Goal: Find specific page/section: Find specific page/section

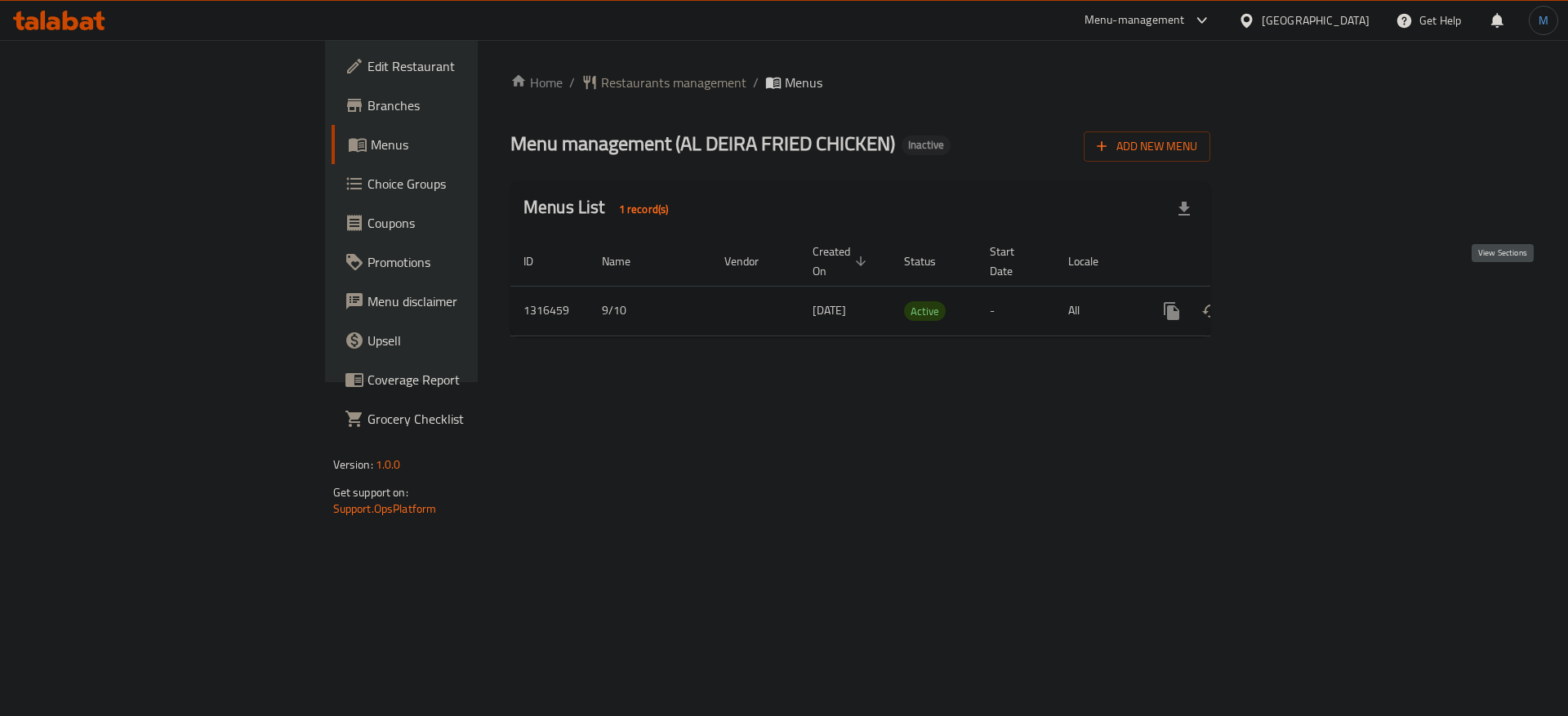
click at [1300, 301] on icon "enhanced table" at bounding box center [1290, 311] width 20 height 20
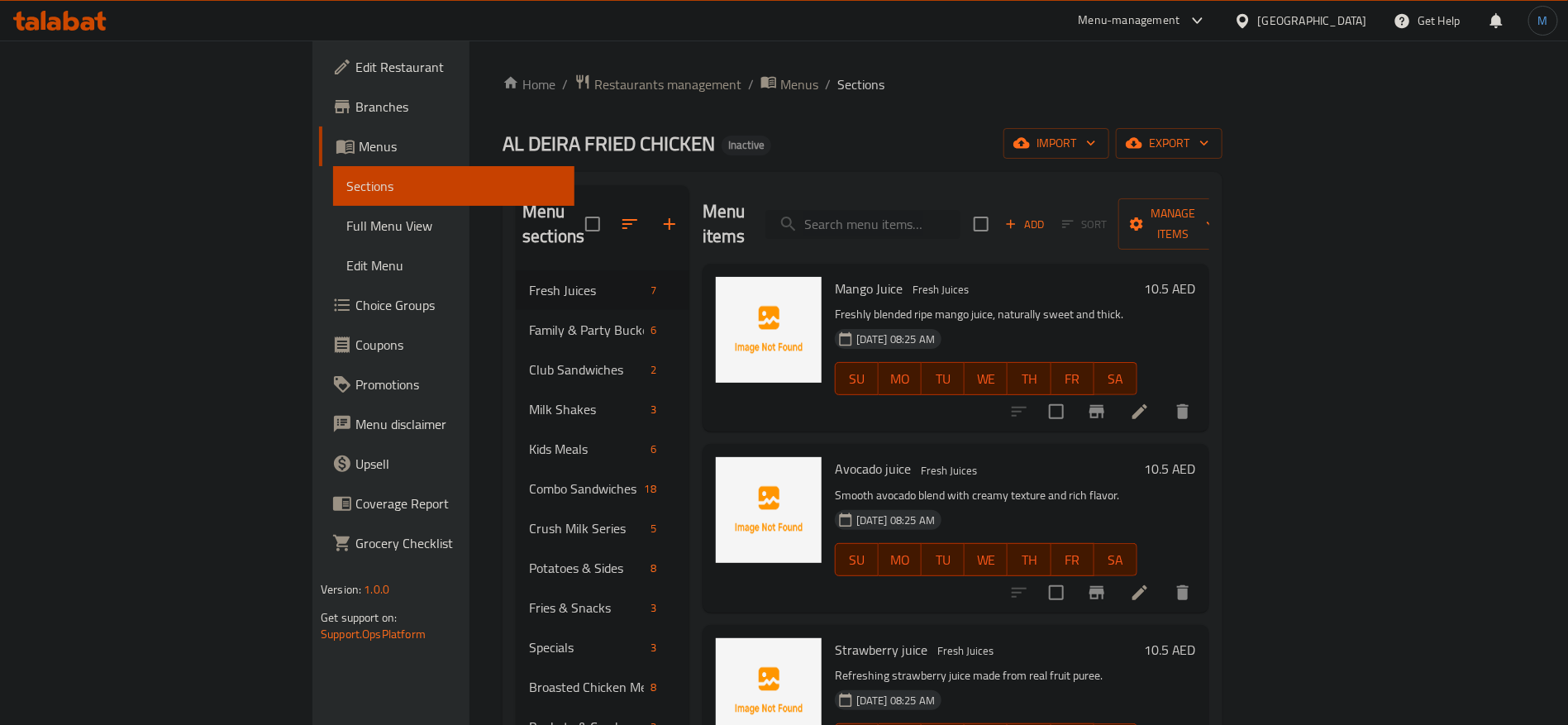
click at [960, 223] on input "search" at bounding box center [863, 224] width 195 height 29
paste input "2020 Burger Combo"
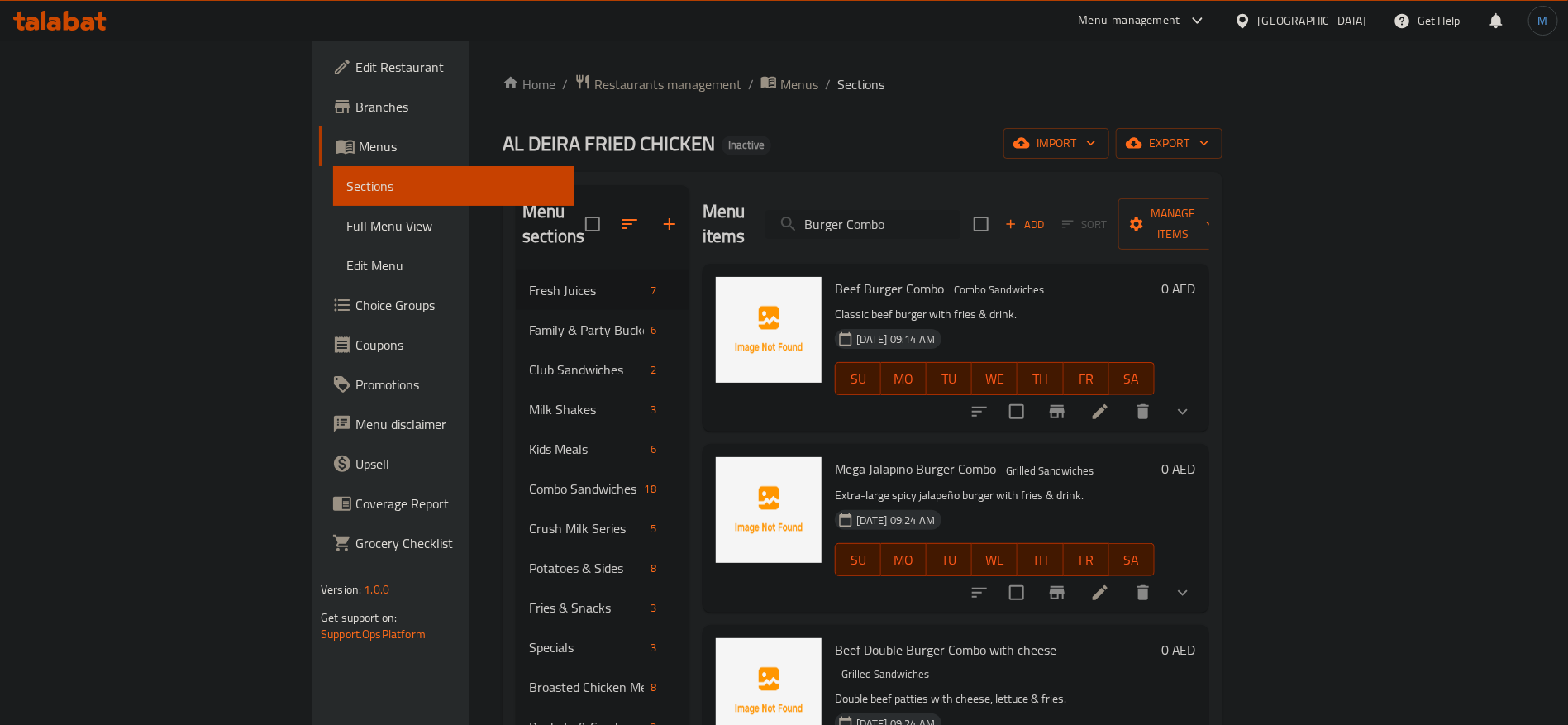
click at [960, 212] on input "Burger Combo" at bounding box center [863, 224] width 195 height 29
paste input "Angus Burger"
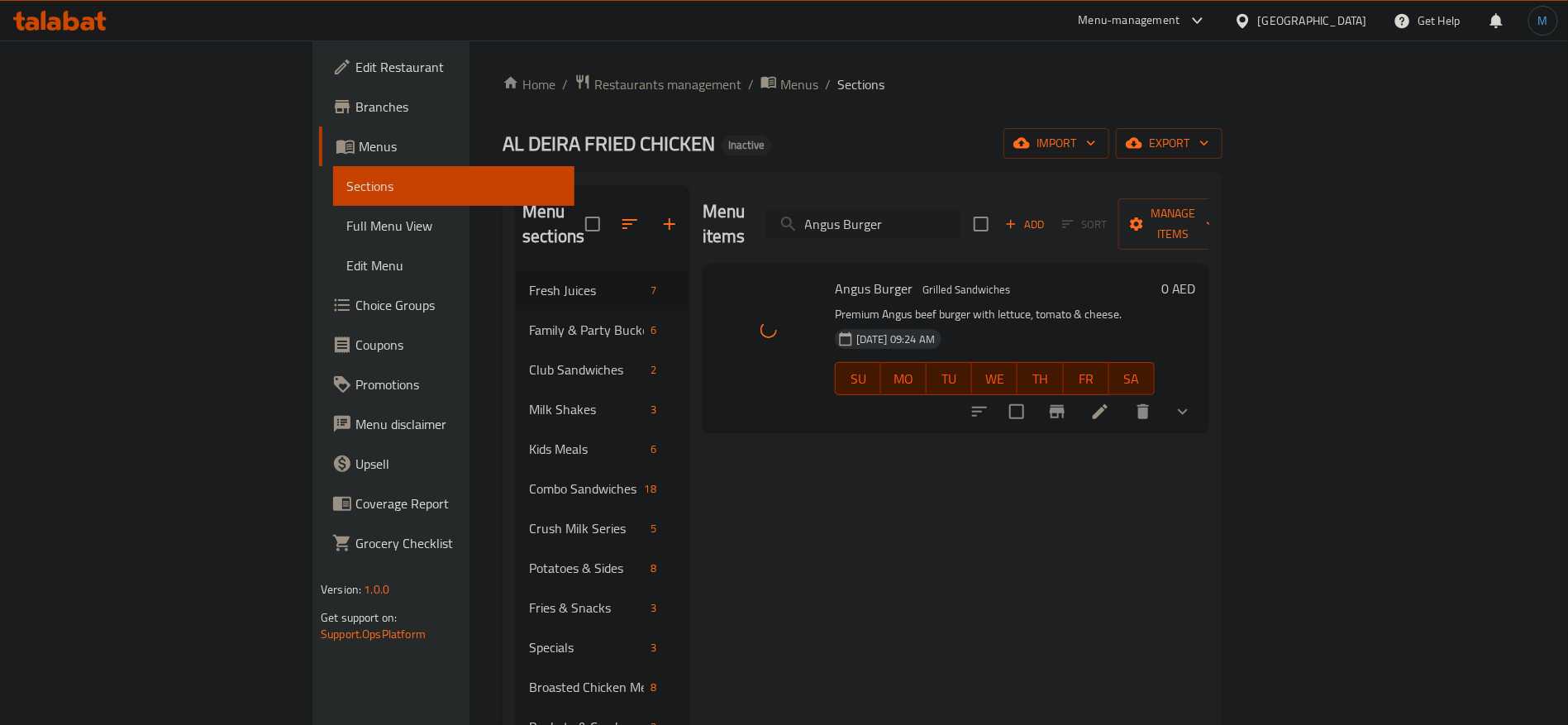
click at [960, 209] on input "Angus Burger" at bounding box center [863, 224] width 195 height 29
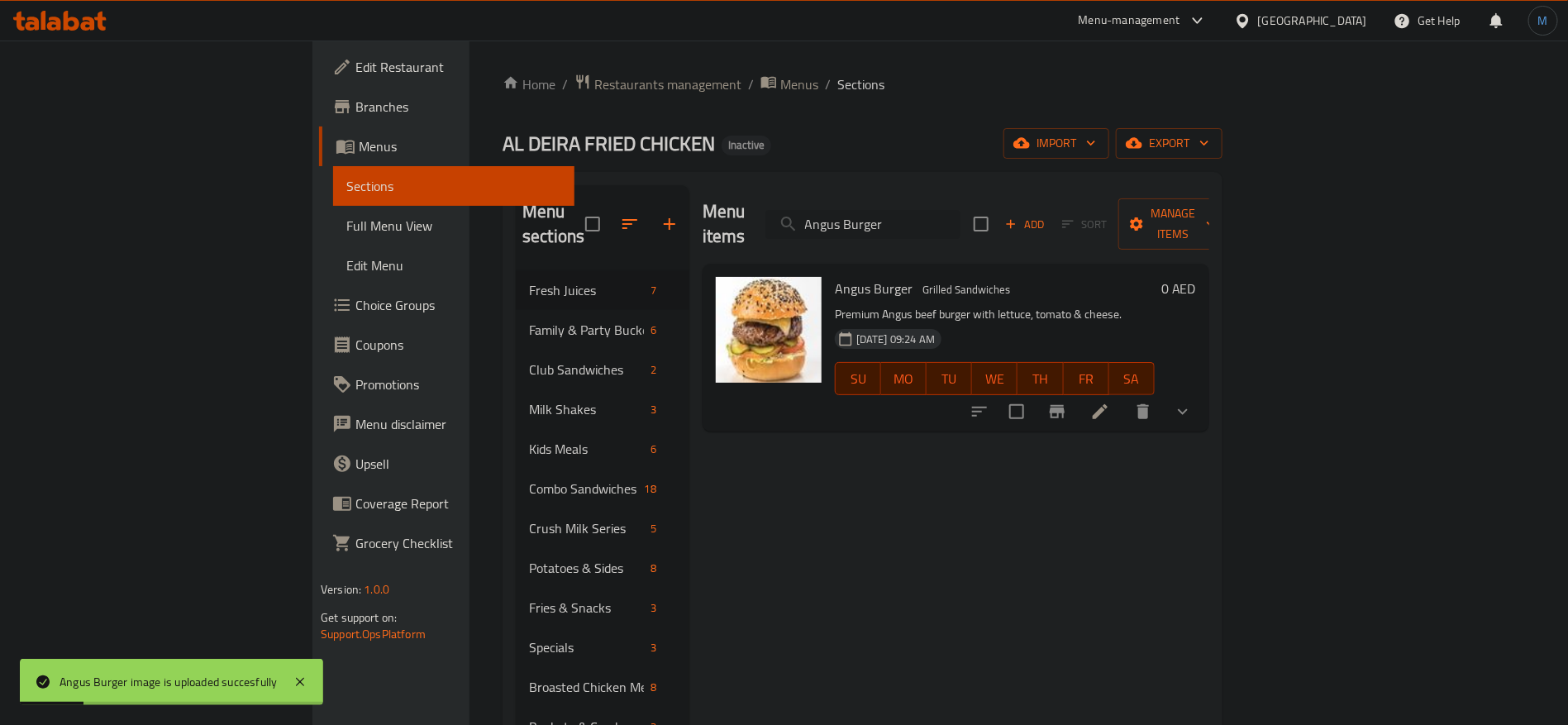
paste input "pple Juice"
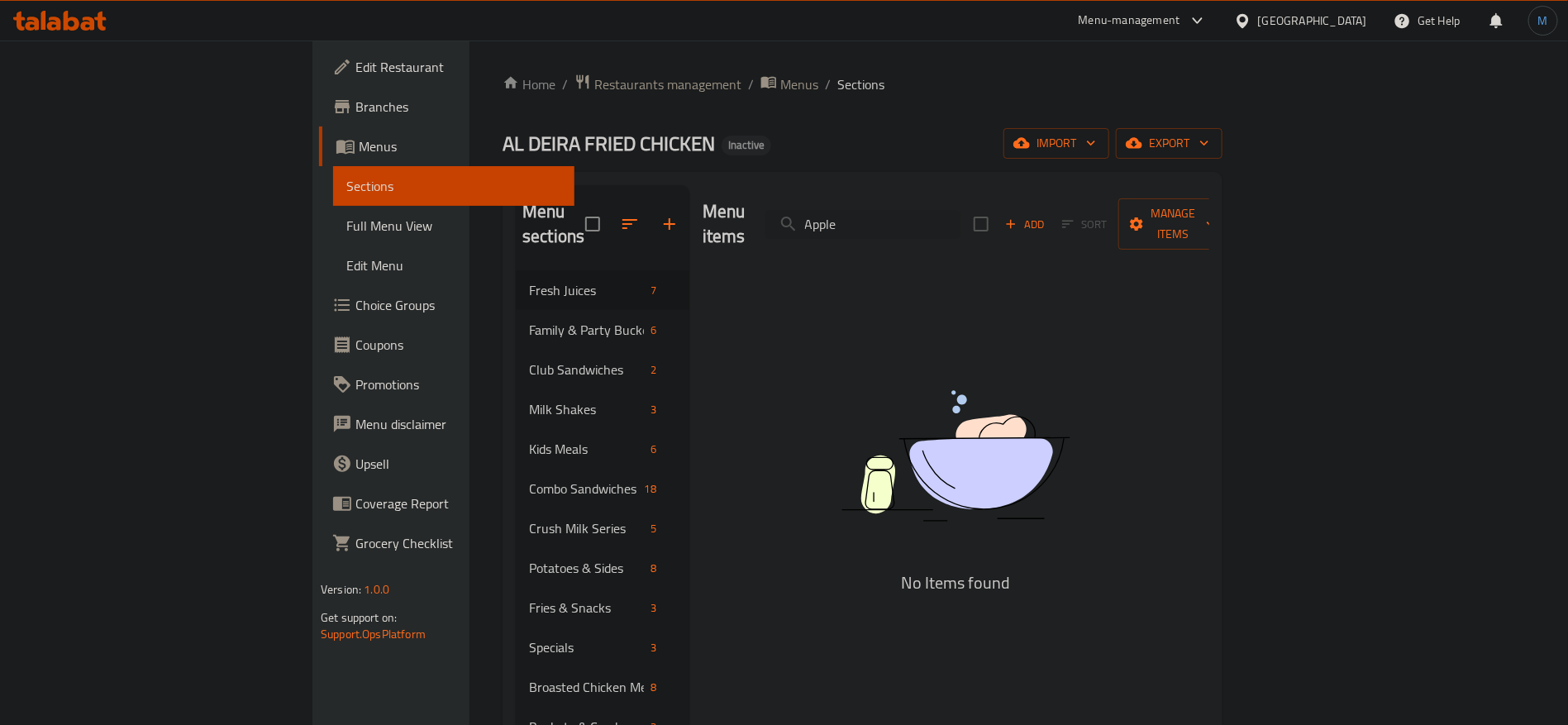
paste input "Juice"
click at [960, 213] on input "Apple Juice" at bounding box center [863, 224] width 195 height 29
paste input "search"
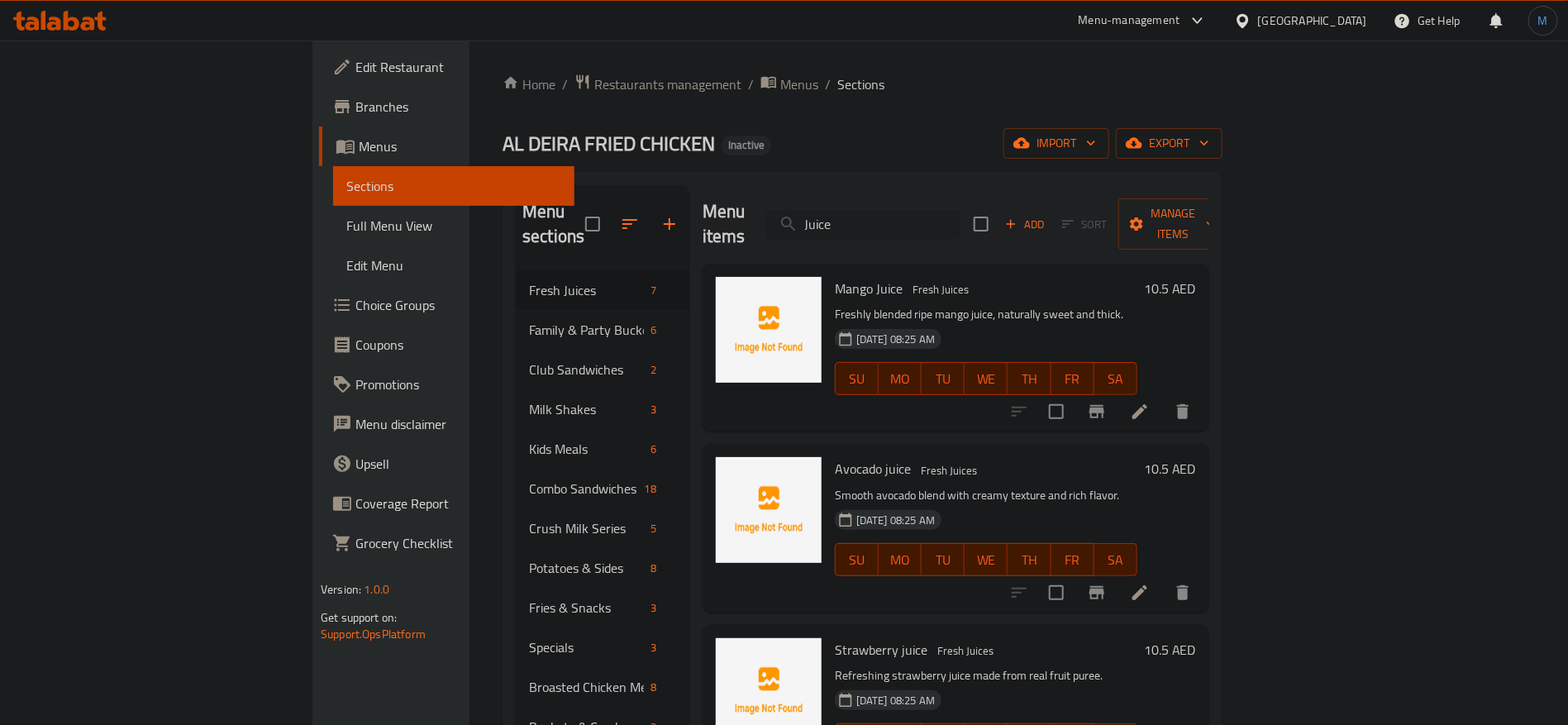
click at [960, 215] on input "Juice" at bounding box center [863, 224] width 195 height 29
paste input "Arabic Spicy"
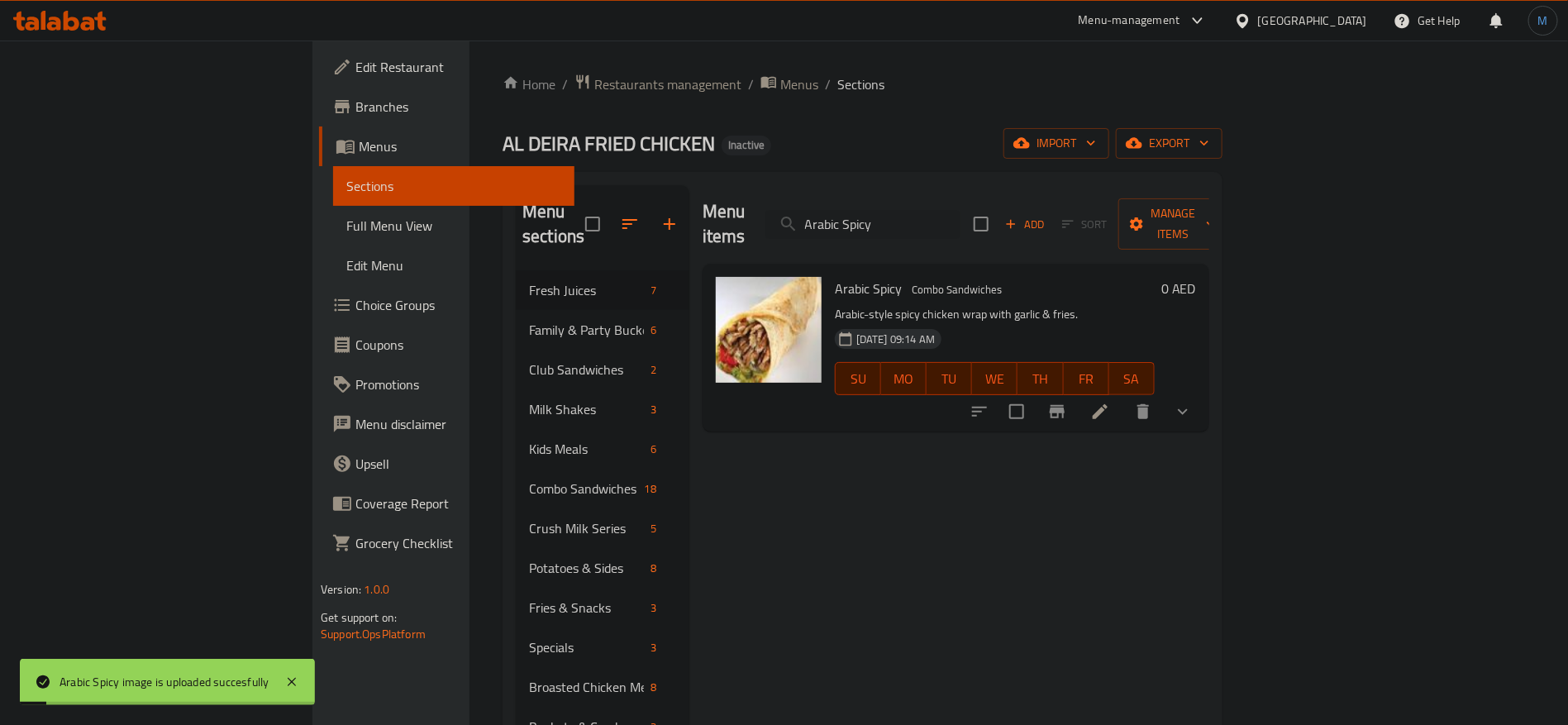
paste input "vocado Juice"
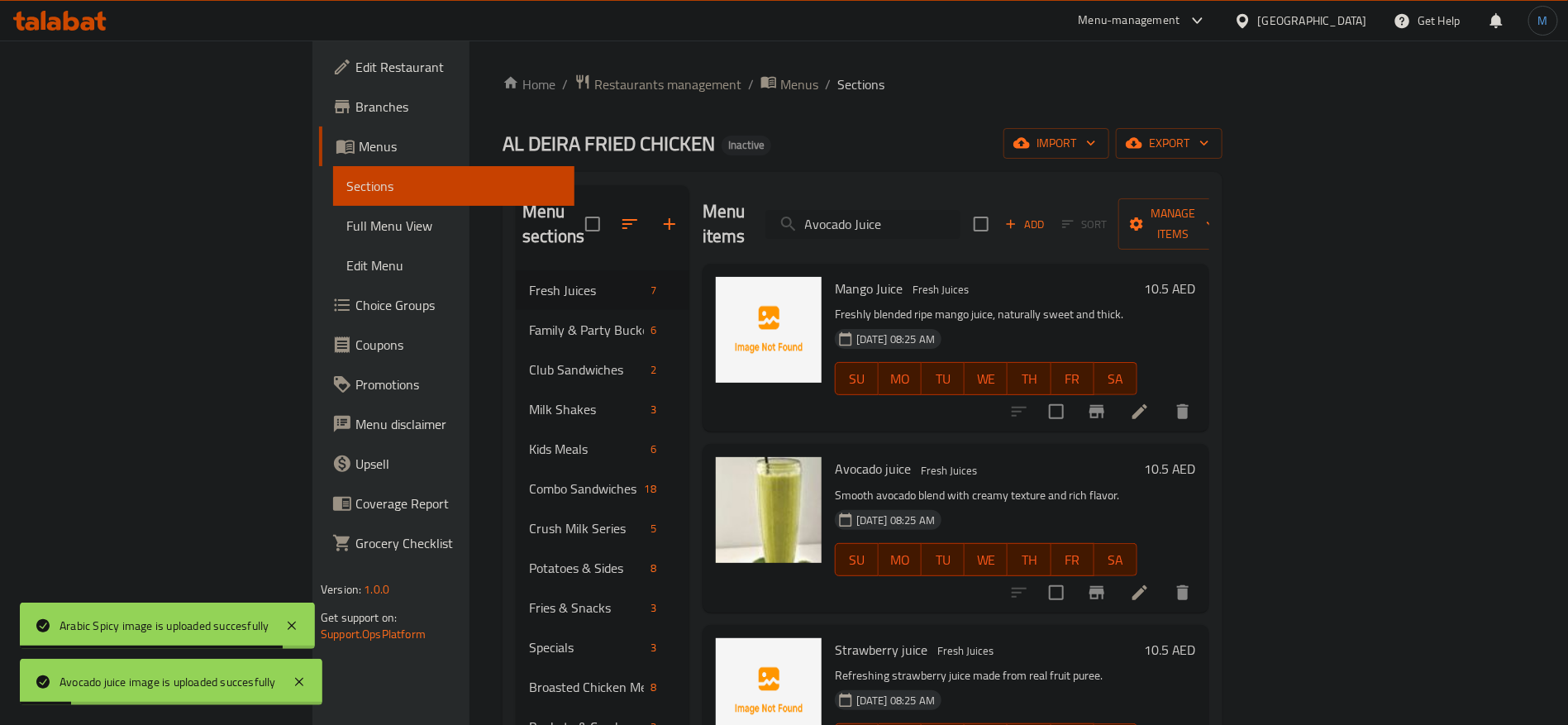
click at [960, 220] on input "Avocado Juice" at bounding box center [863, 224] width 195 height 29
paste input "Banana"
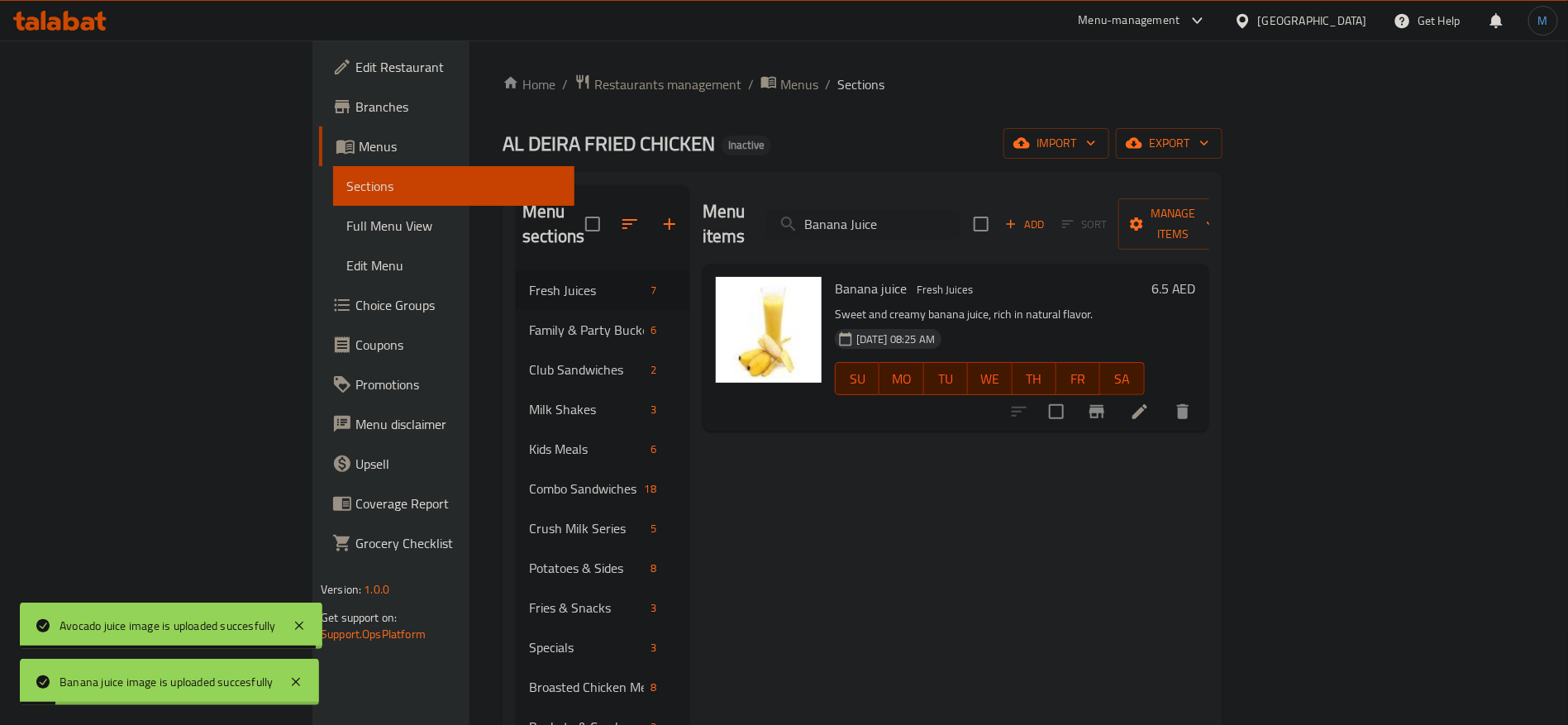
paste input "eef Burger Sandwich"
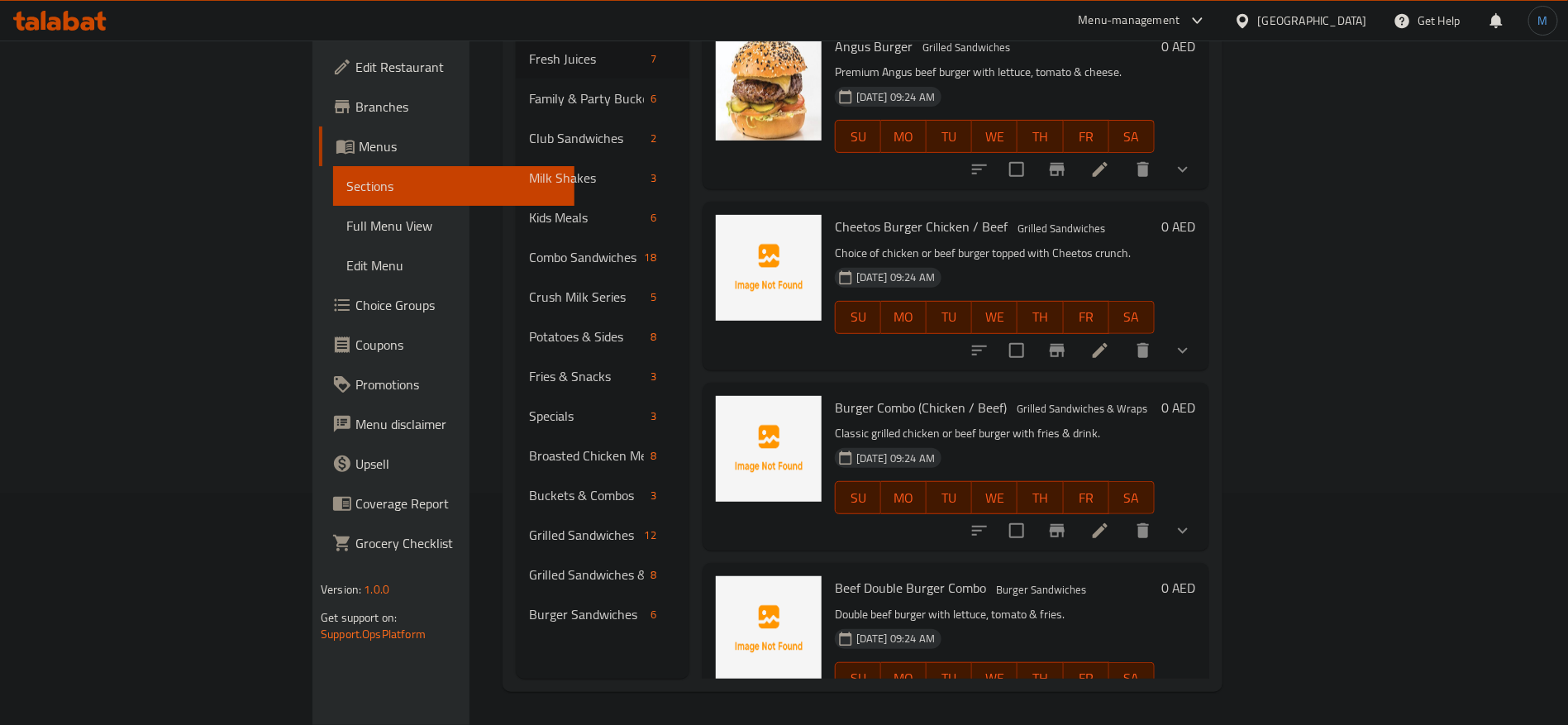
scroll to position [399, 0]
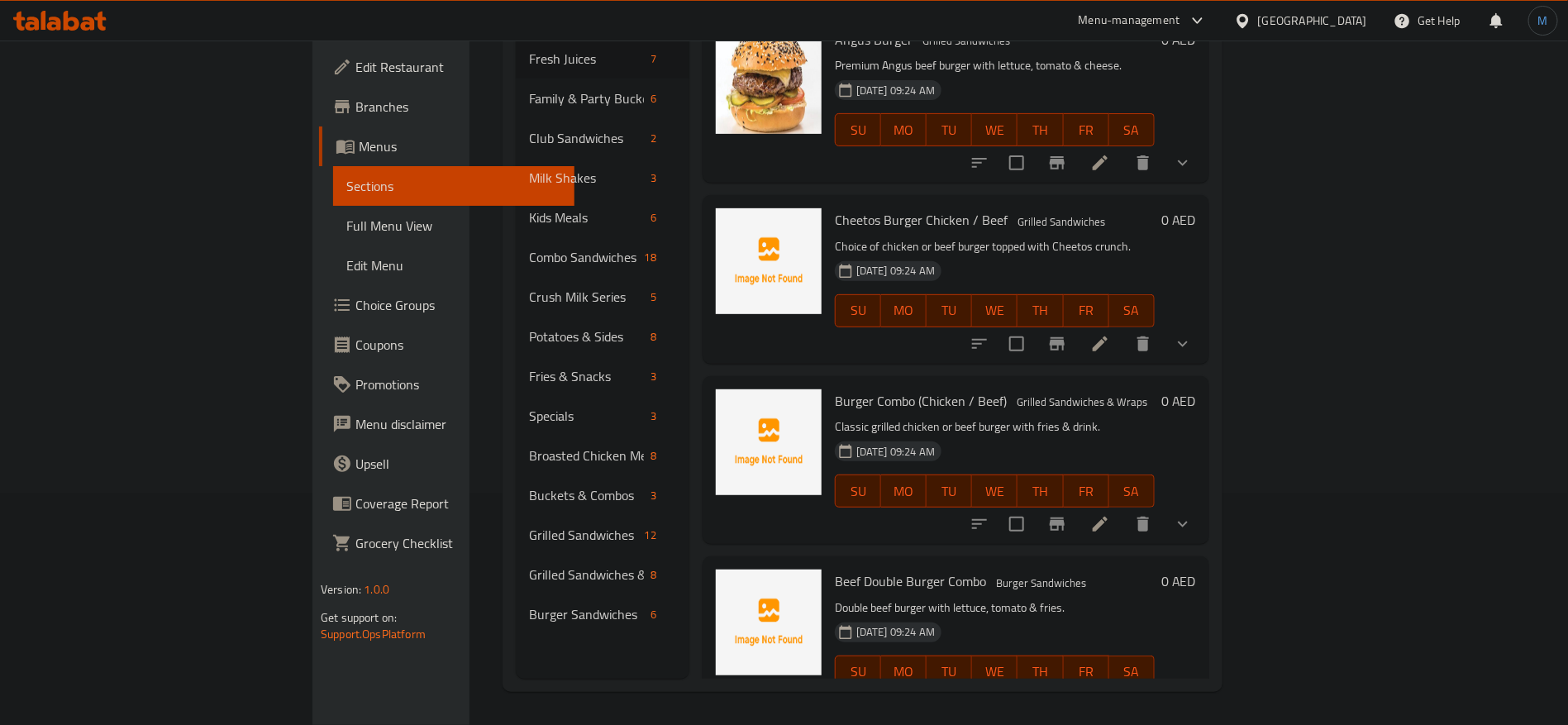
click at [835, 568] on span "Beef Double Burger Combo" at bounding box center [910, 580] width 151 height 25
drag, startPoint x: 766, startPoint y: 541, endPoint x: 791, endPoint y: 537, distance: 25.3
click at [835, 568] on span "Beef Double Burger Combo" at bounding box center [910, 580] width 151 height 25
drag, startPoint x: 804, startPoint y: 537, endPoint x: 837, endPoint y: 536, distance: 33.0
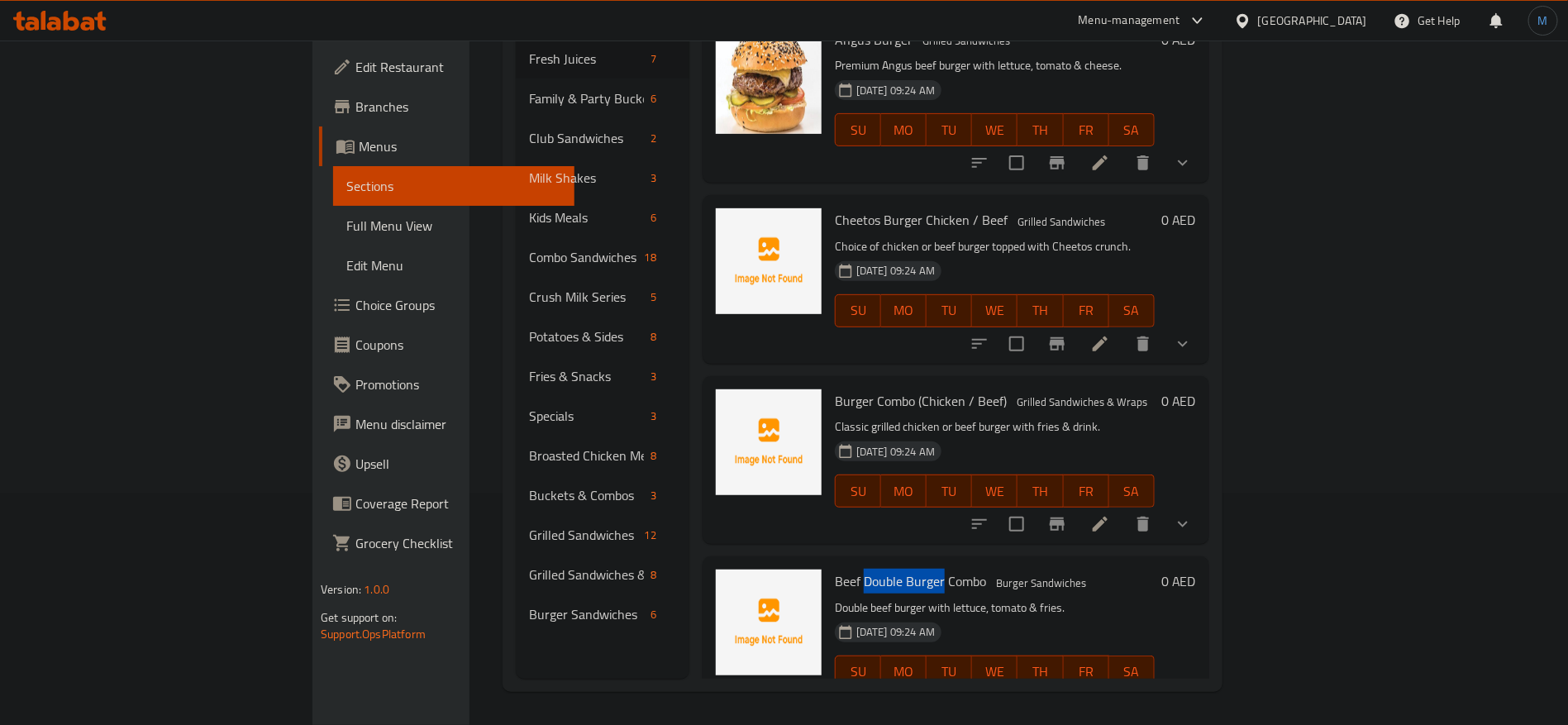
click at [837, 568] on span "Beef Double Burger Combo" at bounding box center [910, 580] width 151 height 25
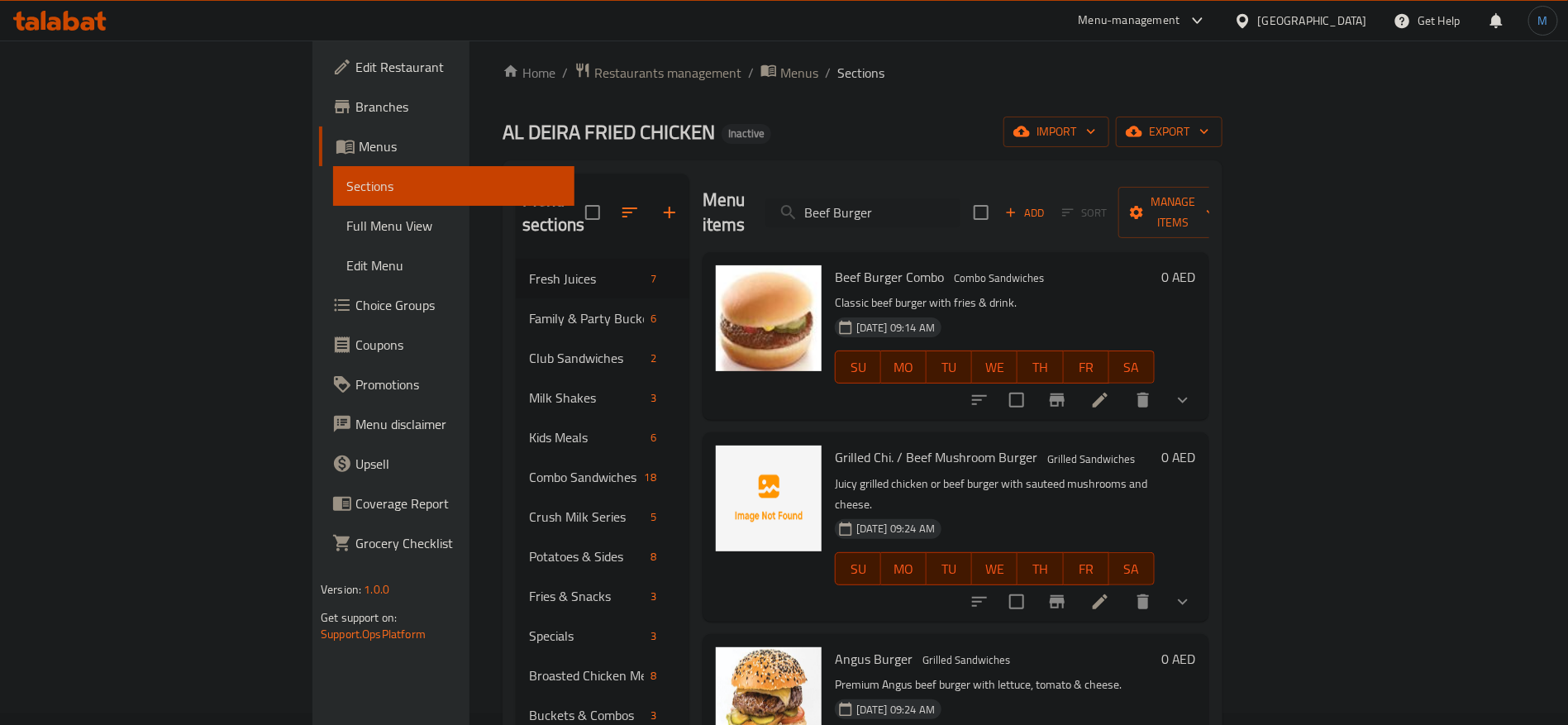
scroll to position [0, 0]
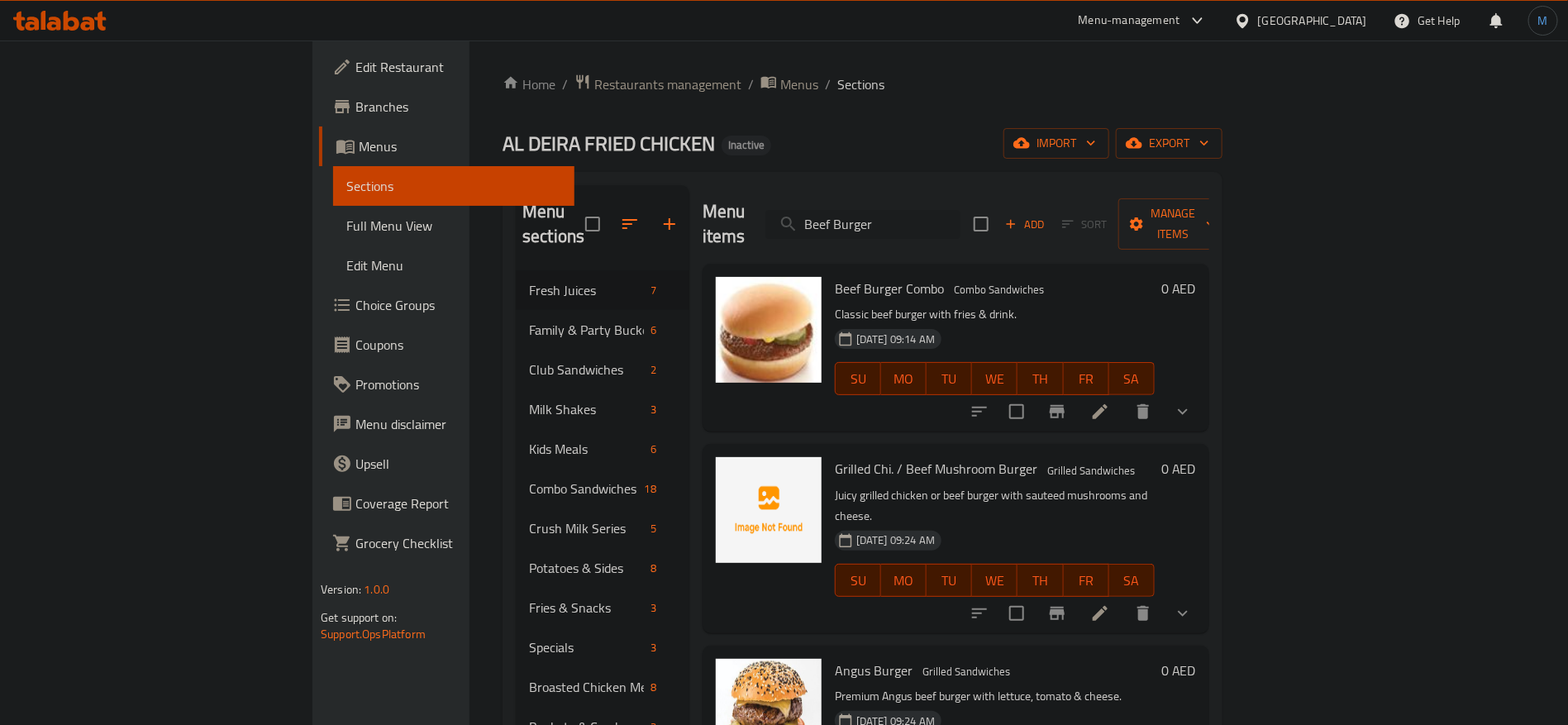
click at [960, 214] on input "Beef Burger" at bounding box center [863, 224] width 195 height 29
paste input "Double Burger"
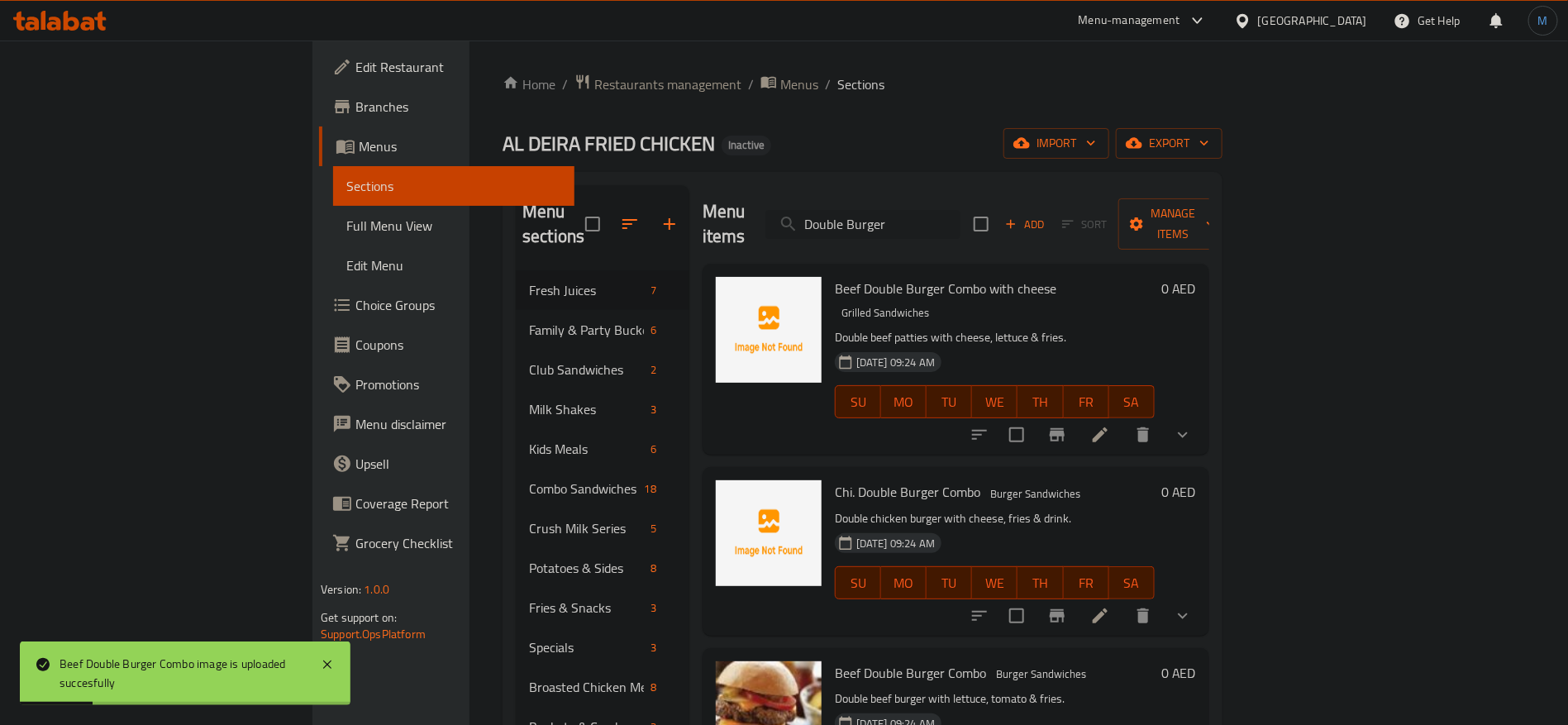
paste input "Big Party Bucket"
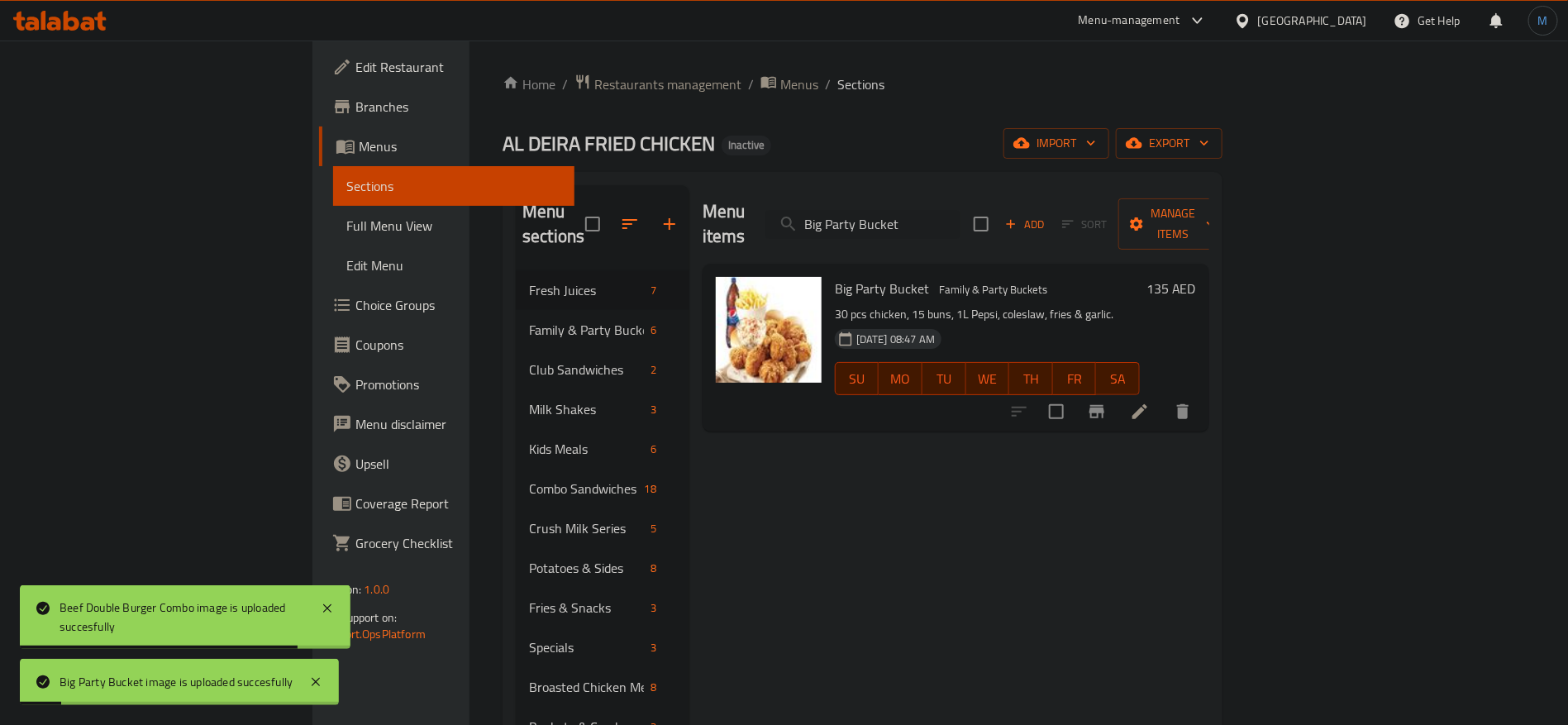
paste input "Carrot Juice"
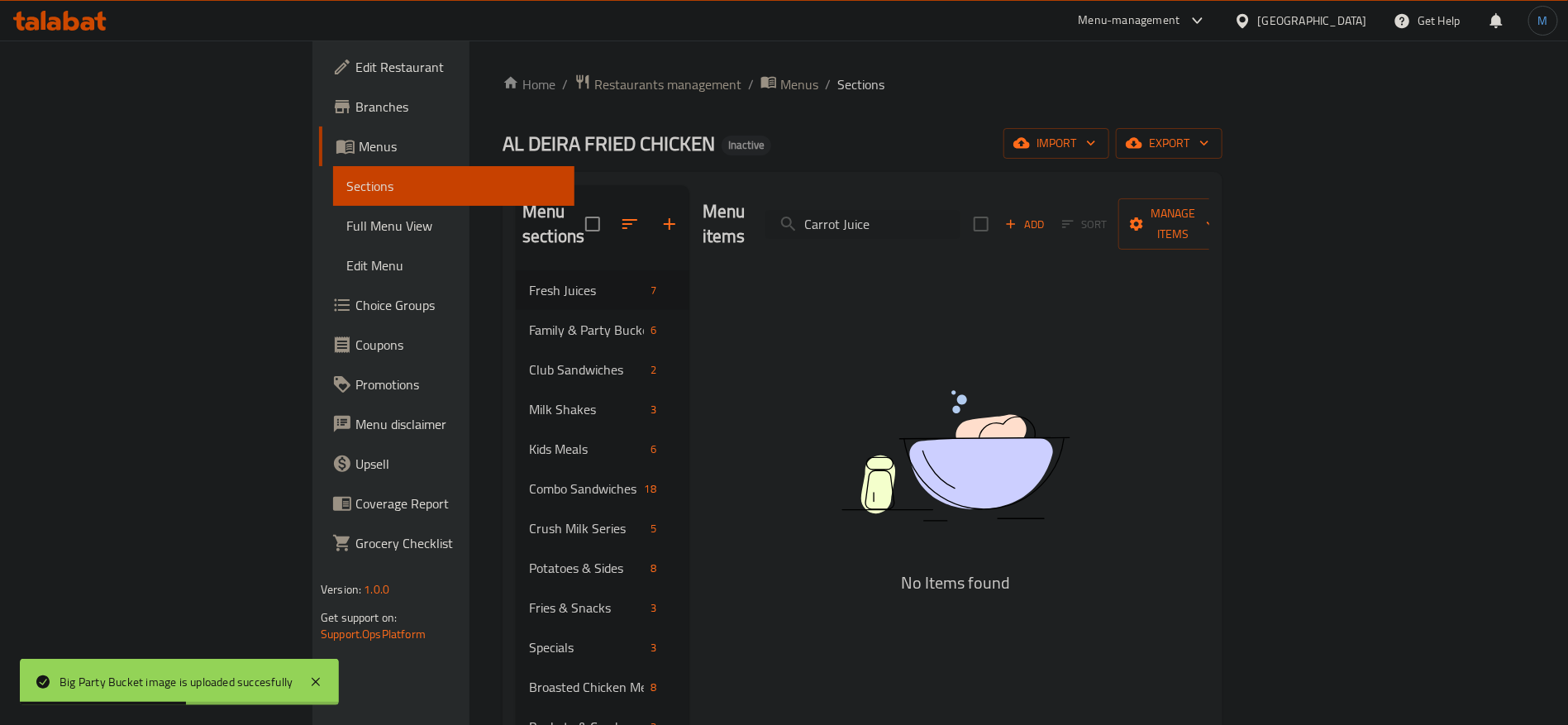
paste input "hicken Burger Sandwich"
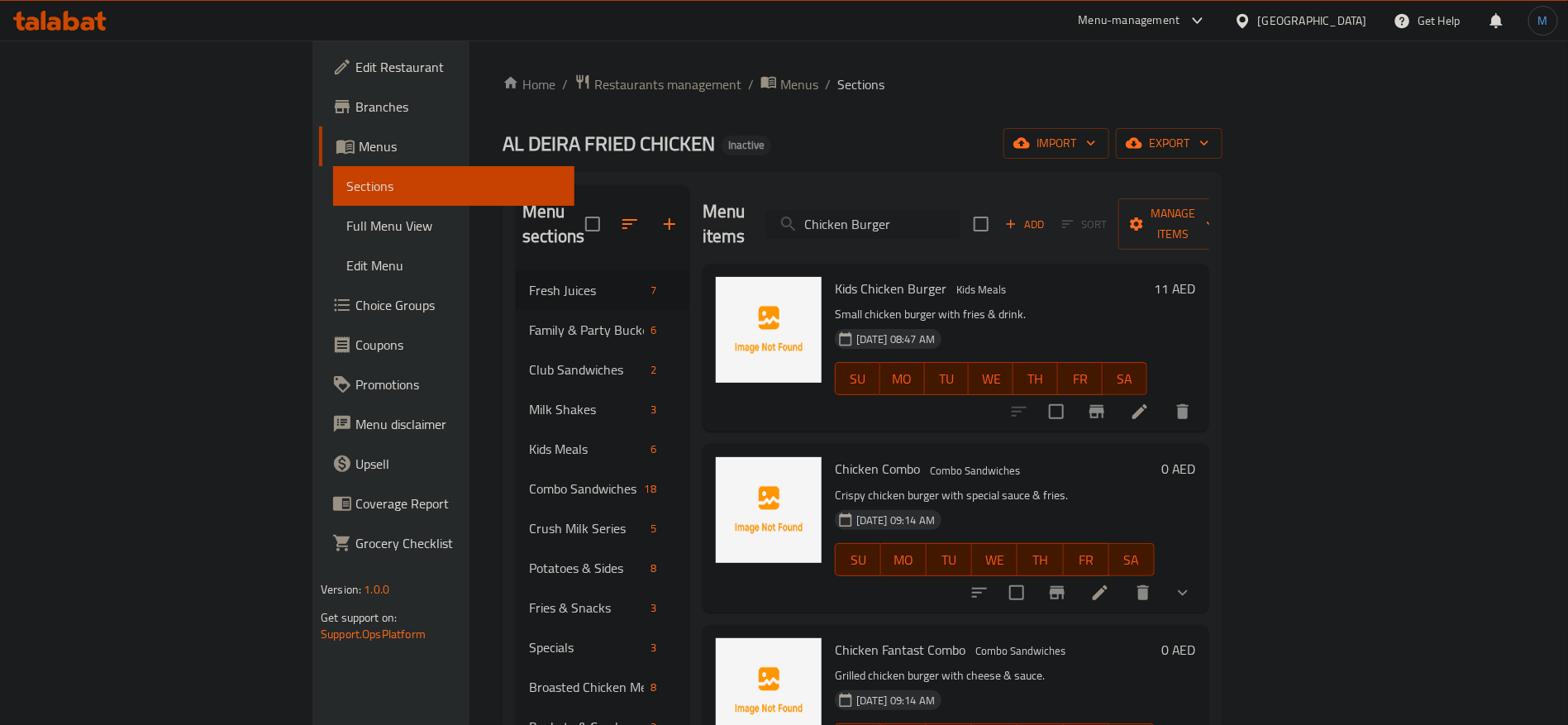
paste input "_"
paste input "Chicken Double Burger_"
paste input "search"
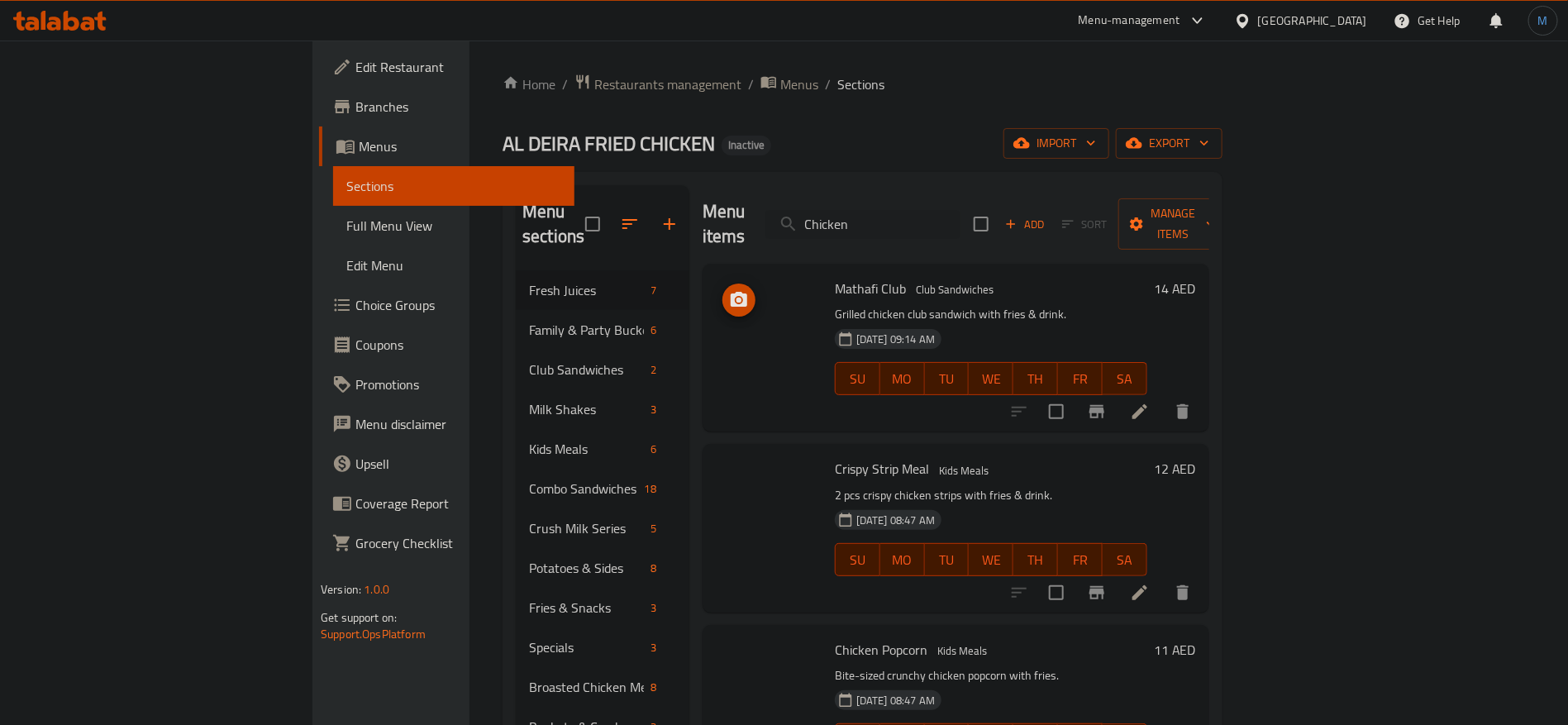
paste input "Double"
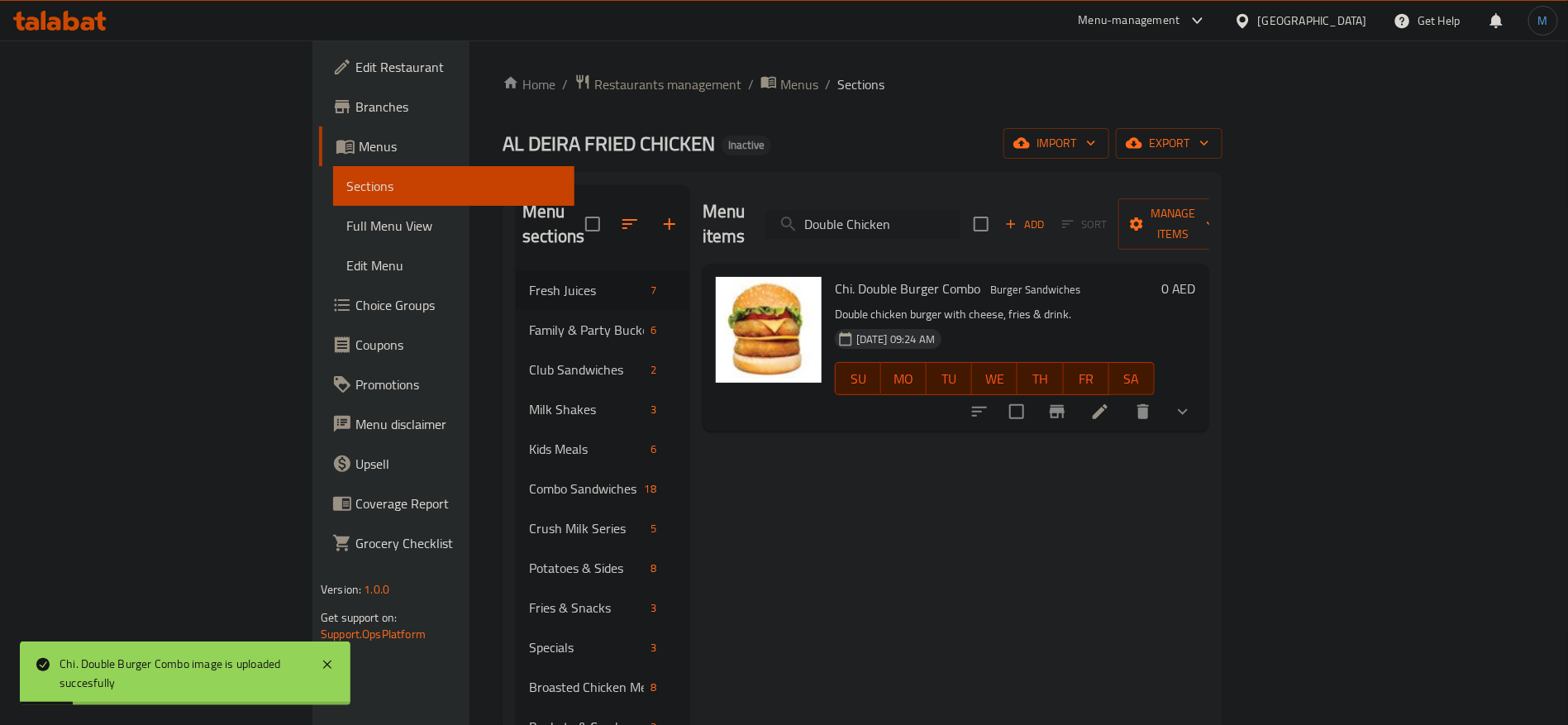
paste input "Chicken Fillet"
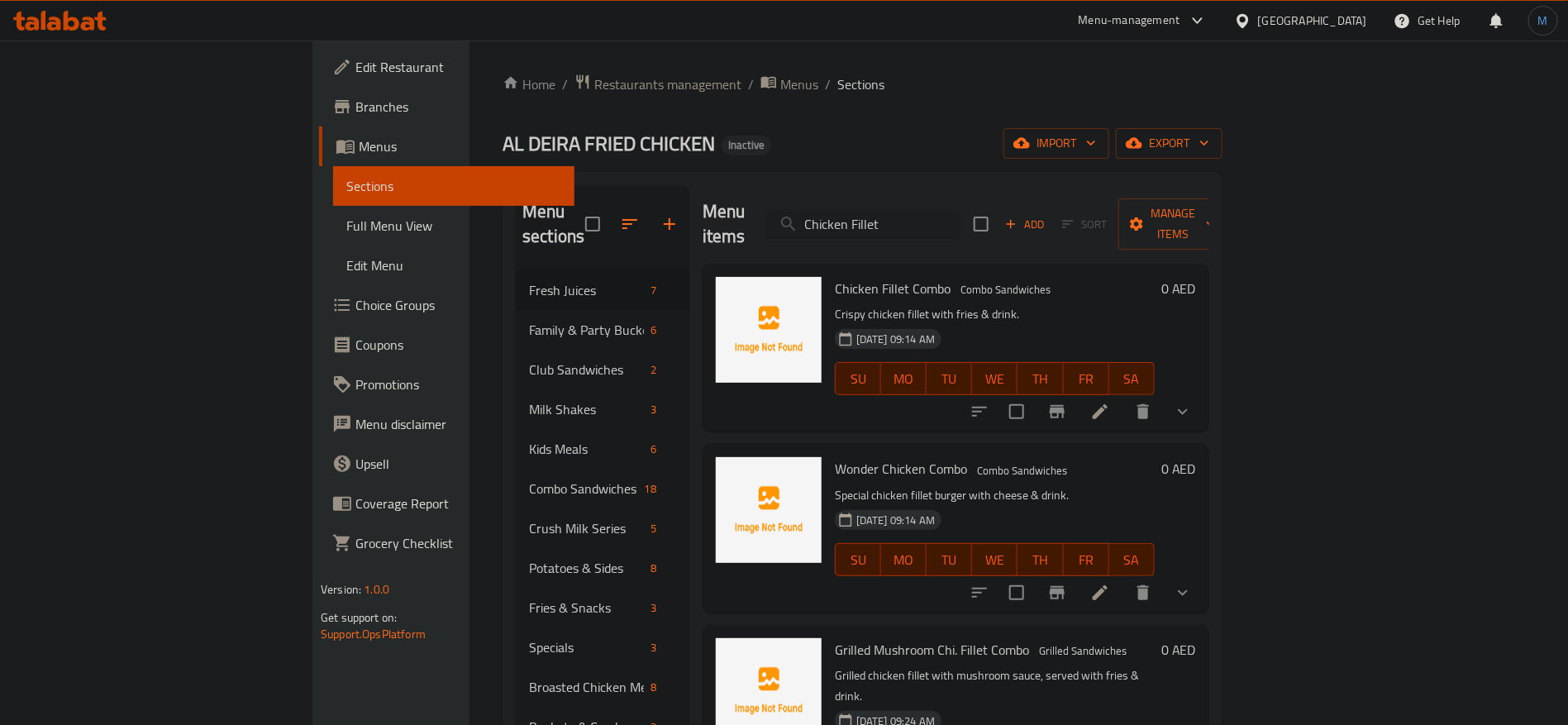
paste input "Popcorn"
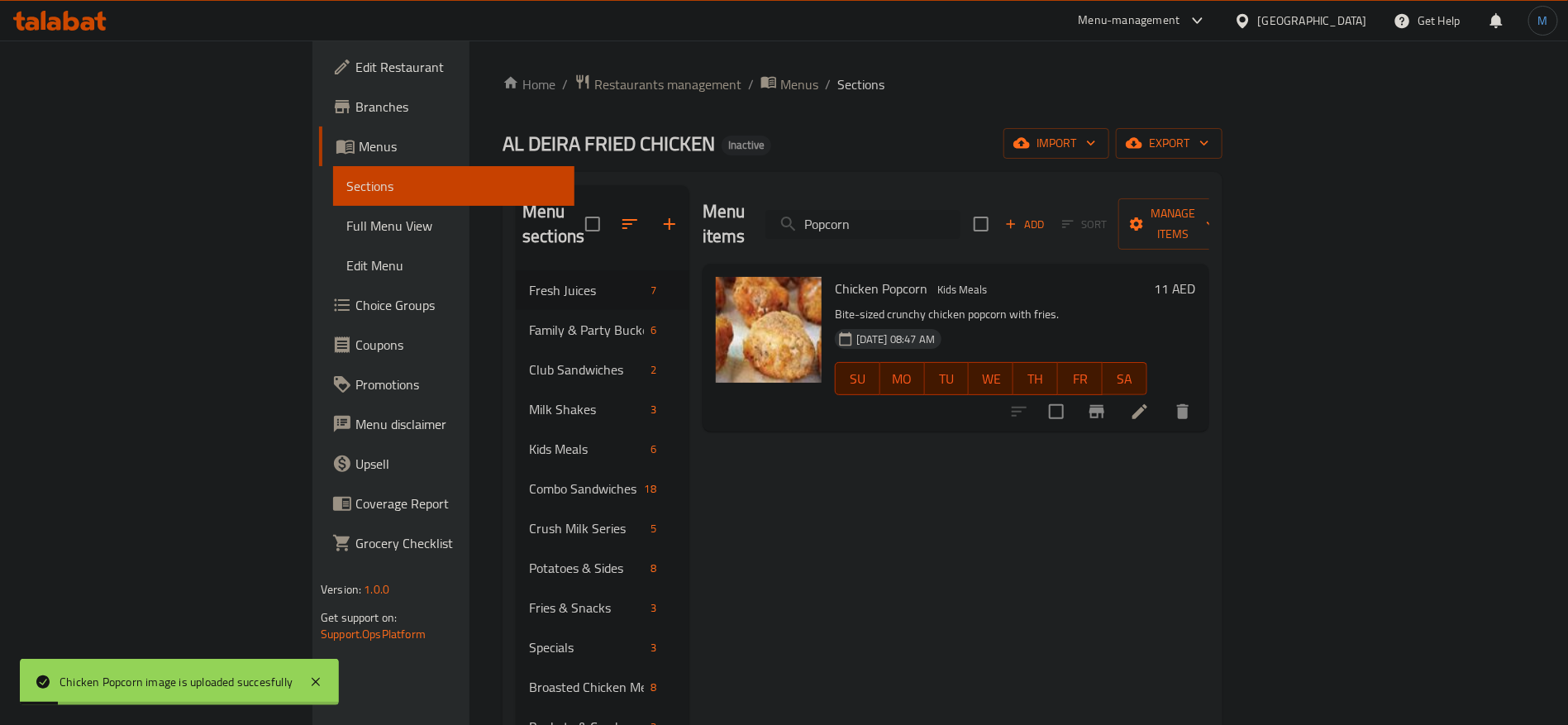
paste input "Cocktail"
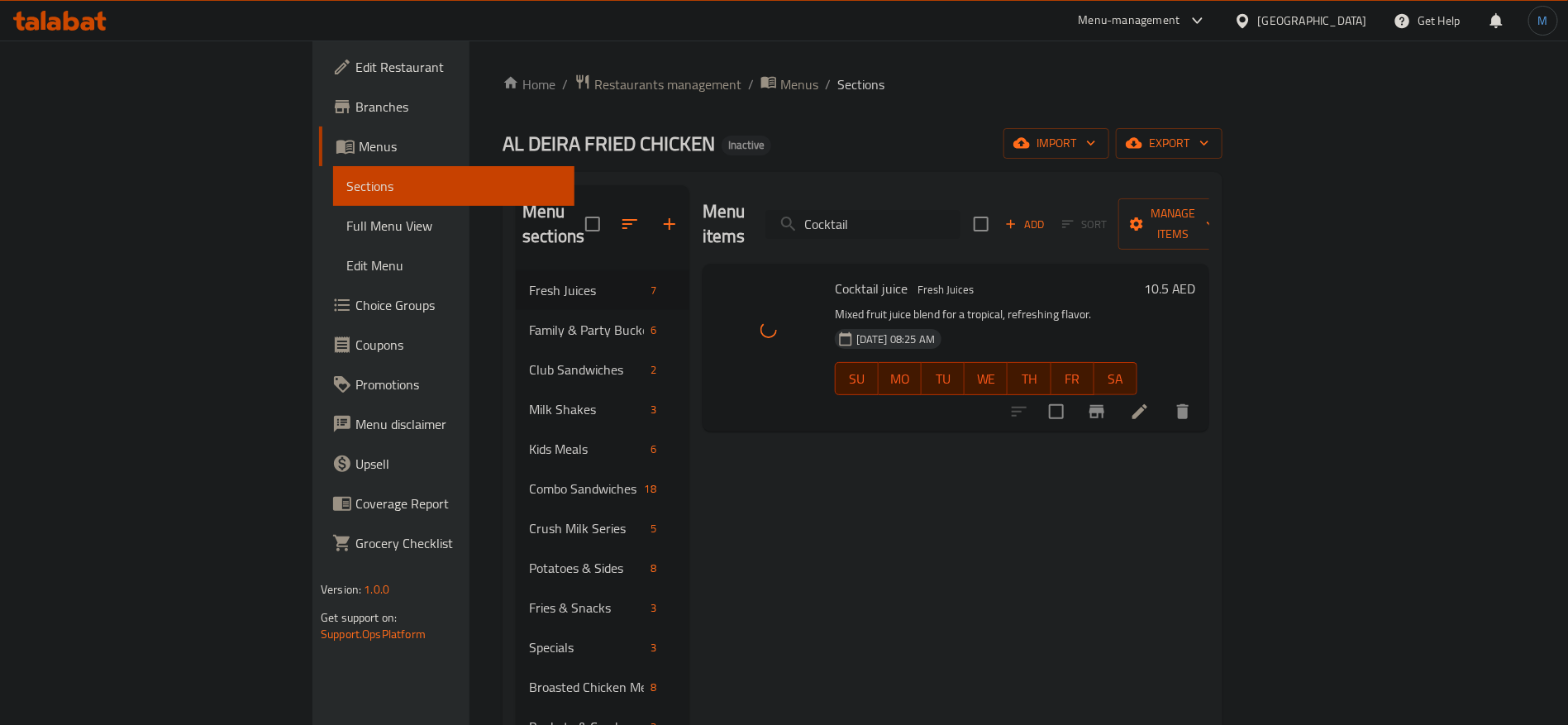
paste input "leslaw"
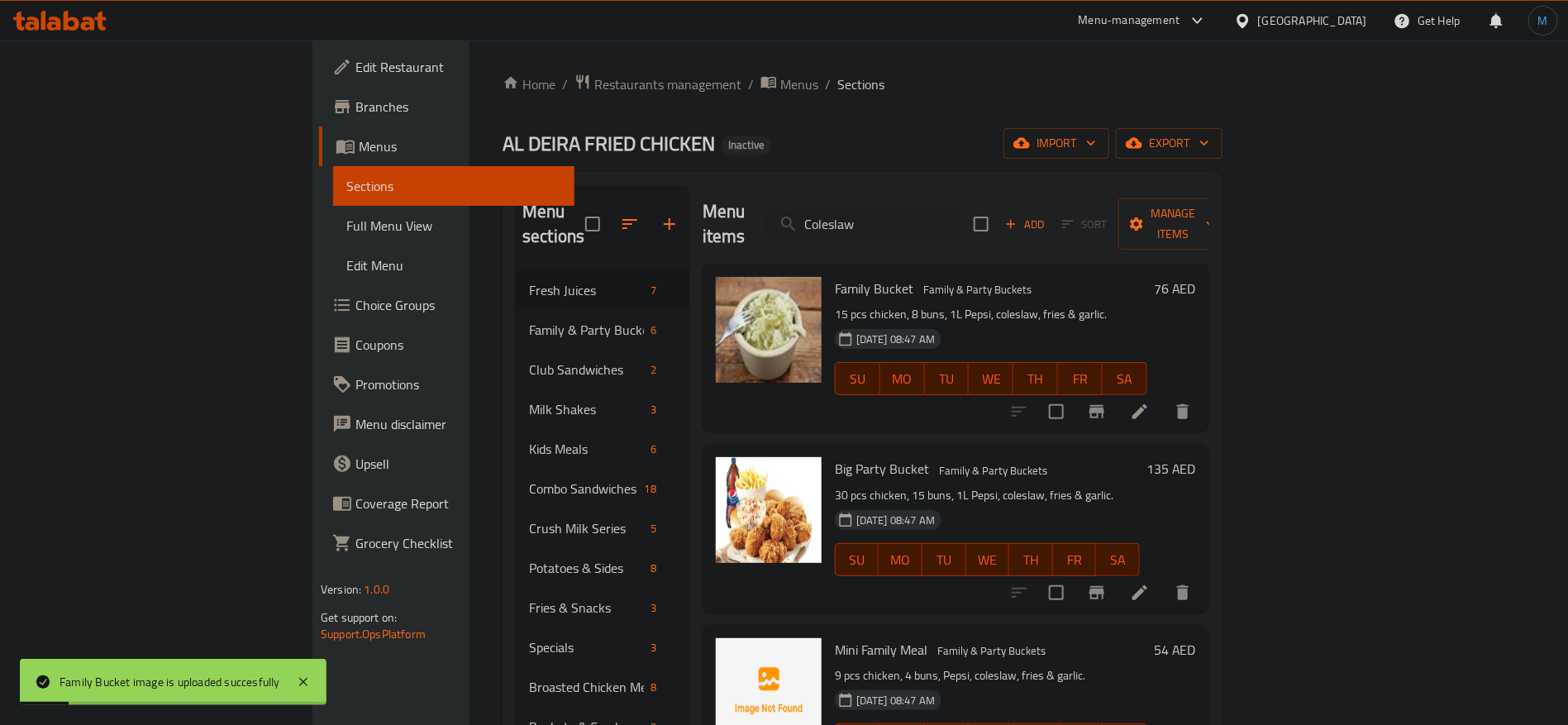
paste input "cktail"
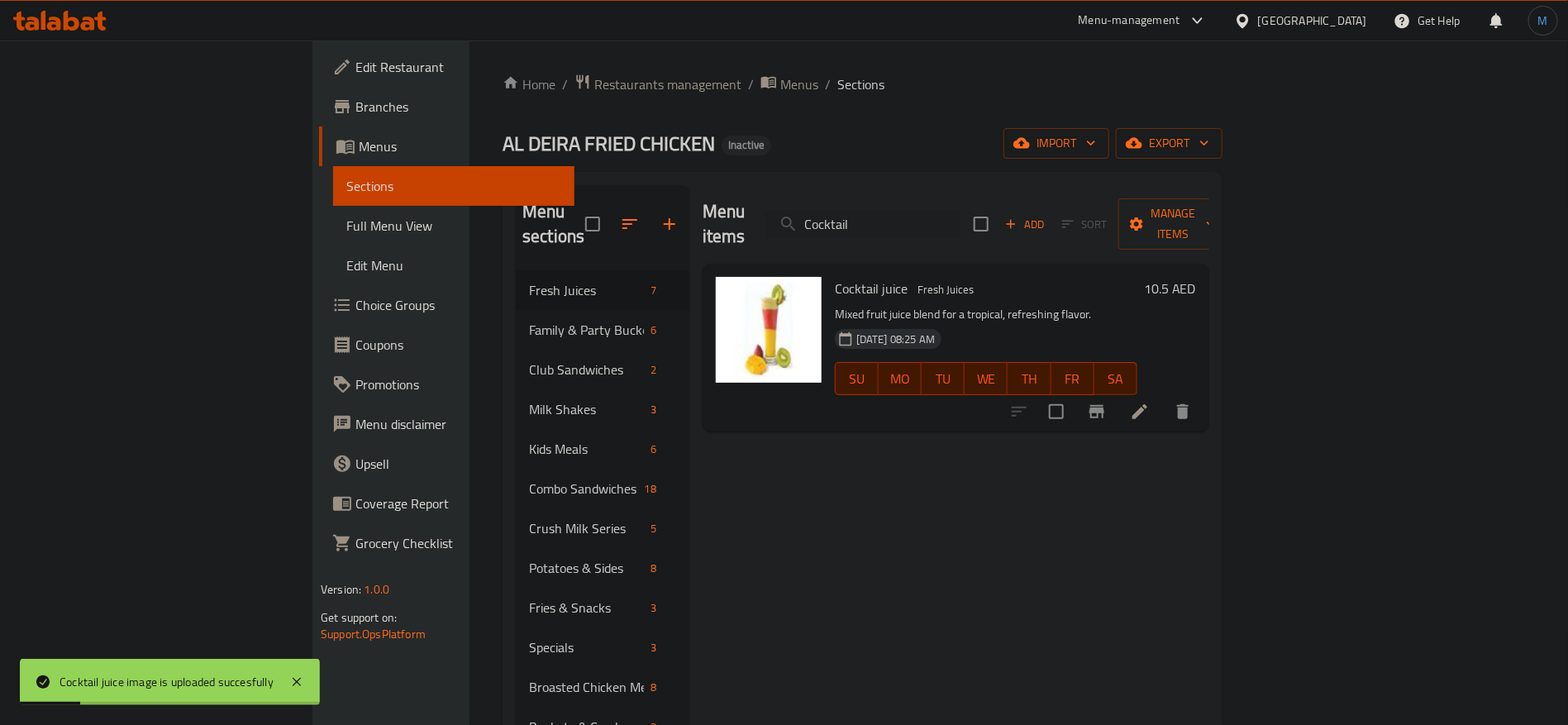
paste input "rn"
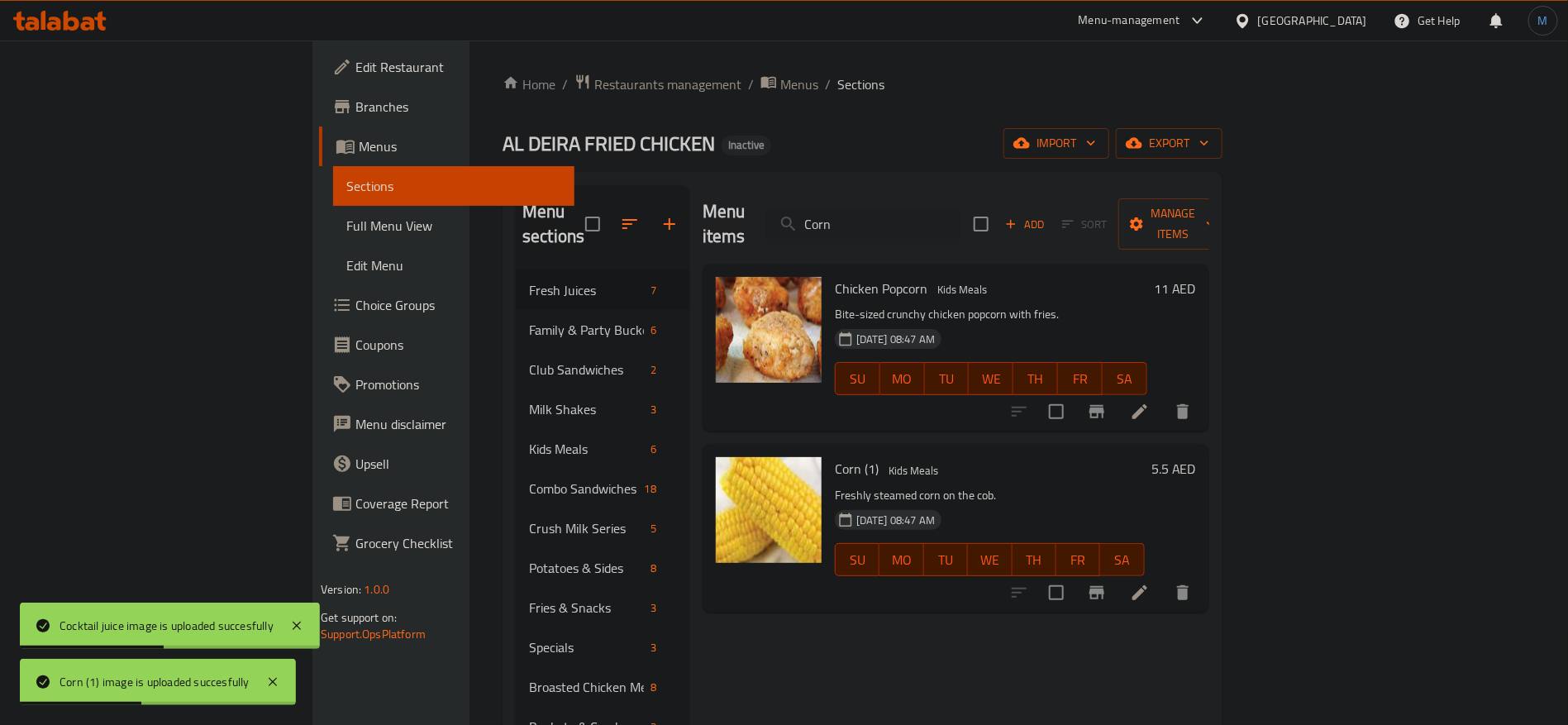
paste input "rispy Strips"
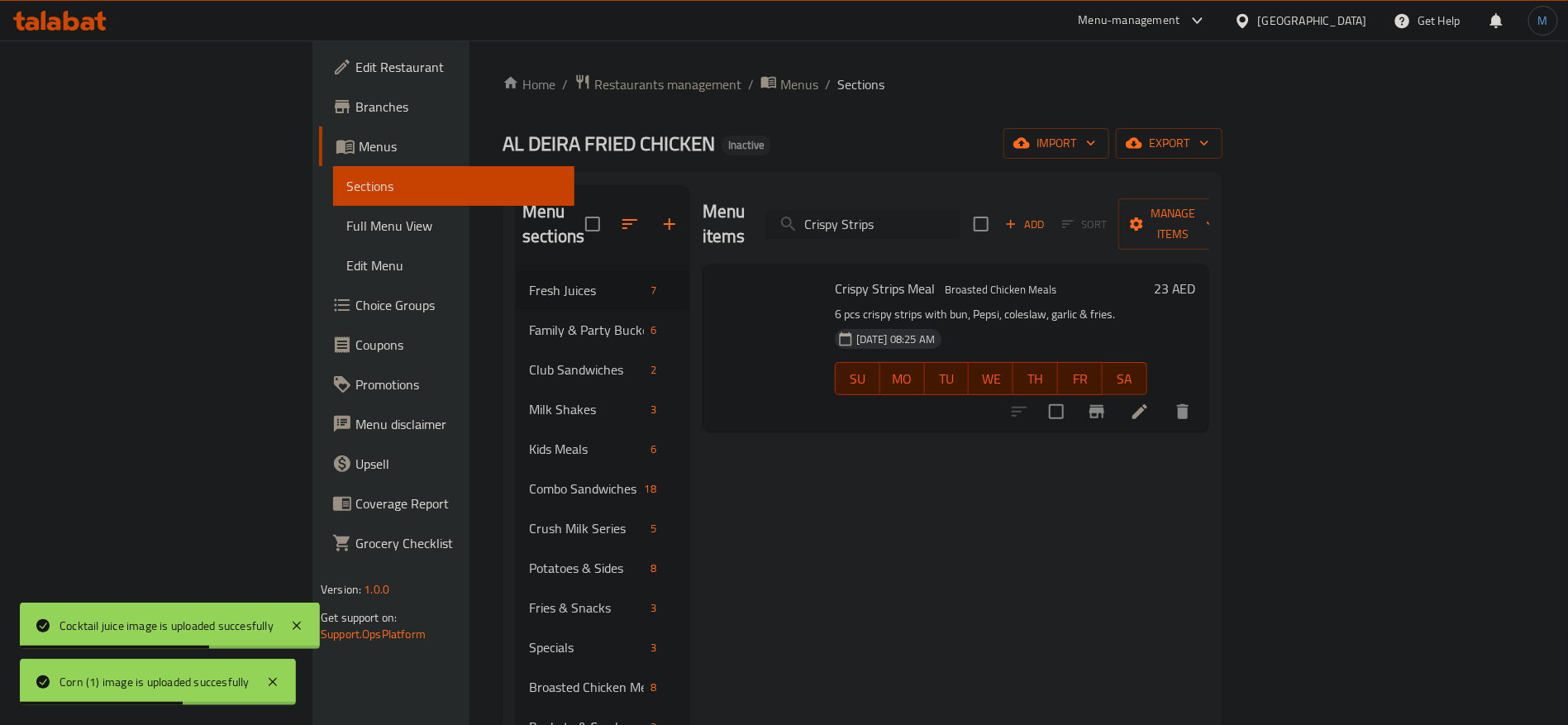
click at [960, 223] on input "Crispy Strips" at bounding box center [863, 224] width 195 height 29
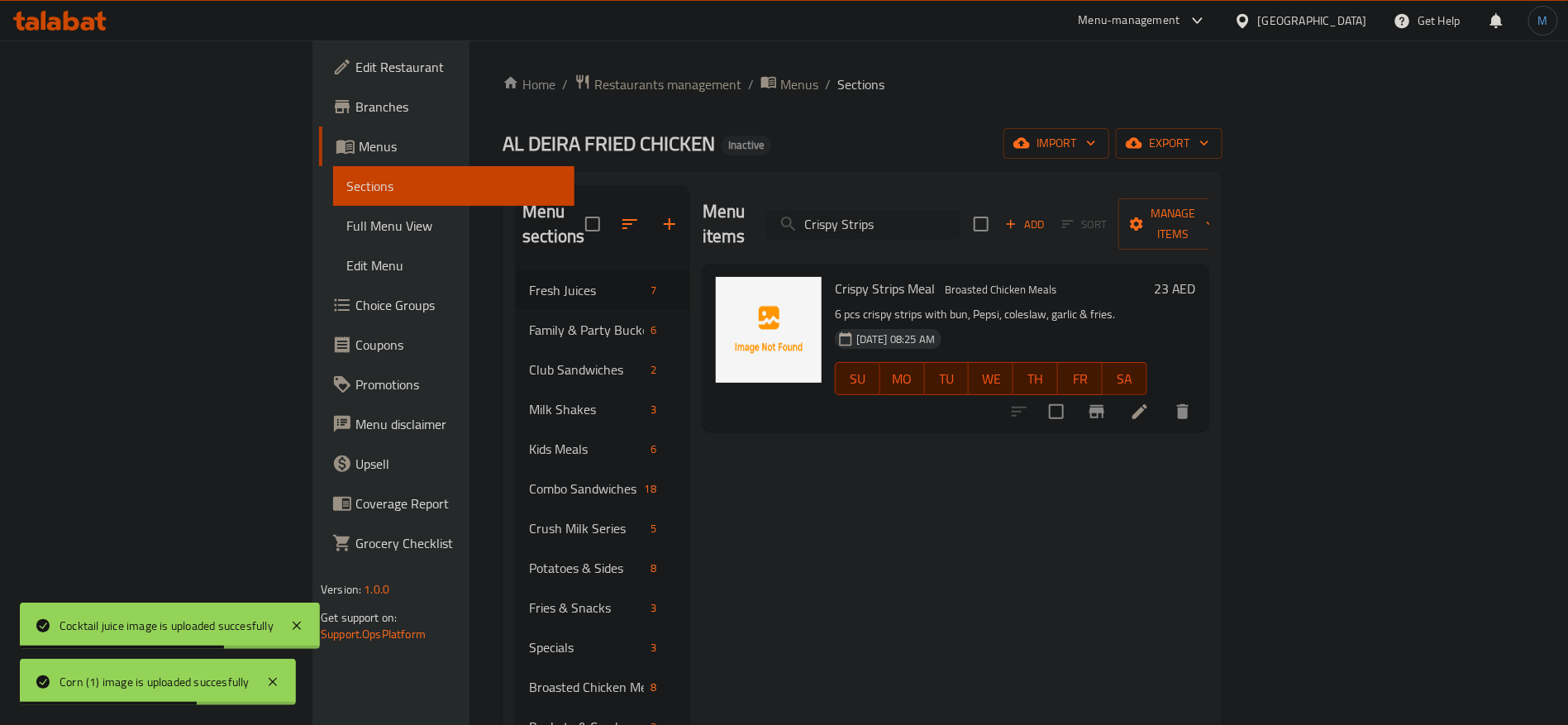
paste input "search"
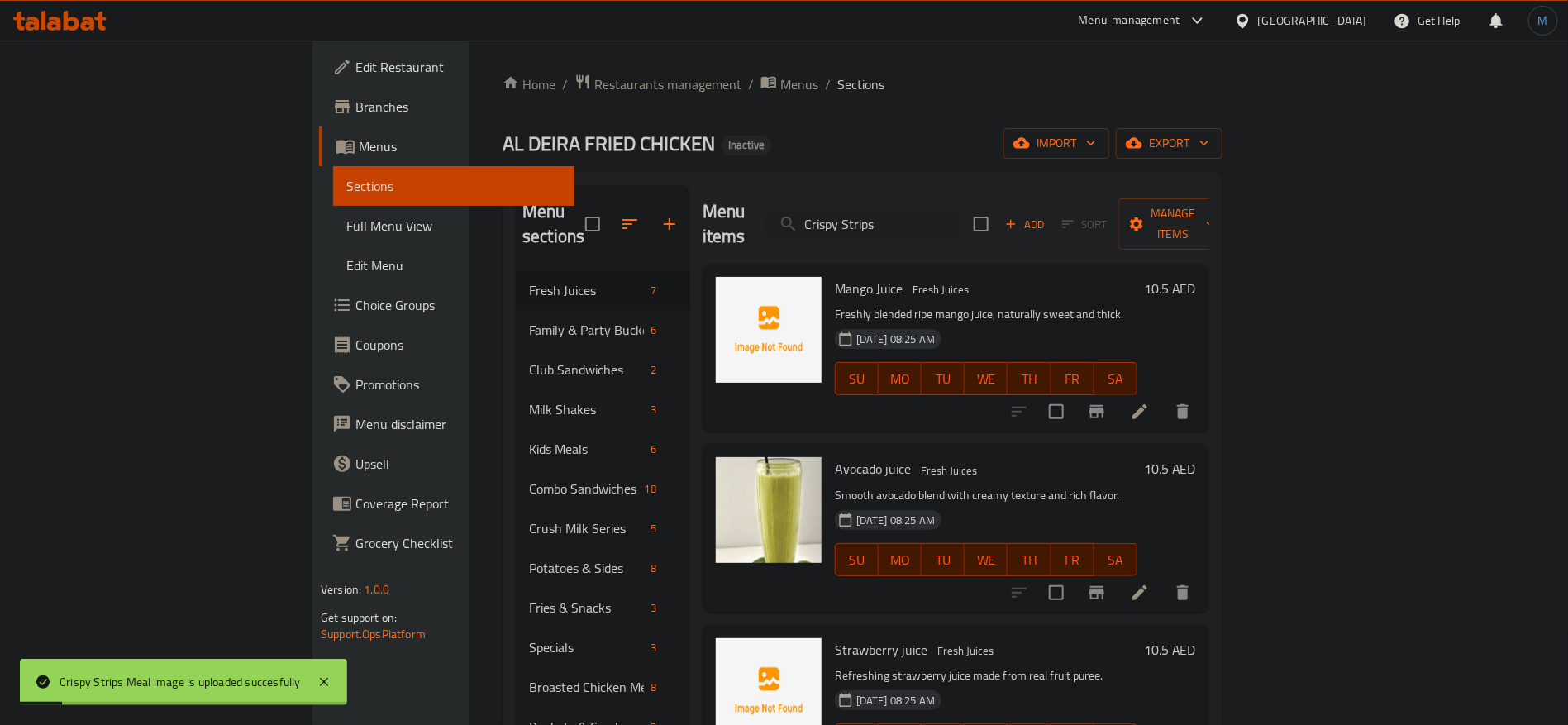
paste input "Meal"
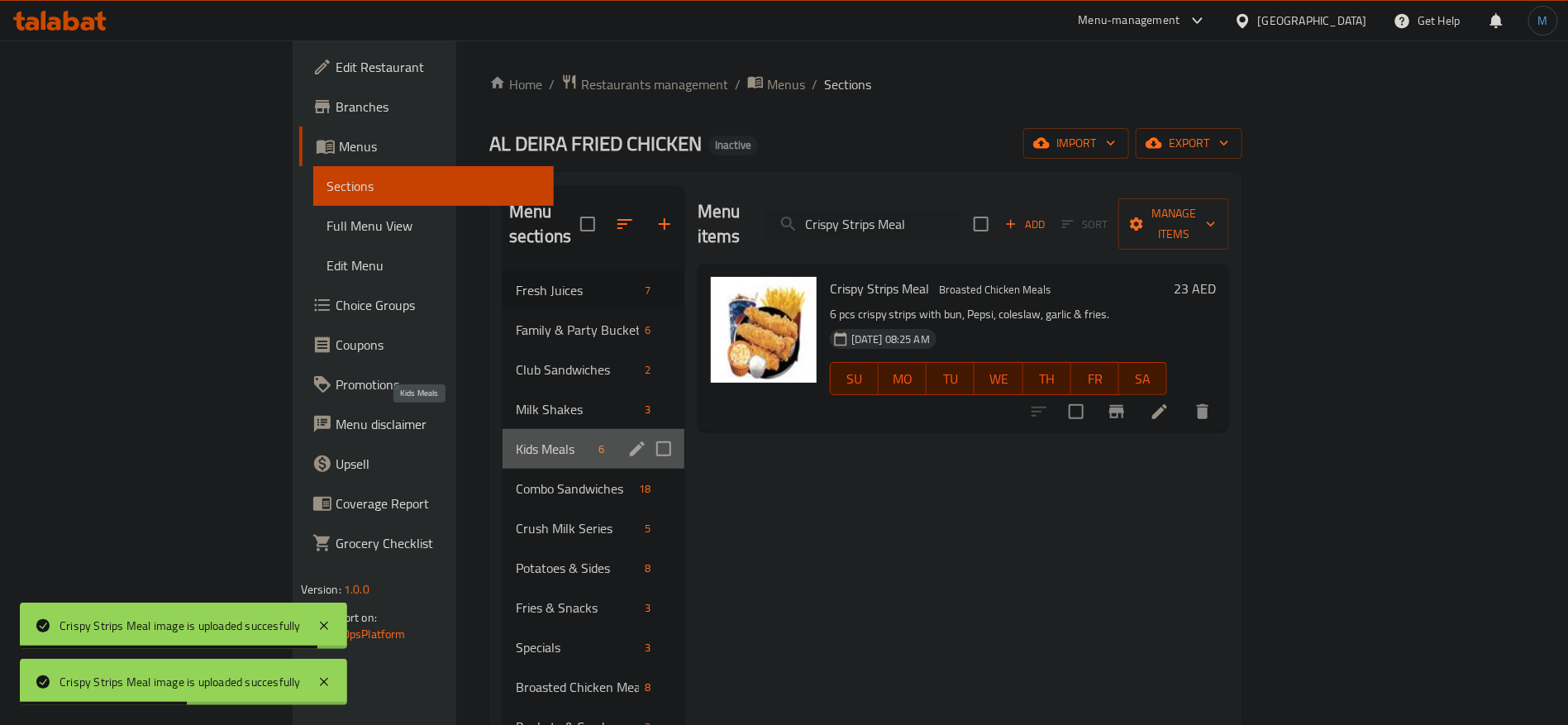
click at [516, 439] on span "Kids Meals" at bounding box center [554, 449] width 77 height 20
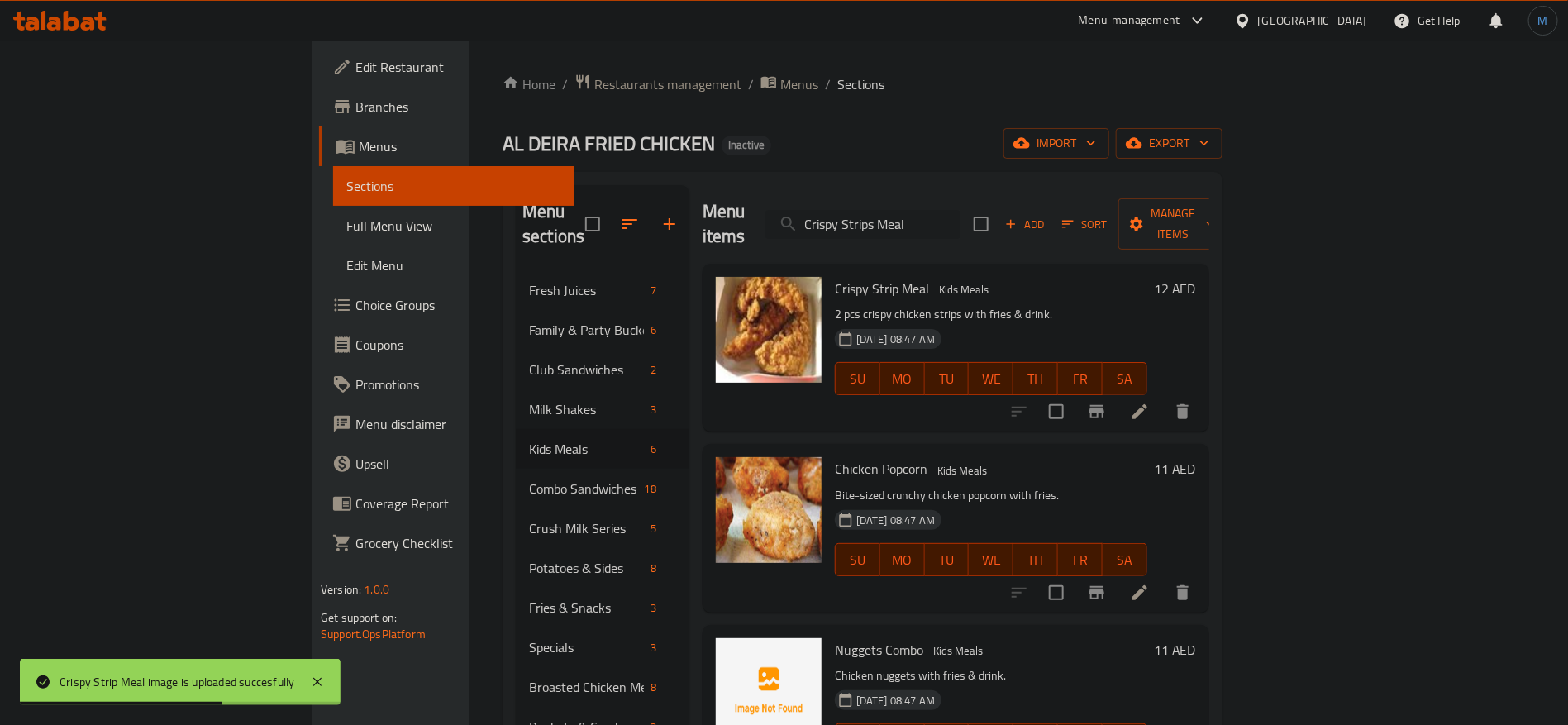
click at [960, 209] on input "Crispy Strips Meal" at bounding box center [863, 224] width 195 height 29
paste input "unchy & Crispy Sandwich"
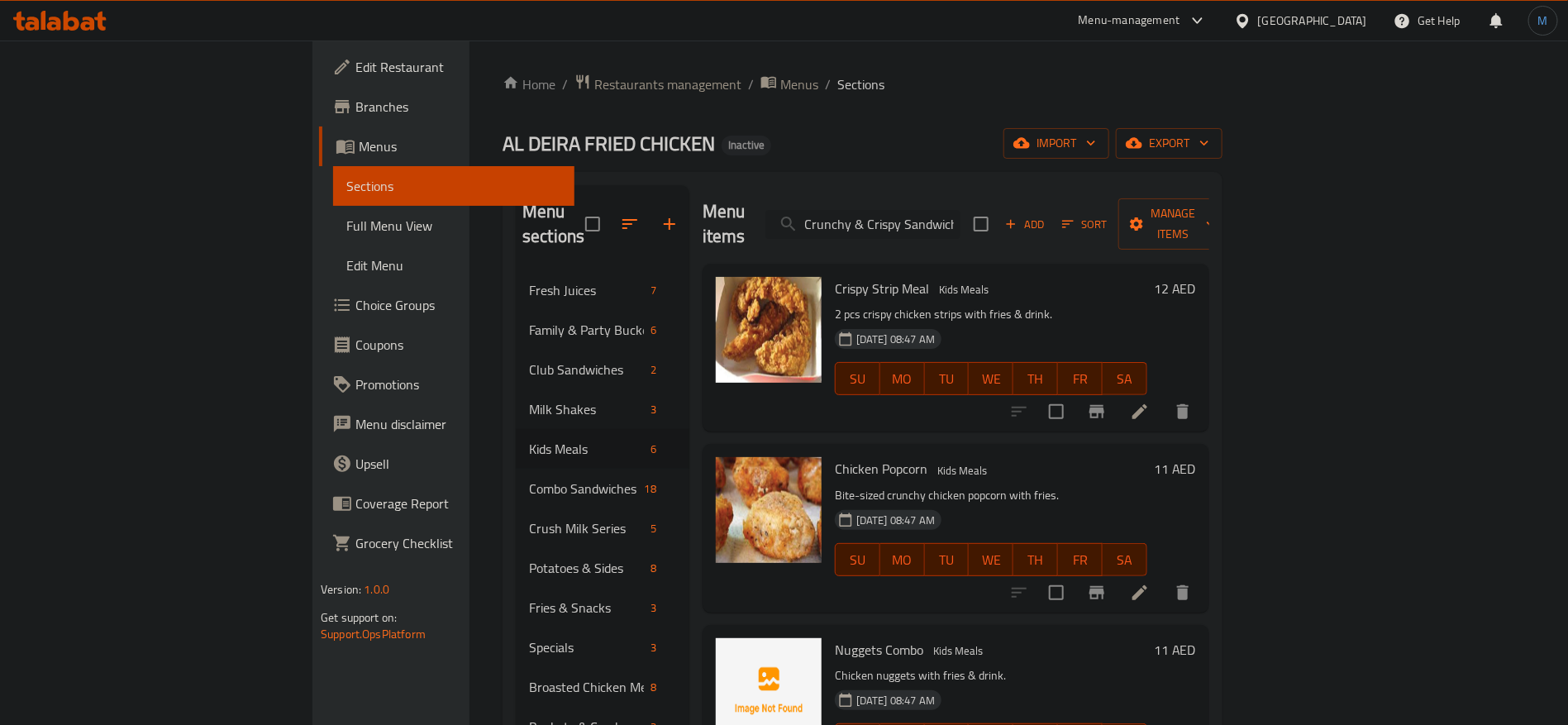
click at [924, 219] on input "Crunchy & Crispy Sandwich" at bounding box center [863, 224] width 195 height 29
paste input "search"
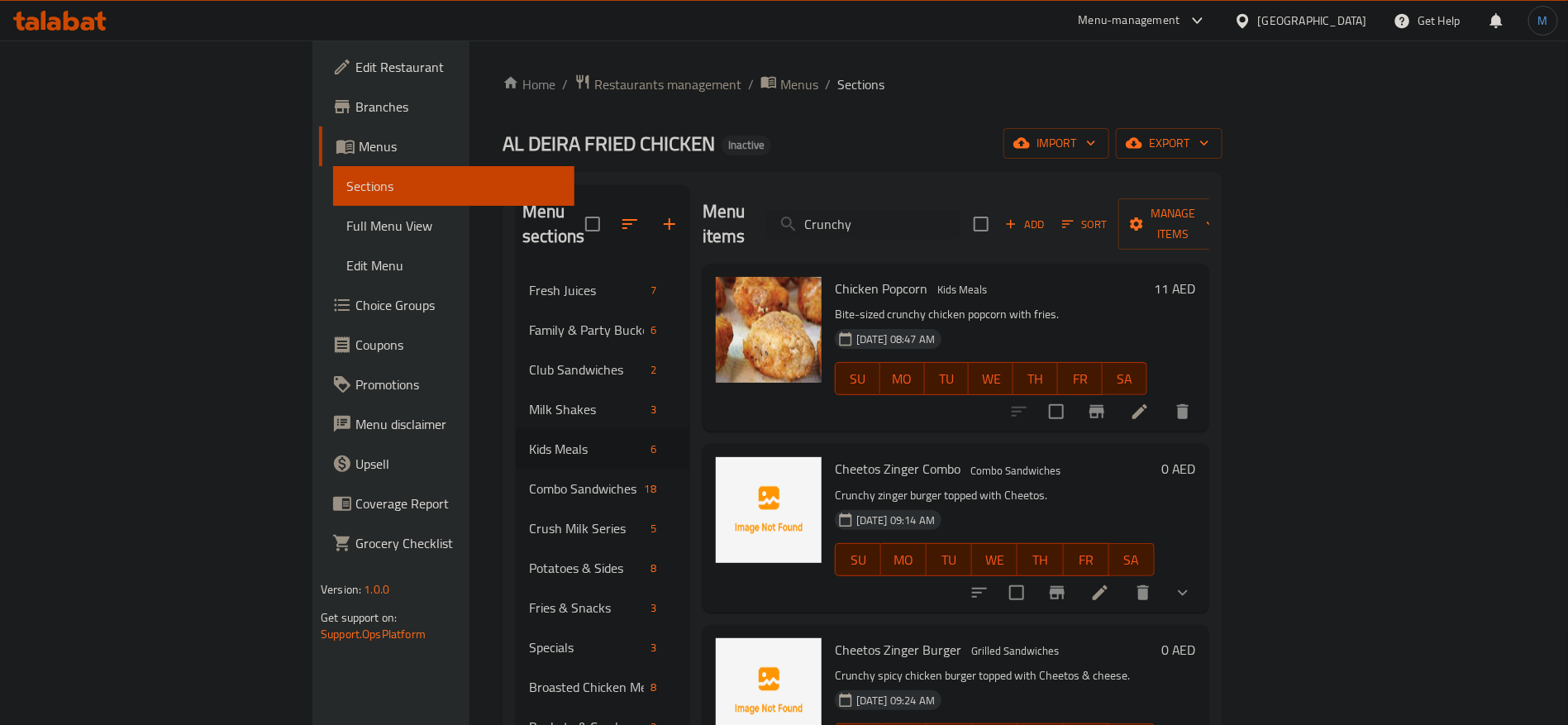
paste input "Deira Meal"
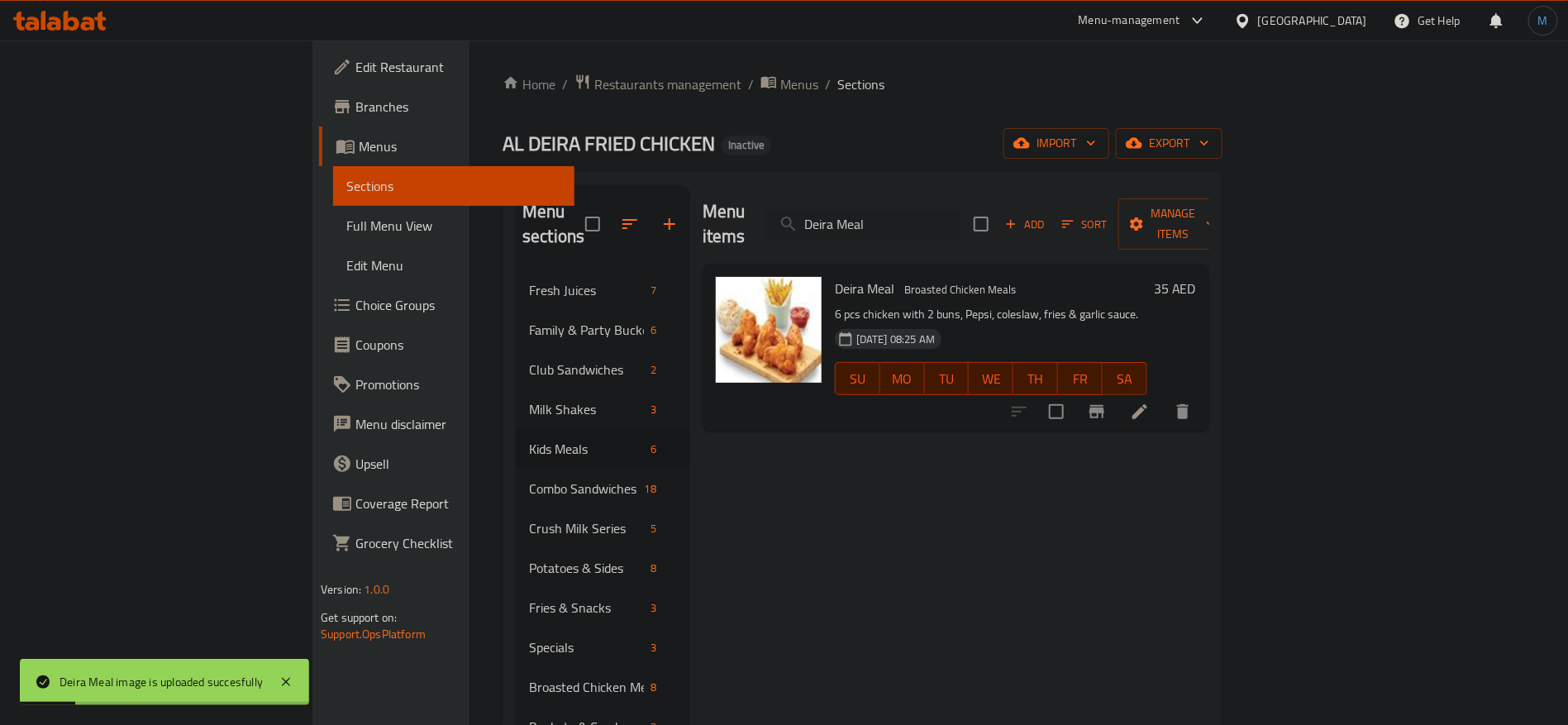
paste input "inner"
click at [960, 226] on input "Dinner Meal" at bounding box center [863, 224] width 195 height 29
paste input "ragon Fillet Burger"
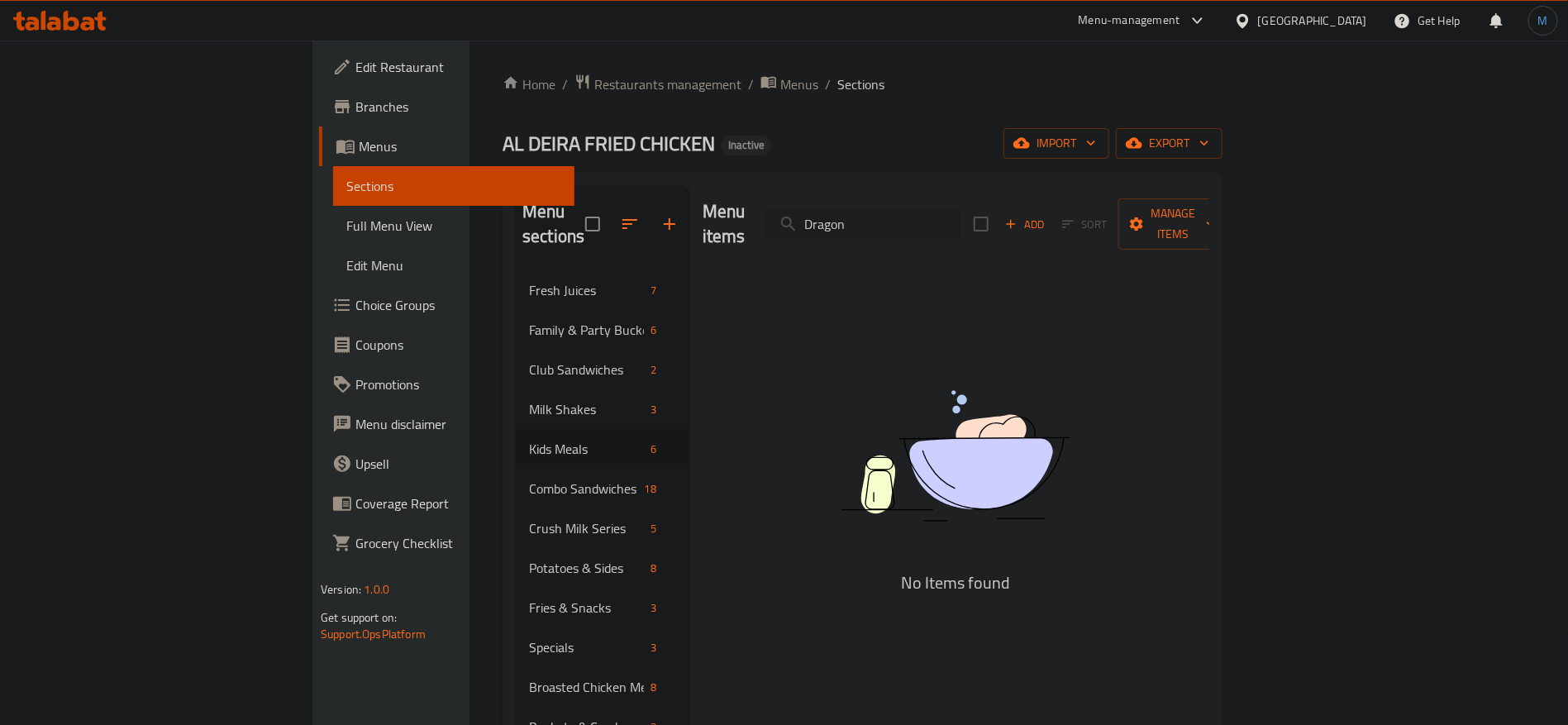
paste input "Falooda"
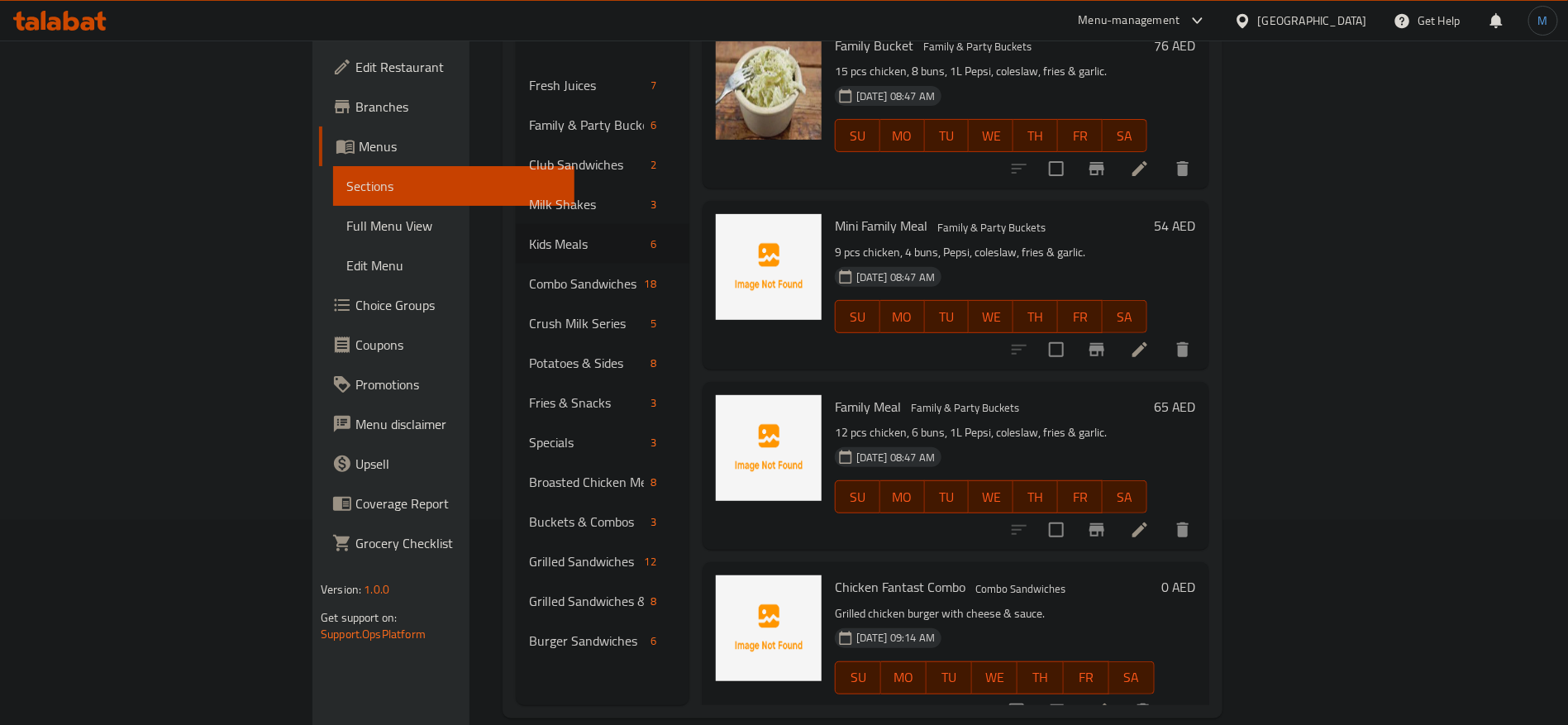
scroll to position [231, 0]
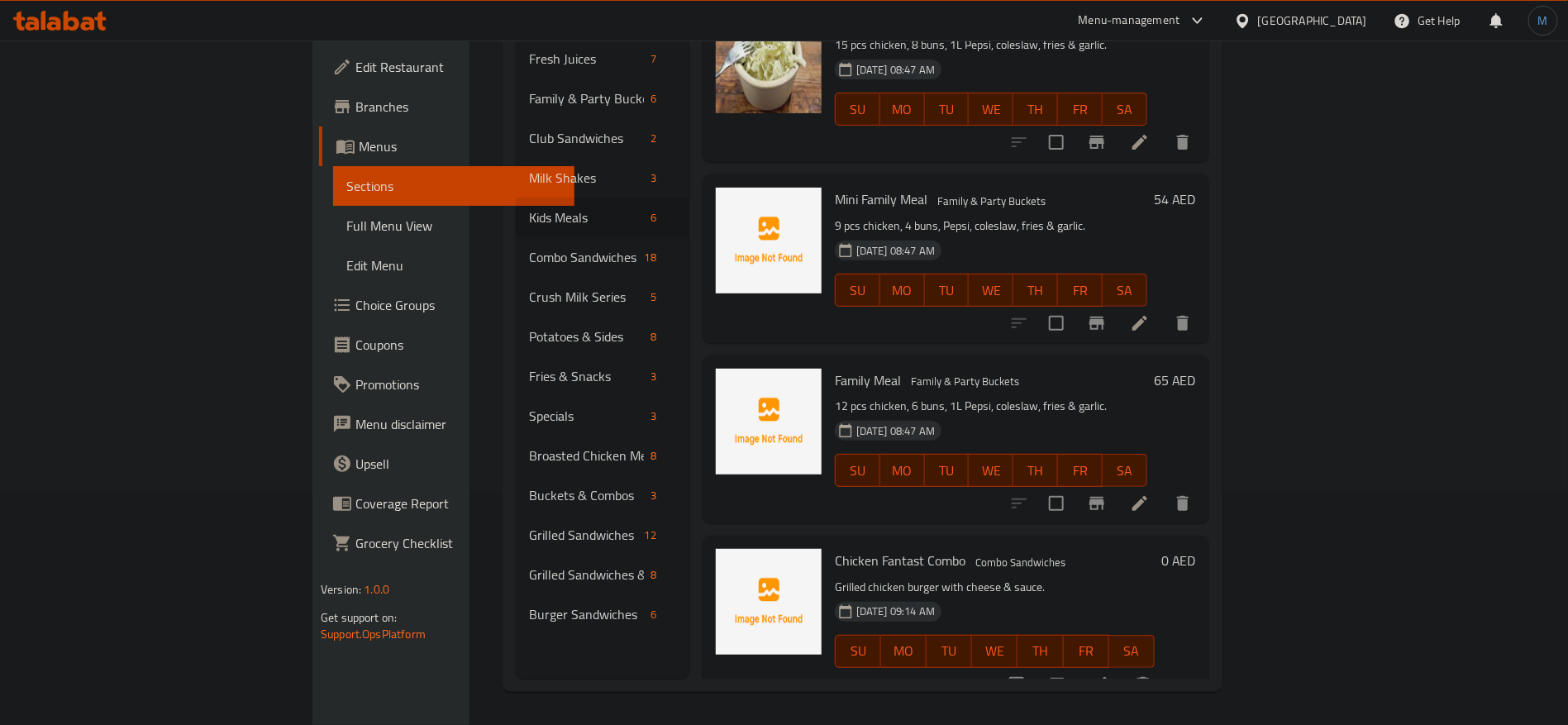
paste input "mily Bucket"
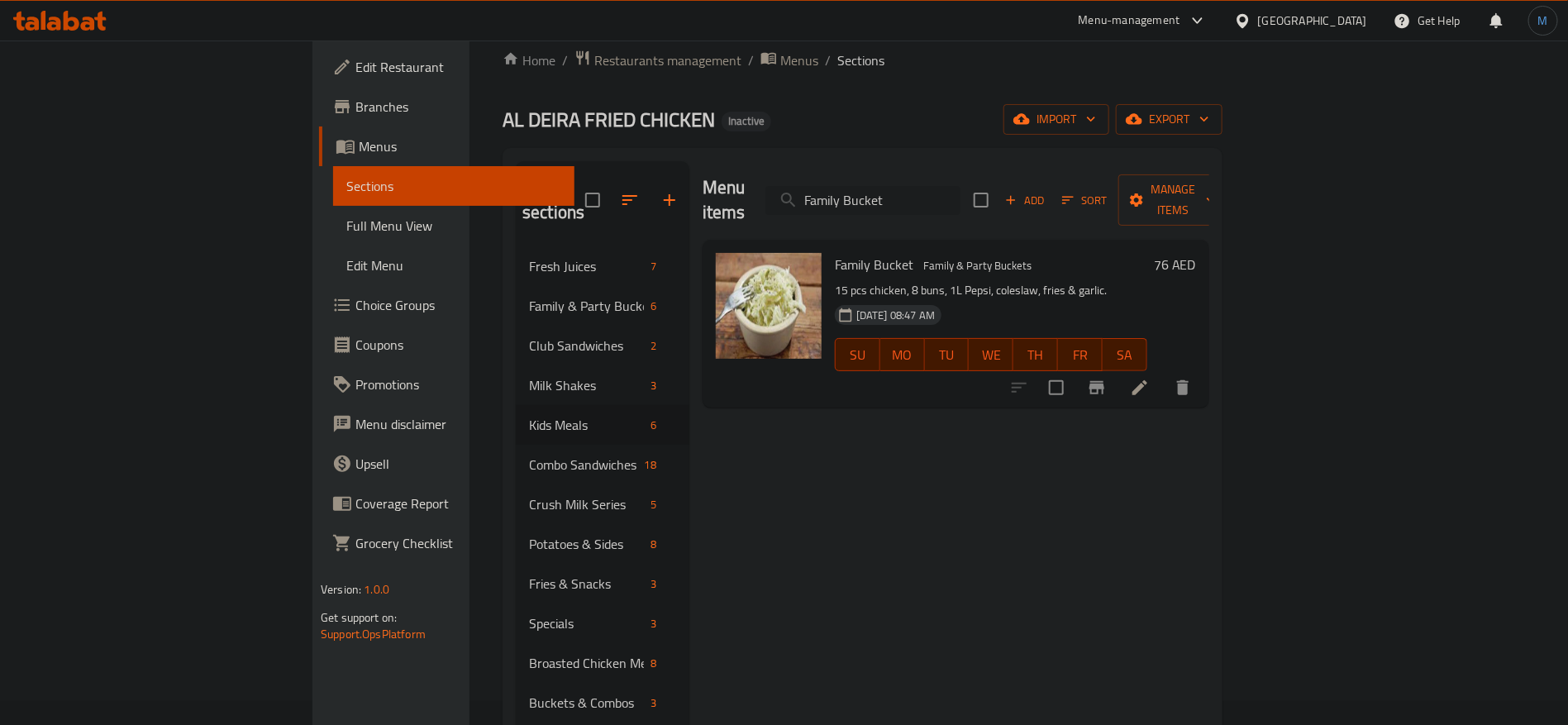
scroll to position [0, 0]
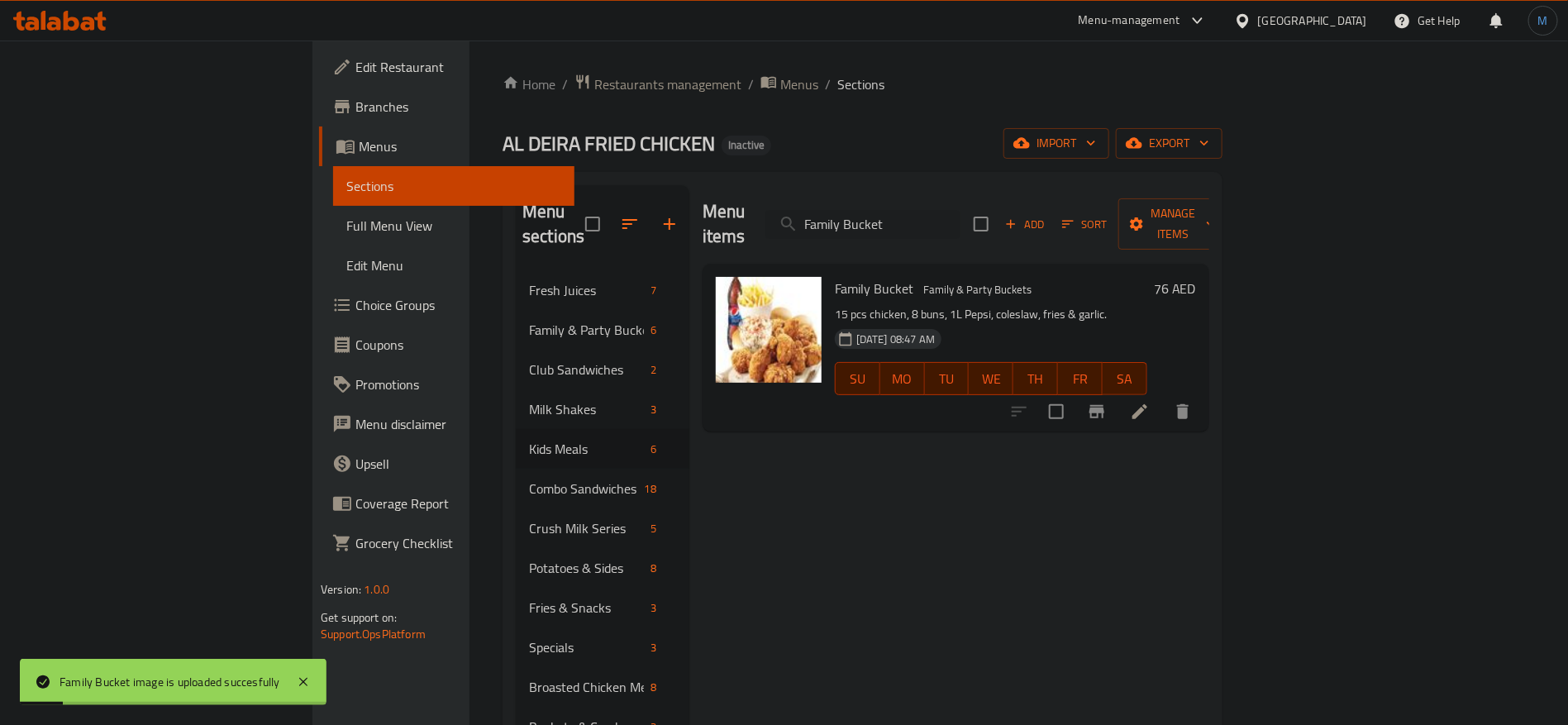
paste input "ttoush"
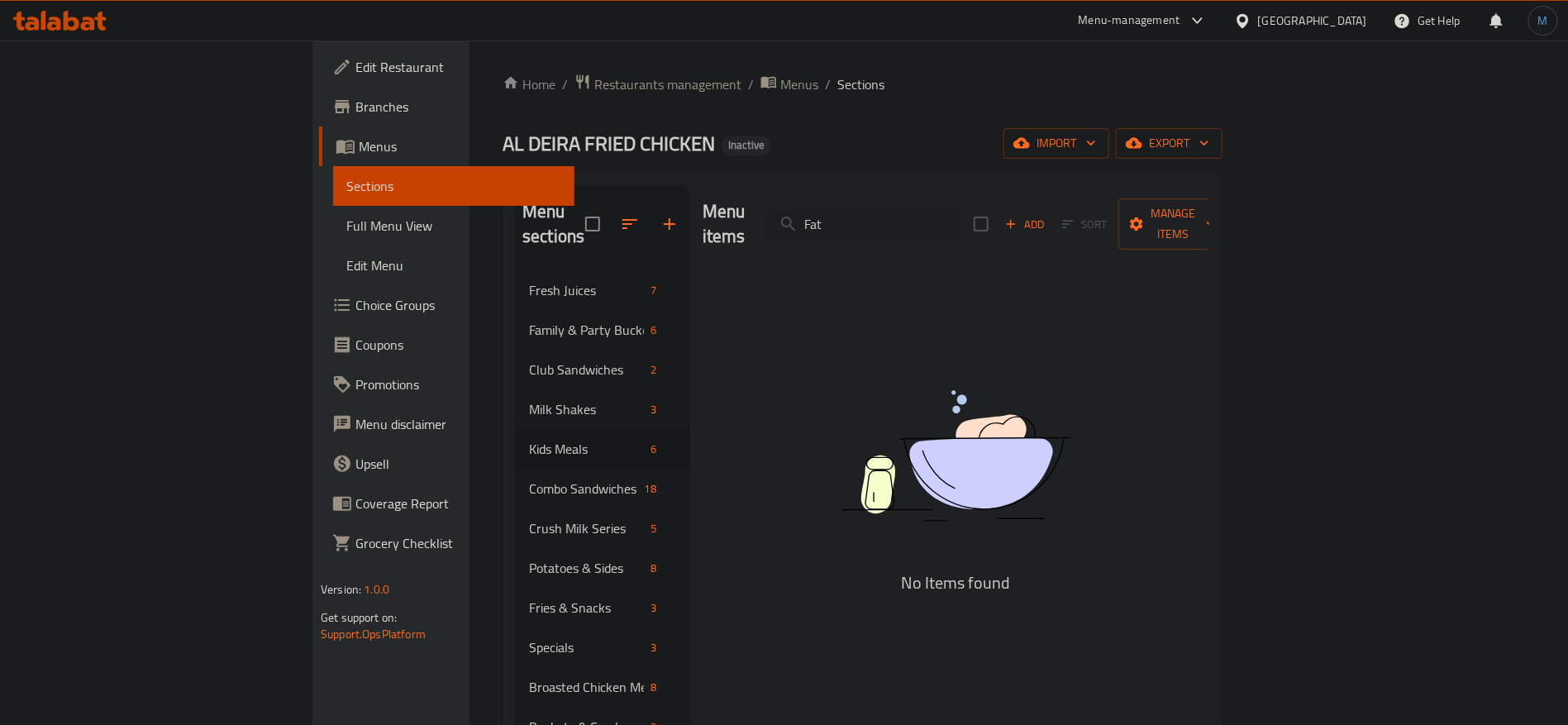
paste input "ish Strips Bucke"
paste input "Strips Meal"
paste input "rench Fries"
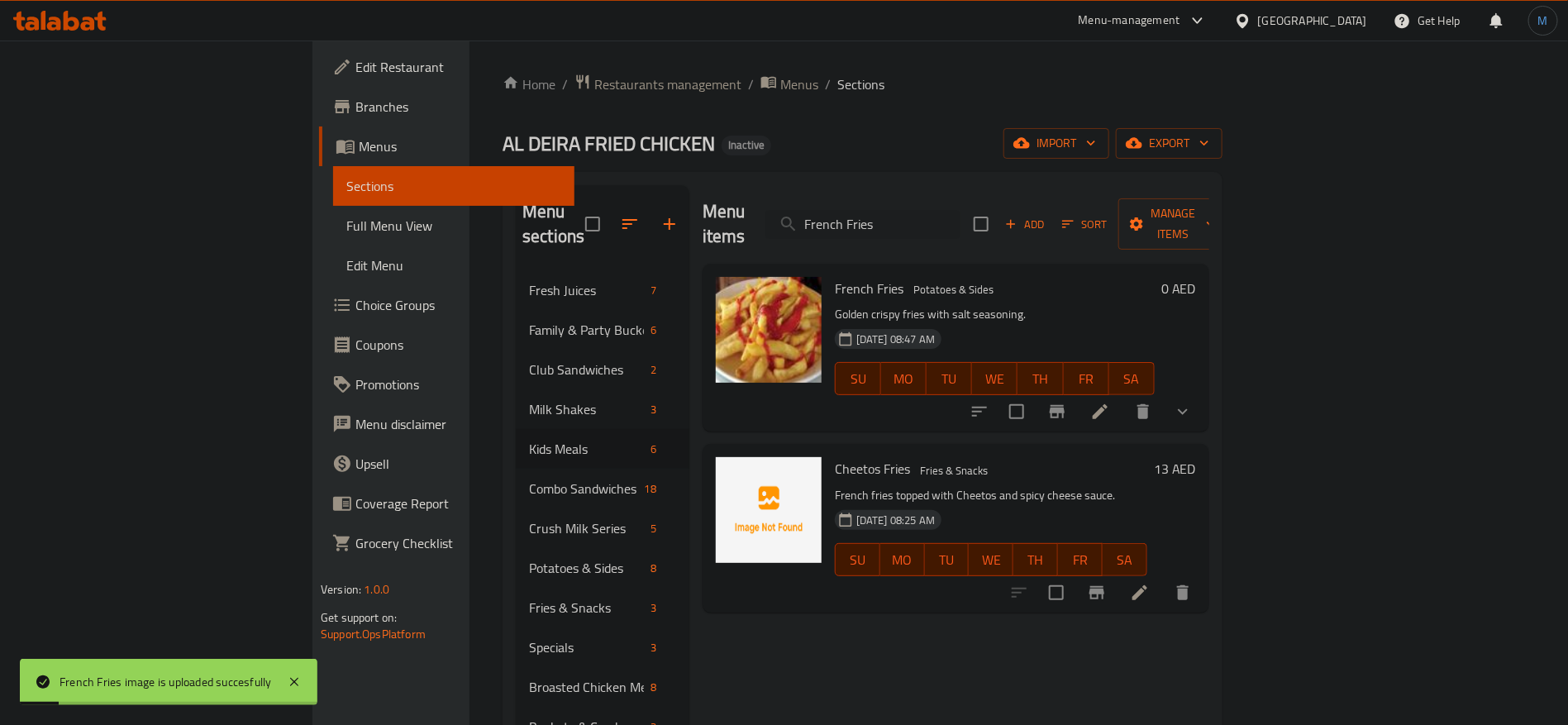
paste input "isco Grilled Chicken Sandwich"
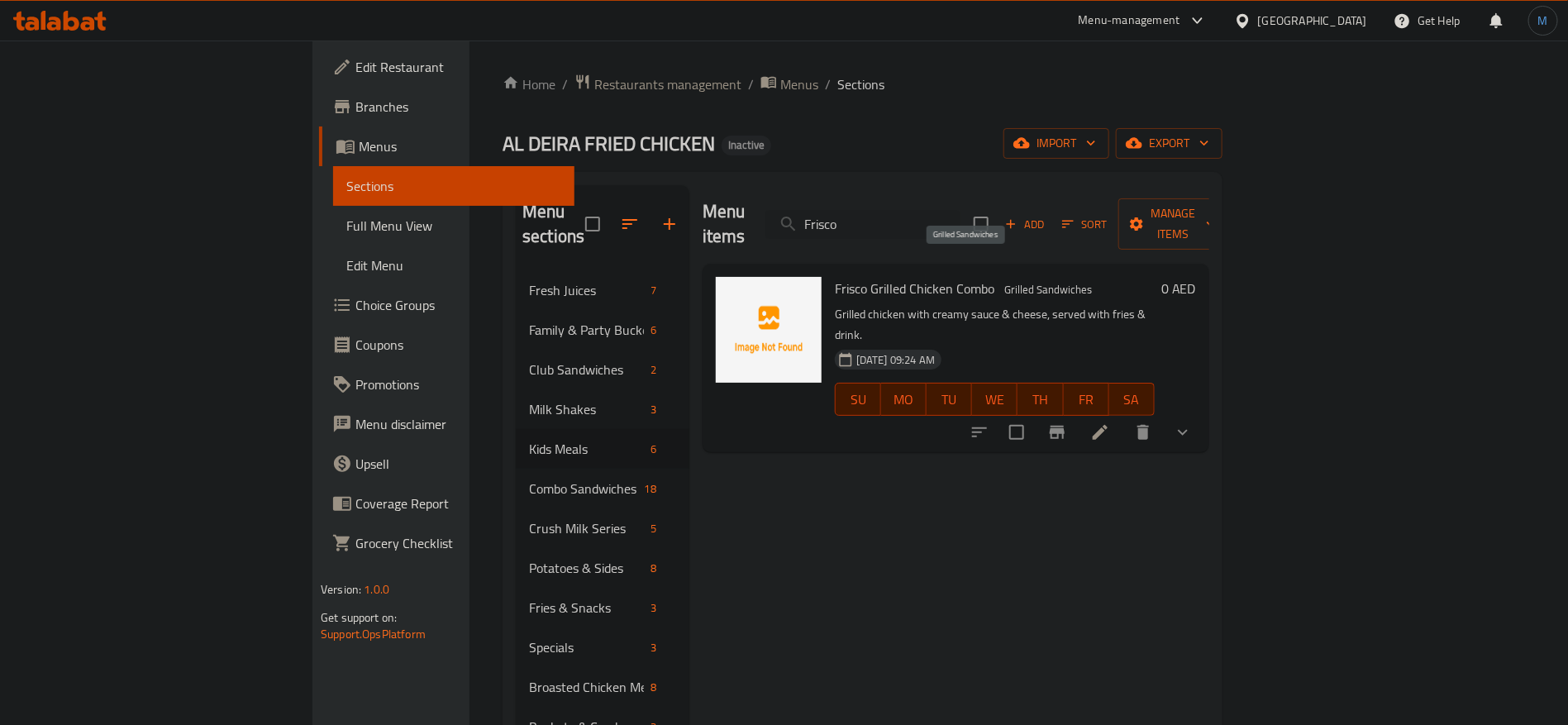
paste input "uit Salad"
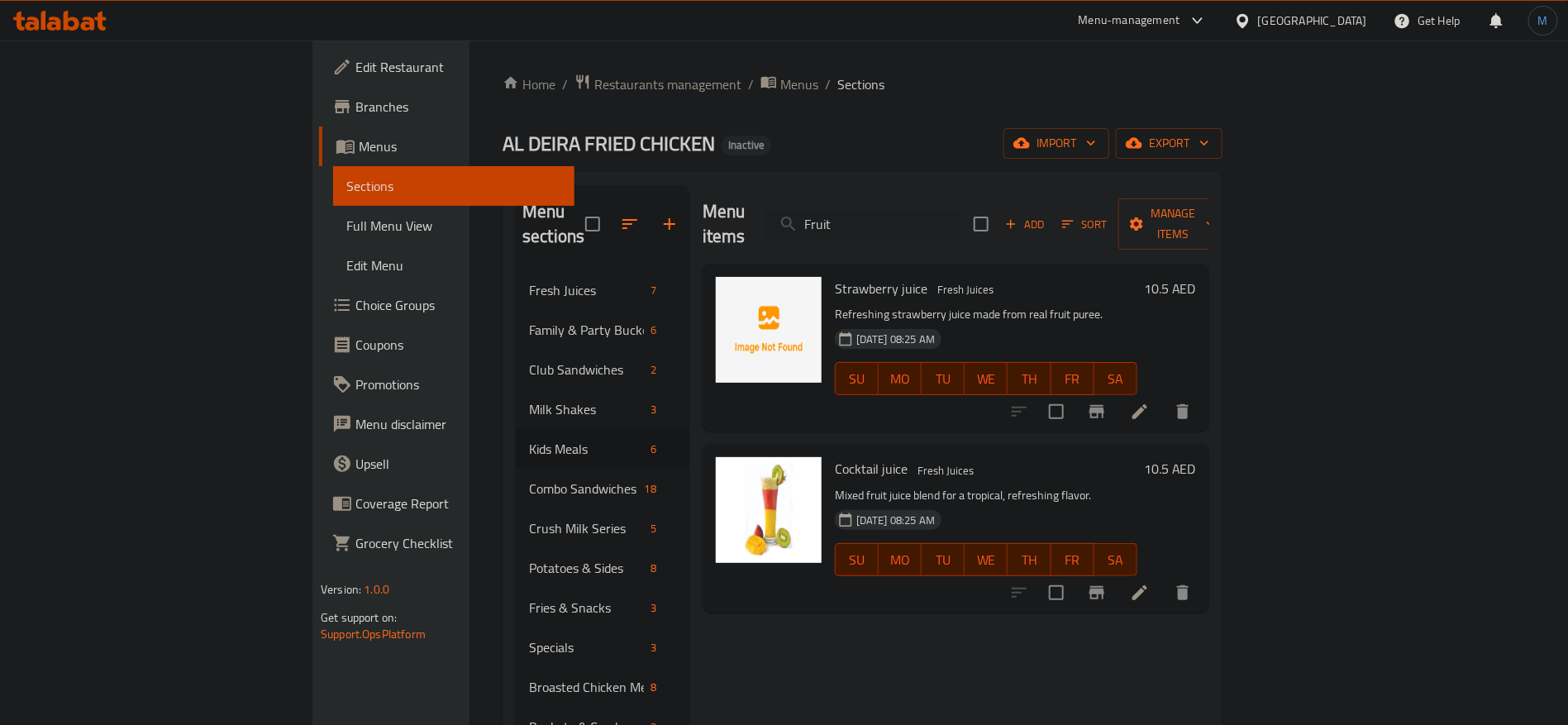
paste input "Galaxy Crush Milk"
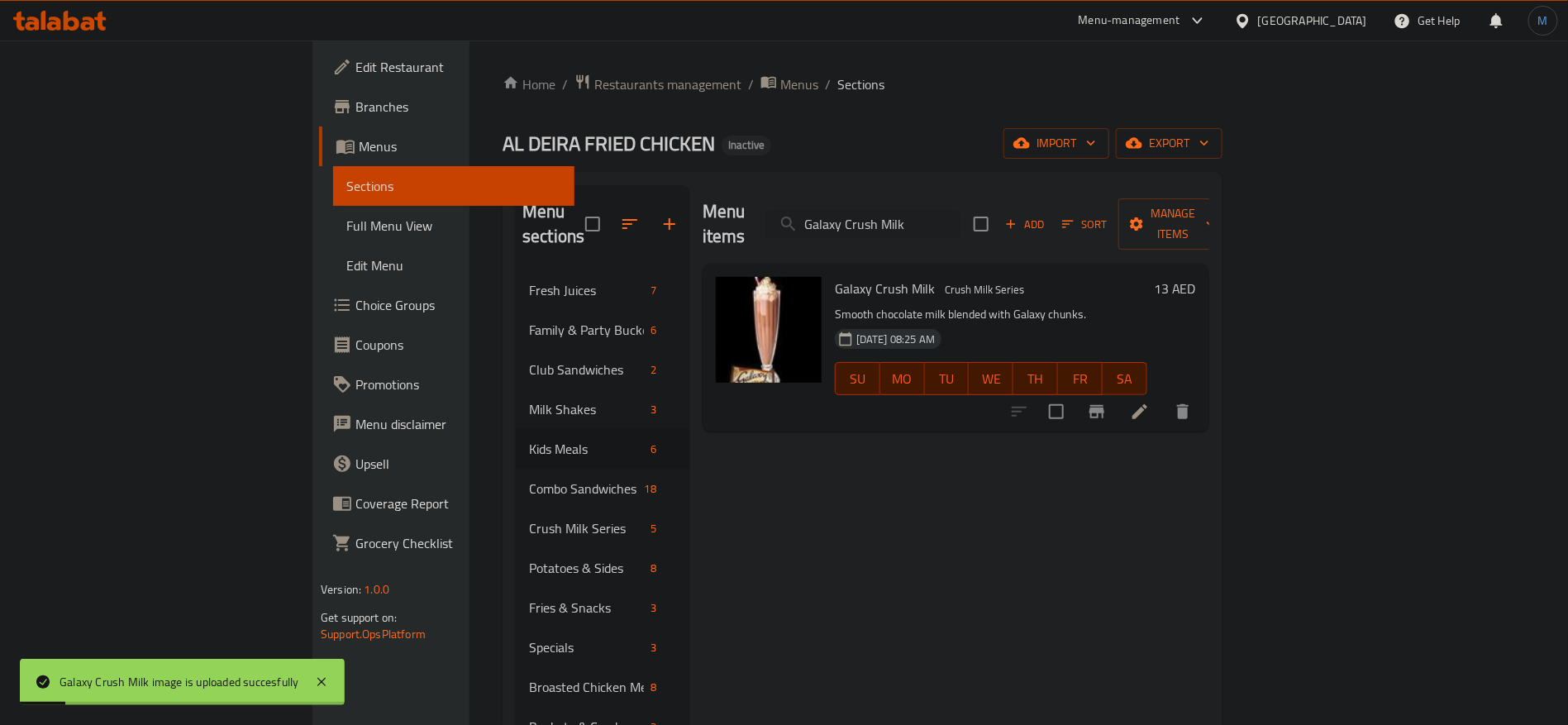
paste input "reen Salad"
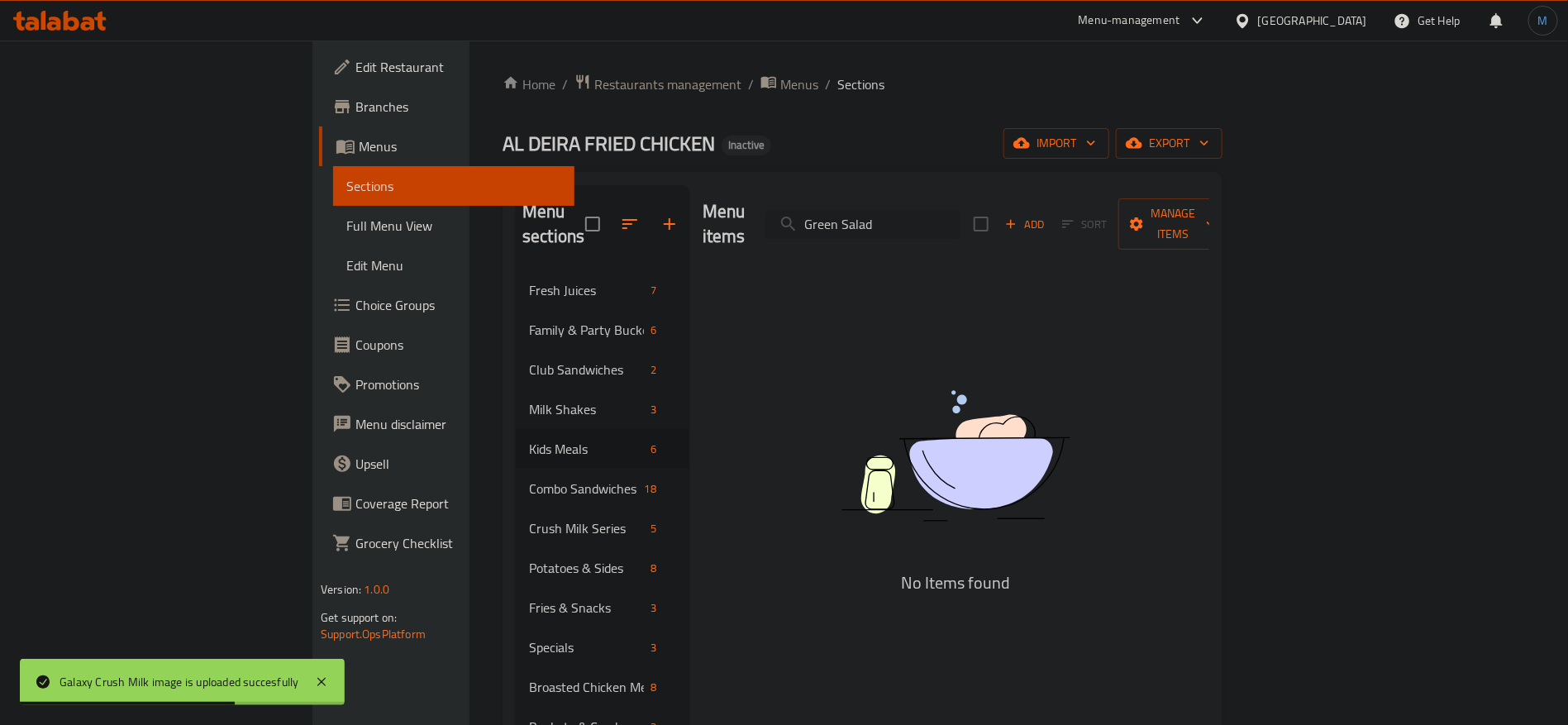
click at [960, 216] on input "Green Salad" at bounding box center [863, 224] width 195 height 29
type input "Green"
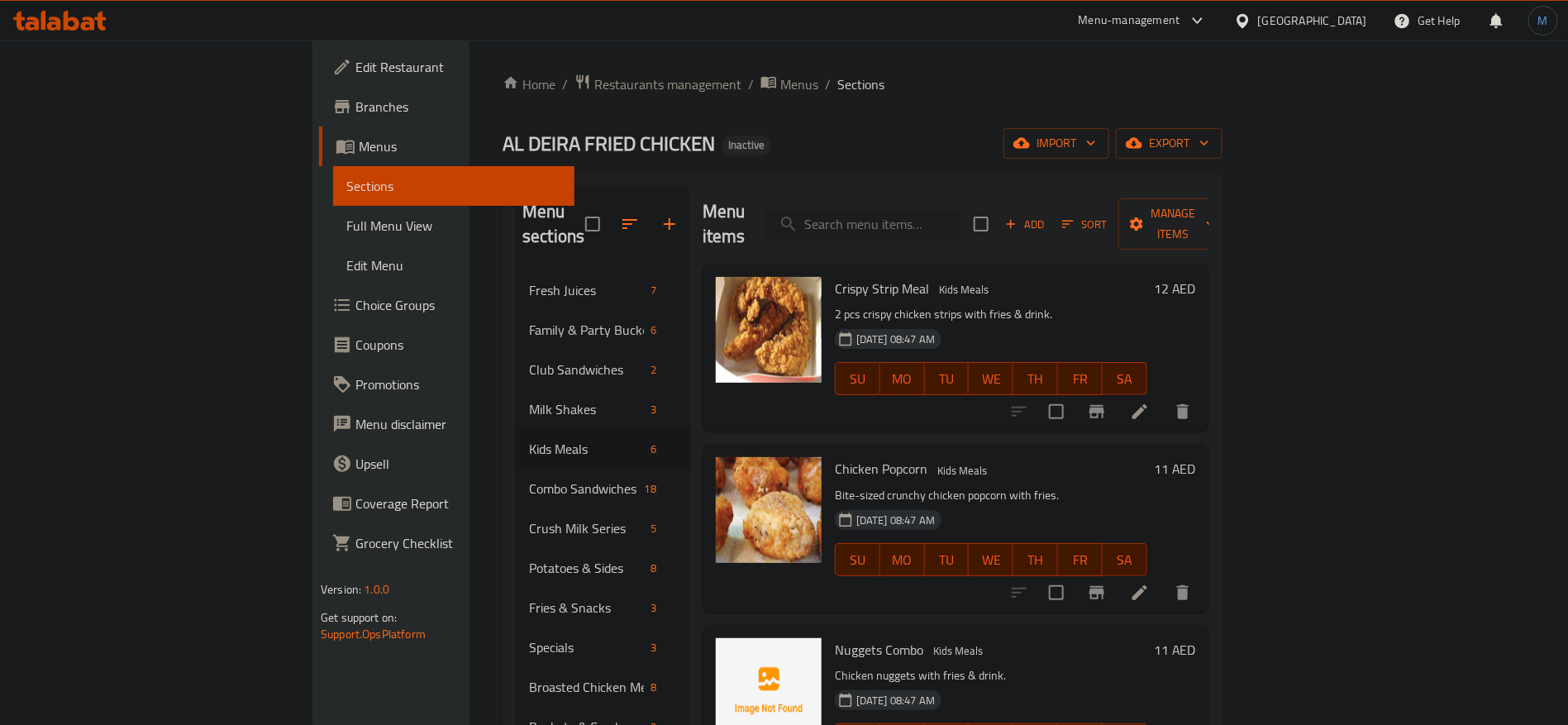
paste input "Green Salad"
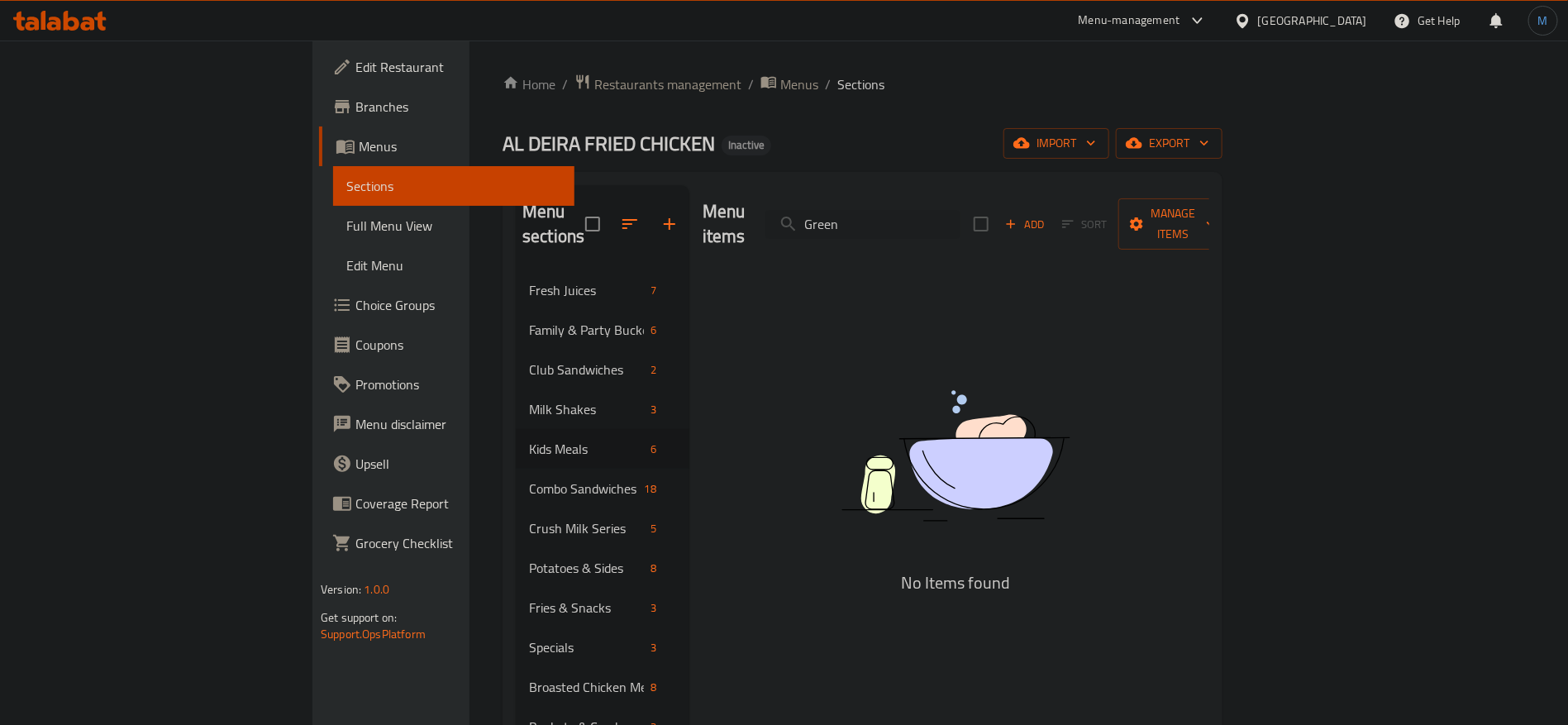
paste input "illed Beef Mushroom Burger"
paste input "Supreme Combo"
click at [960, 209] on input "Grilled Beef Supreme Combo" at bounding box center [863, 224] width 195 height 29
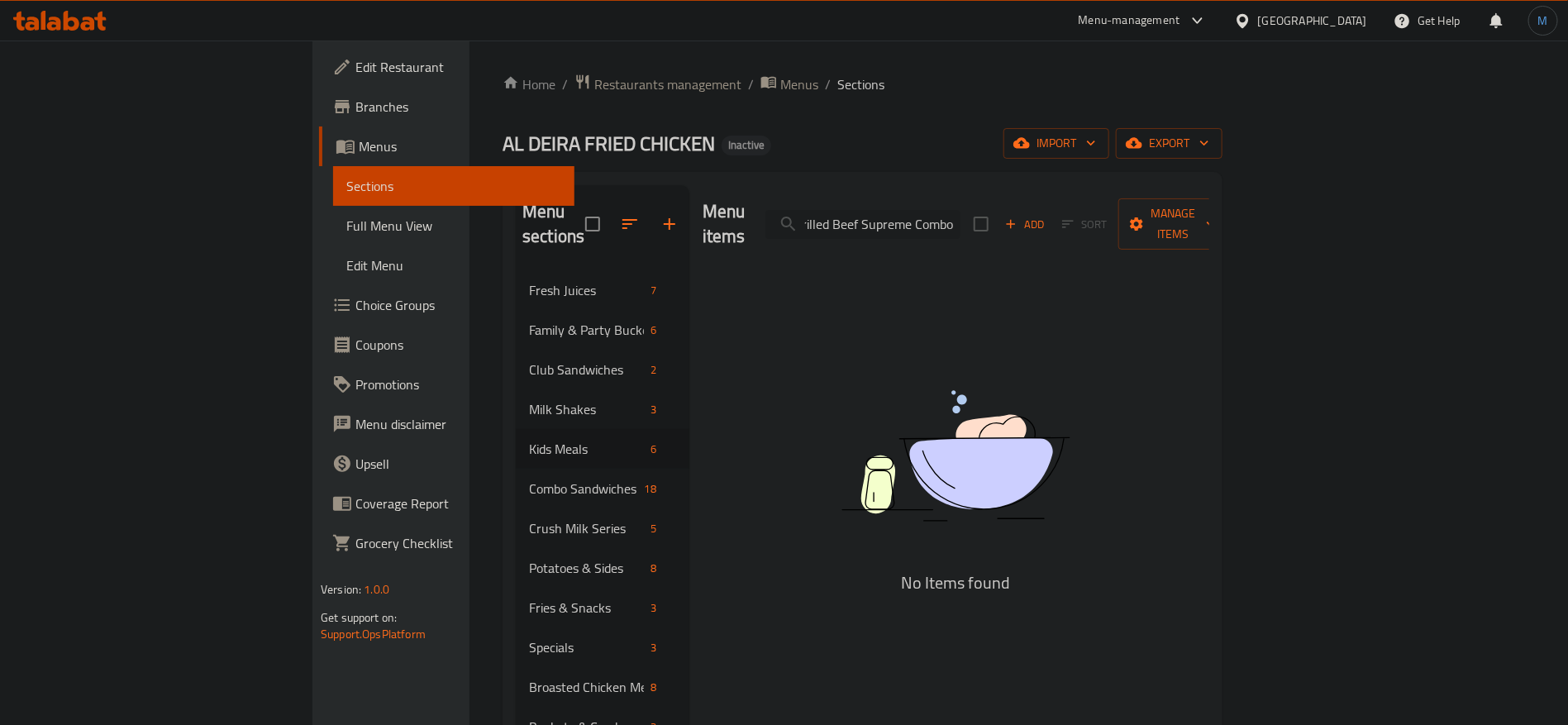
paste input "Supreme"
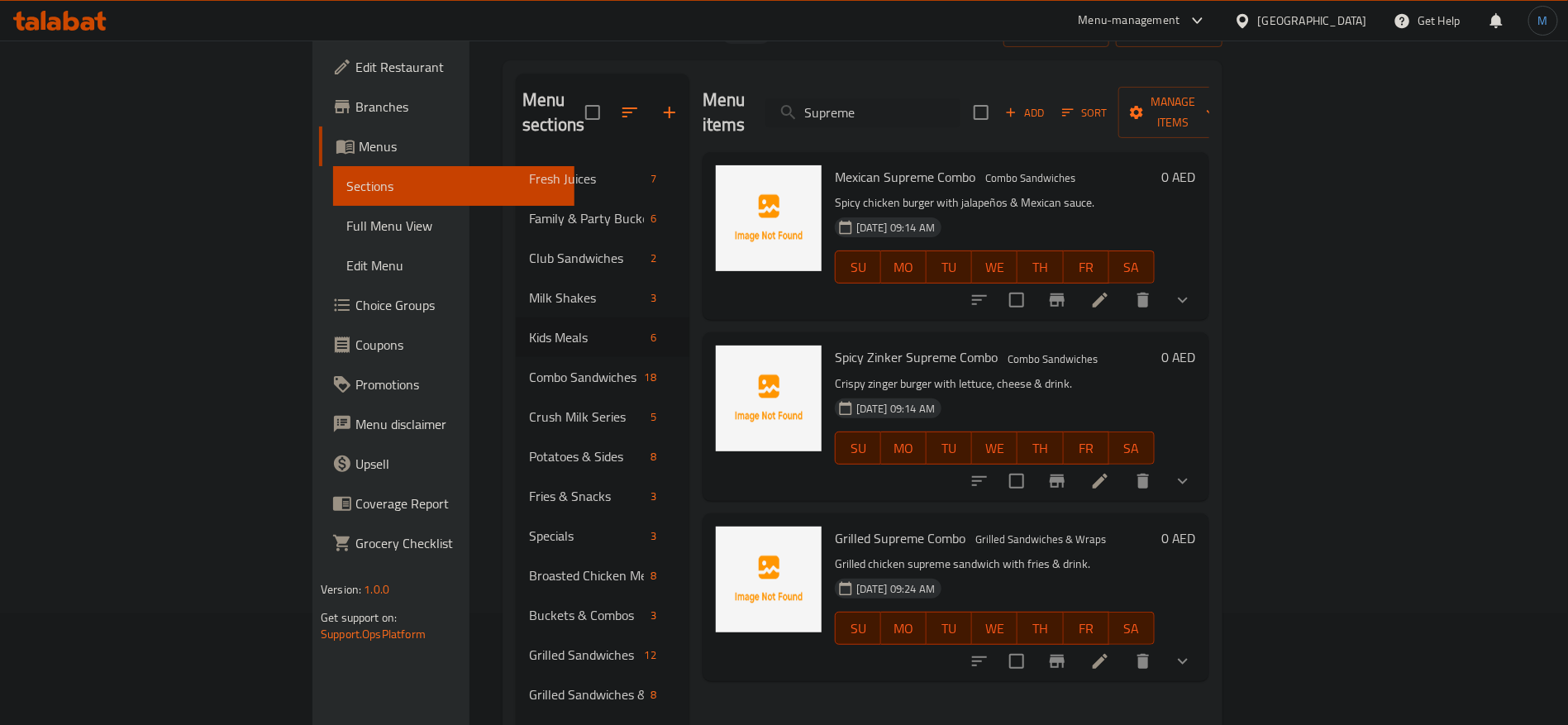
scroll to position [124, 0]
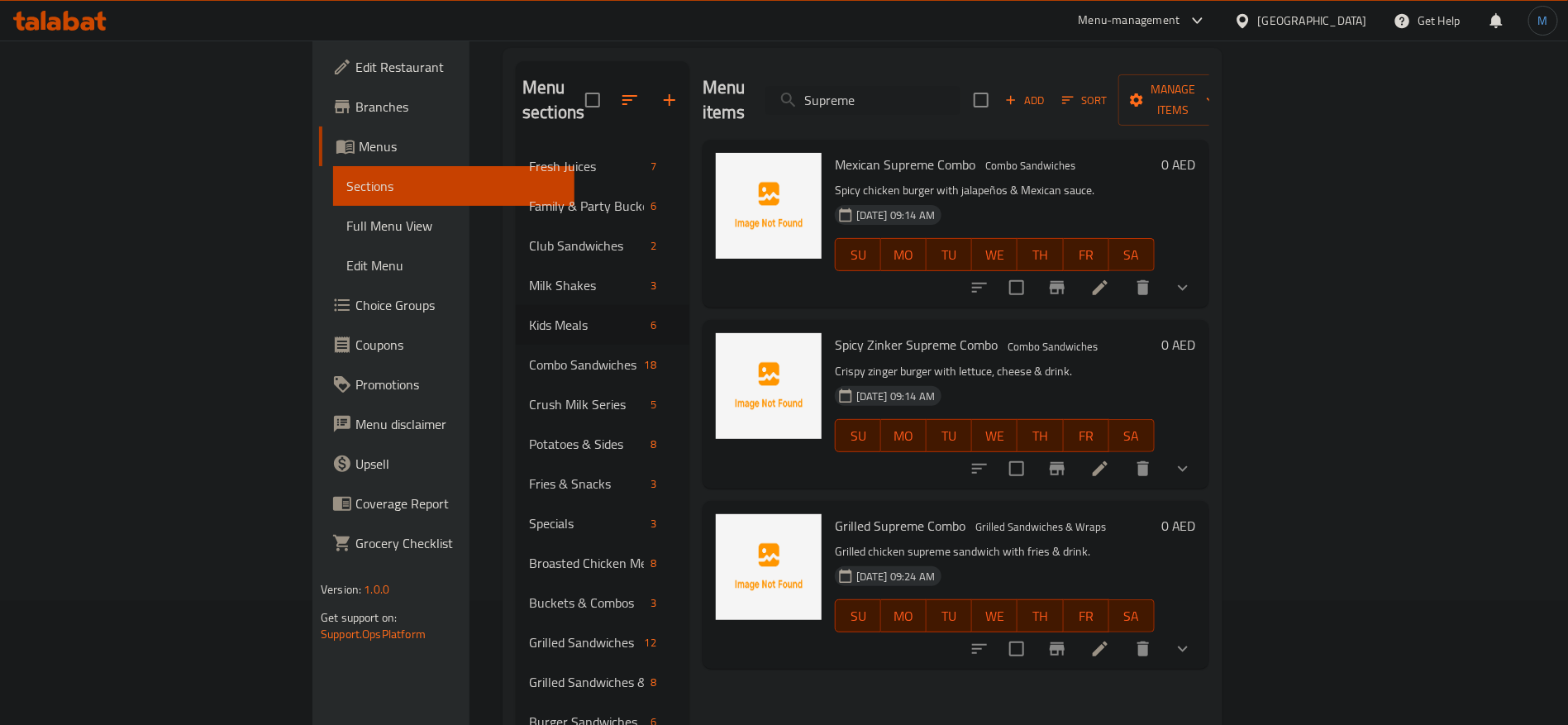
paste input "Grilled Chicken Fillet Sandwich"
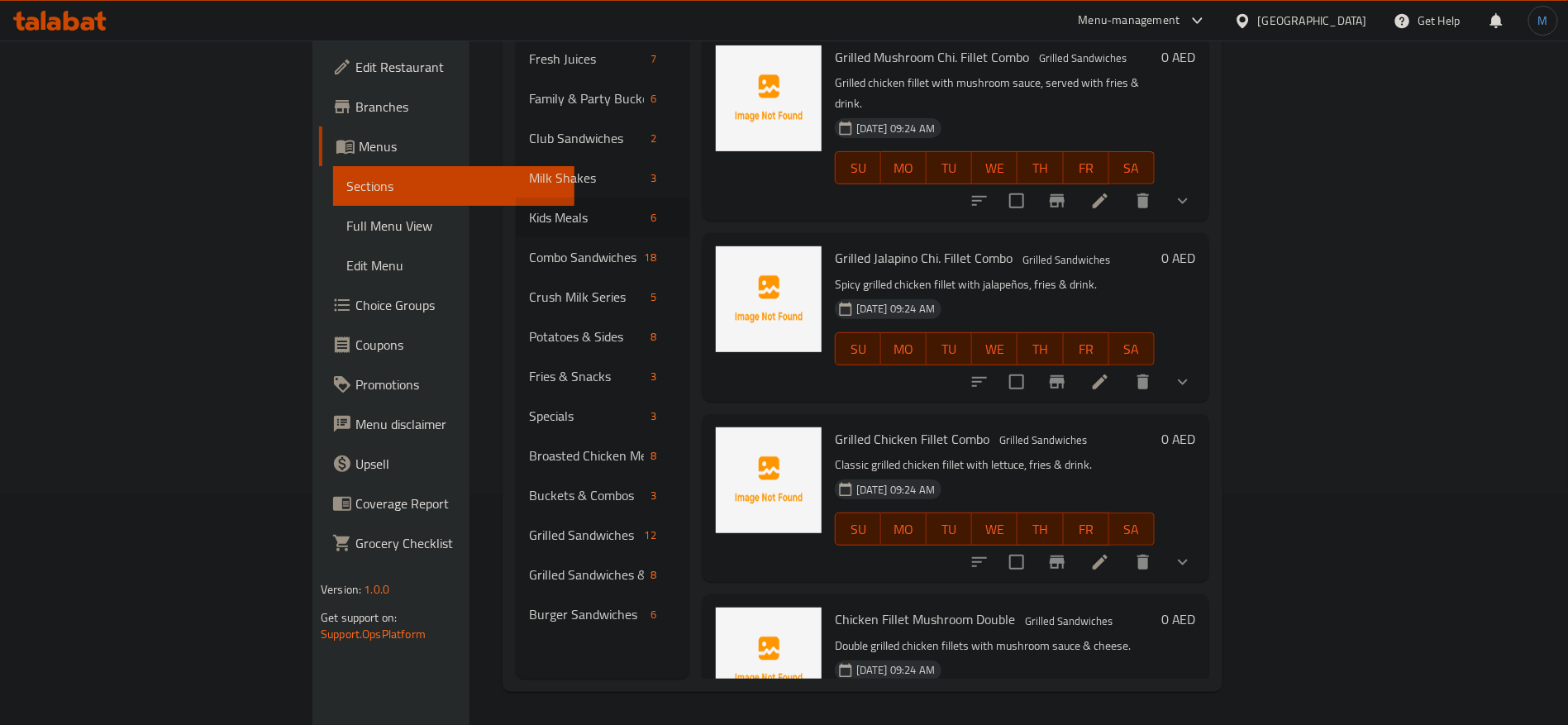
scroll to position [0, 0]
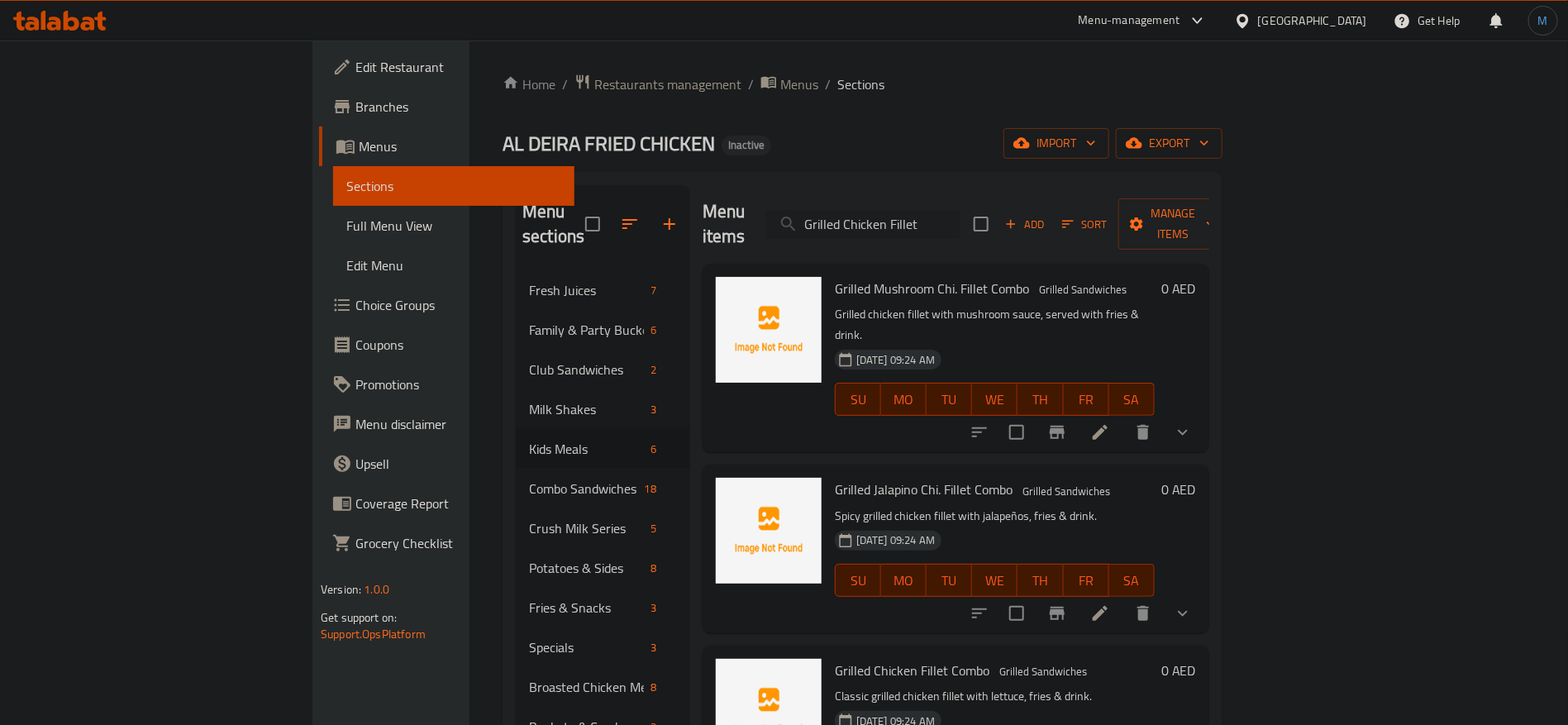
paste input "Mushroom Burger"
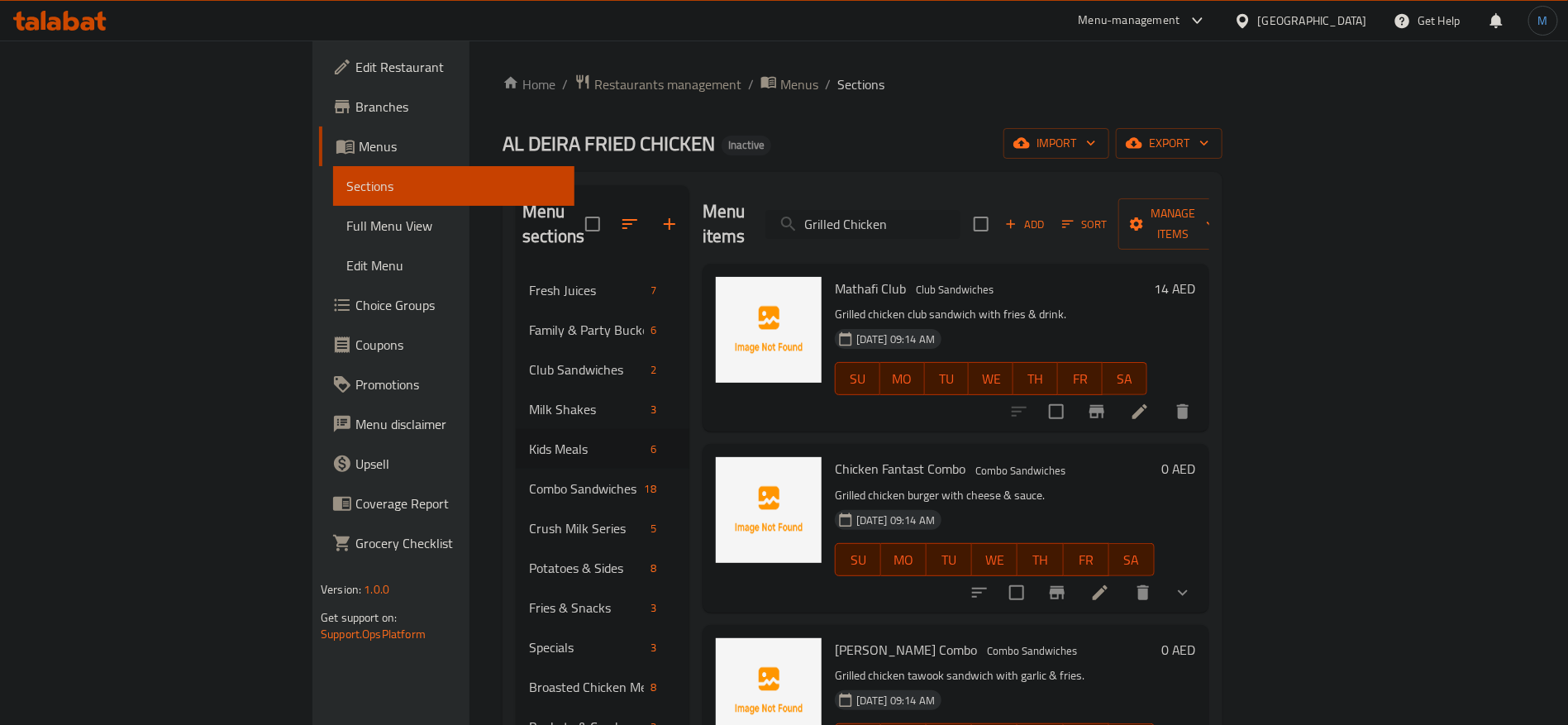
click at [960, 209] on input "Grilled Chicken" at bounding box center [863, 224] width 195 height 29
paste input "Jalapeno Twisted Sandwich"
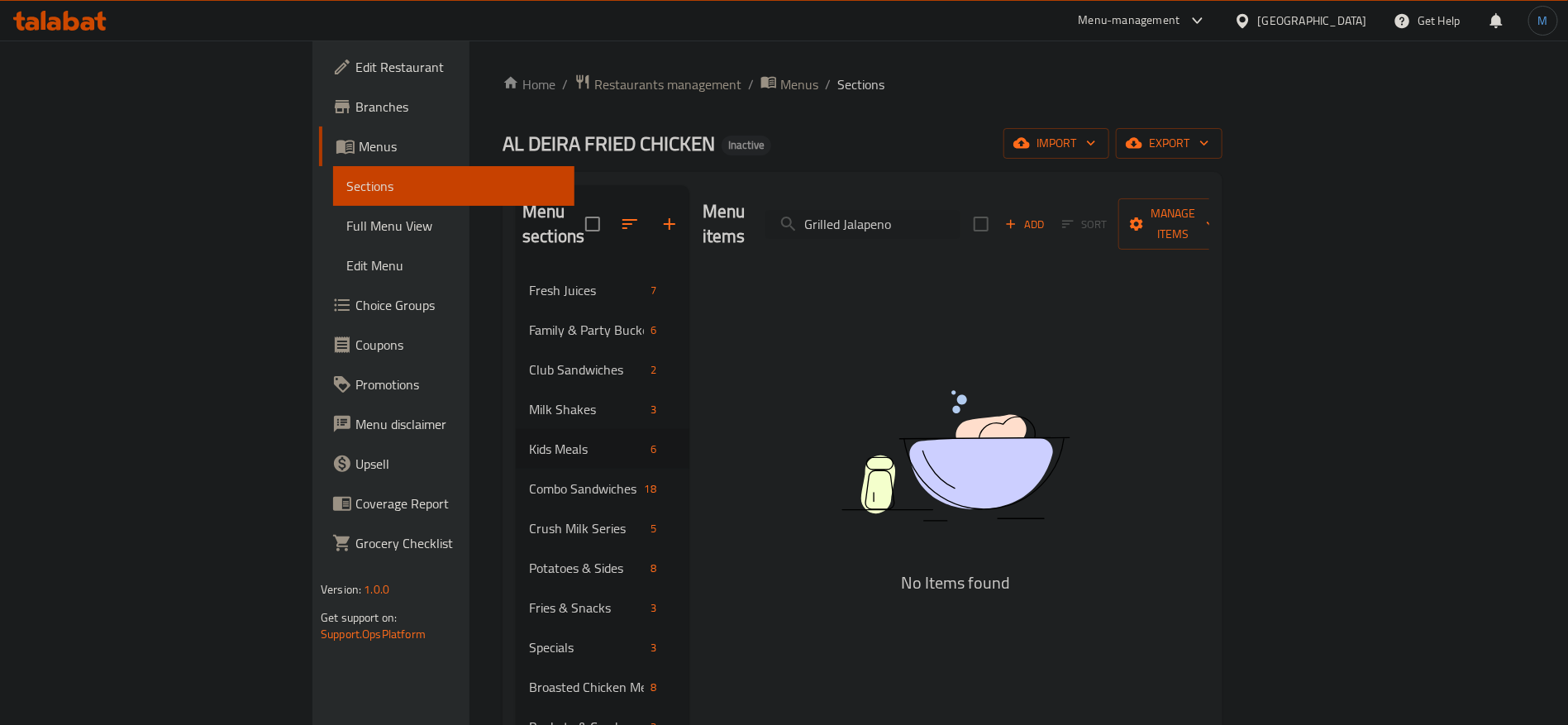
paste input "Mathafi Supreme"
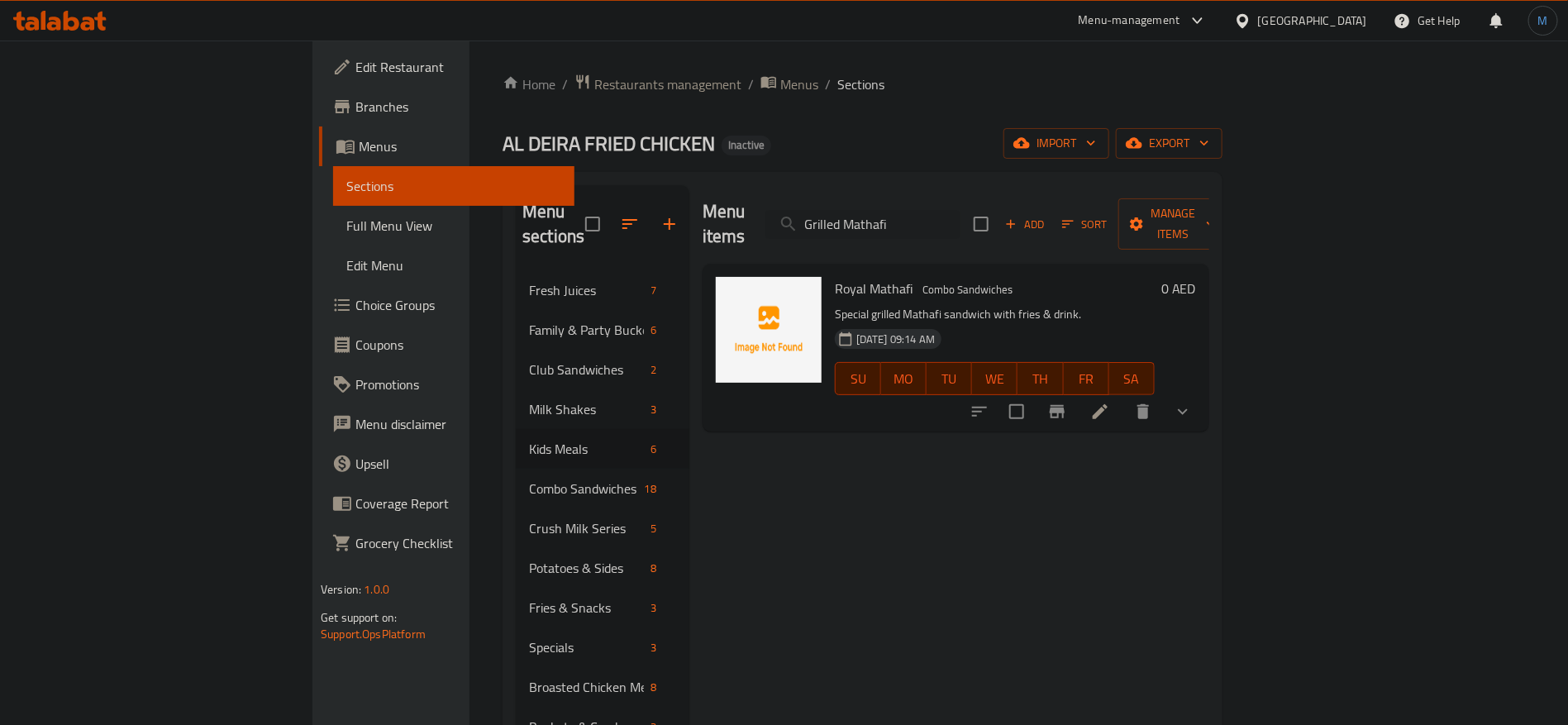
type input "Grilled Mathafi"
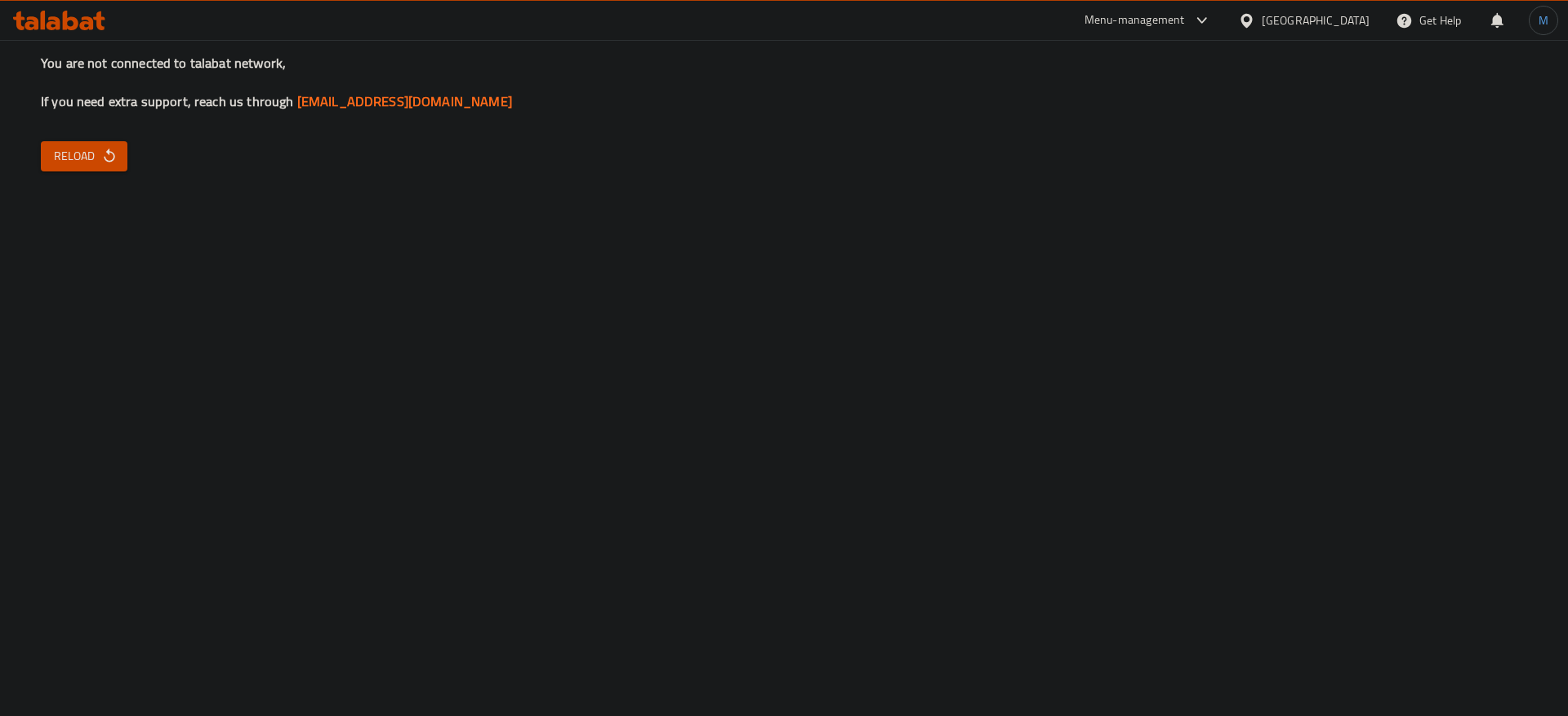
click at [90, 160] on span "Reload" at bounding box center [84, 156] width 60 height 21
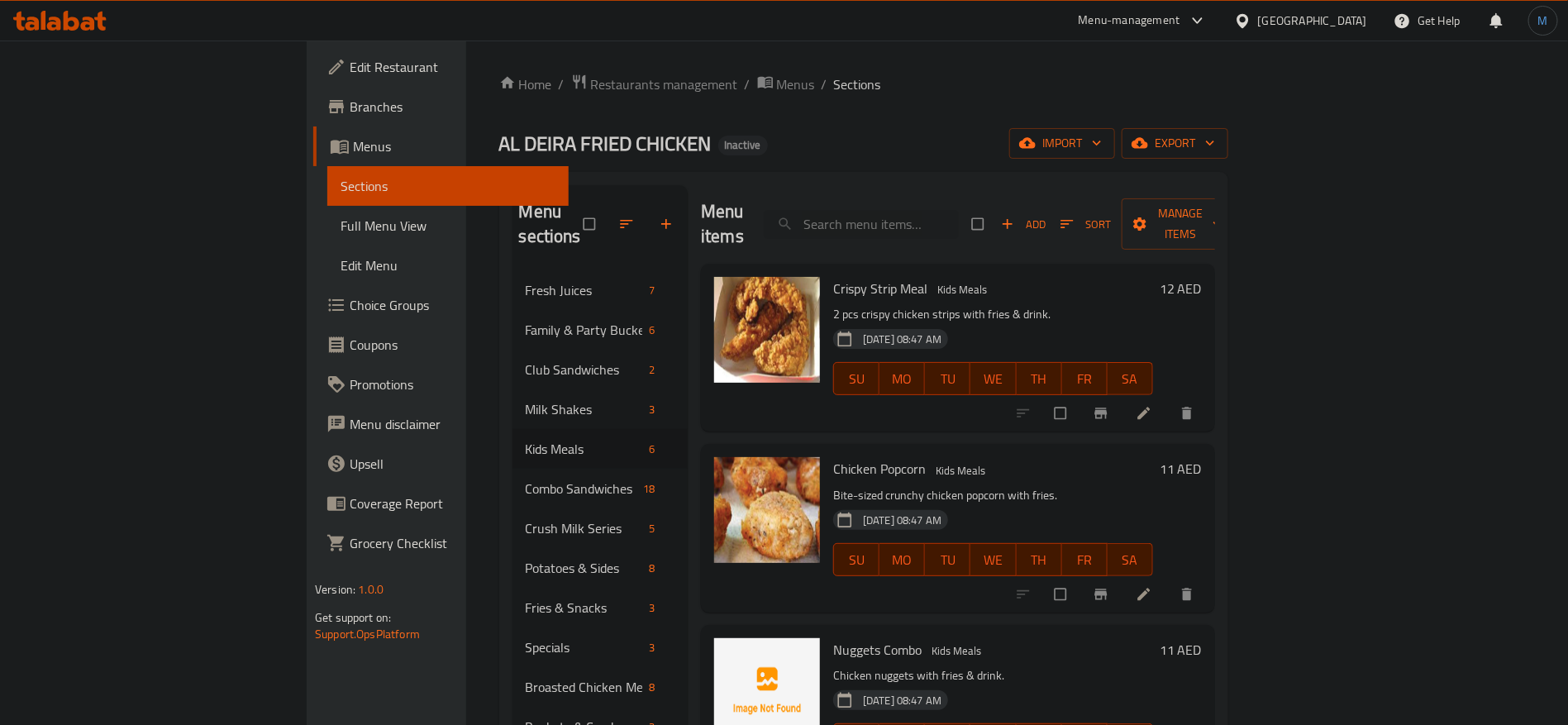
click at [916, 194] on div "Menu items Add Sort Manage items" at bounding box center [958, 224] width 514 height 78
click at [958, 209] on input "search" at bounding box center [861, 224] width 195 height 29
paste input "Hamour Fillet Sandwich"
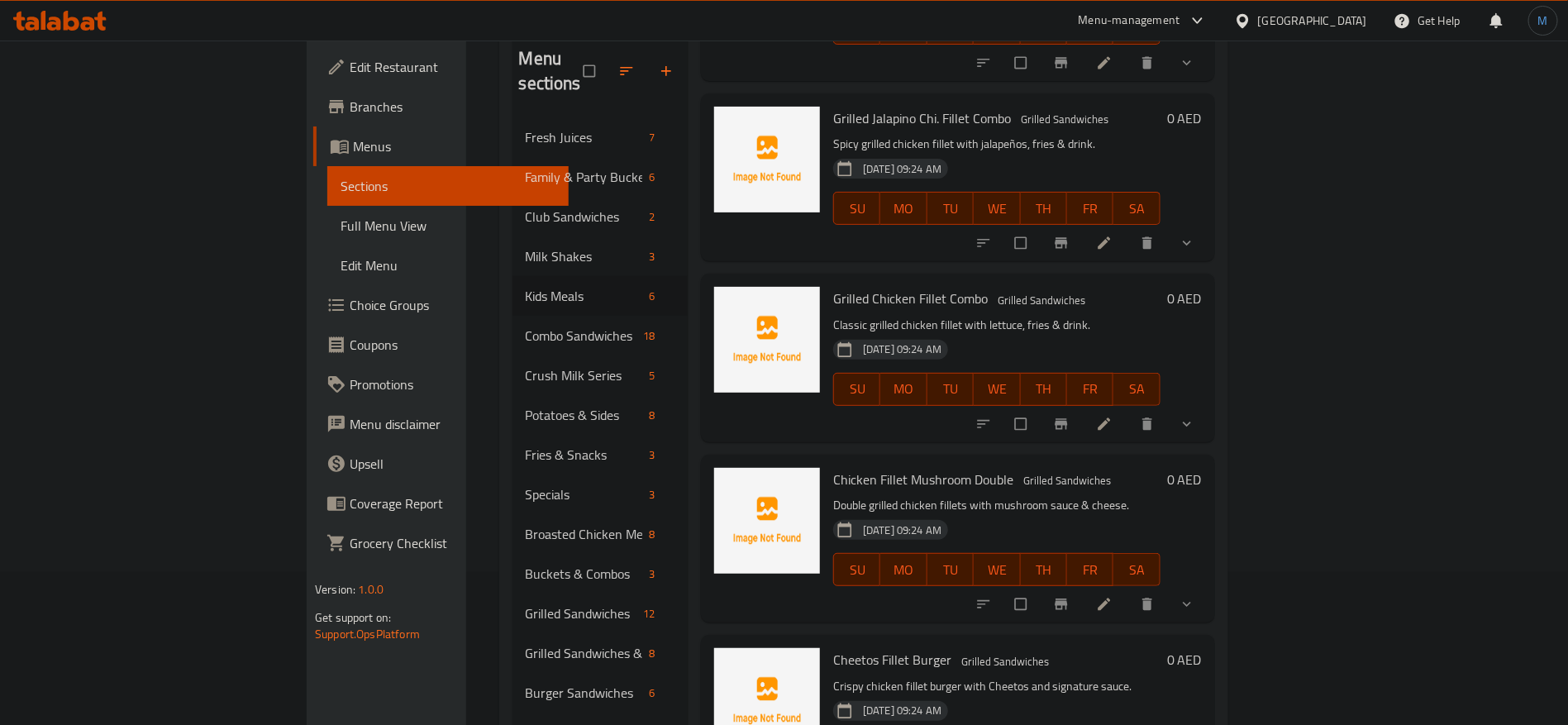
scroll to position [231, 0]
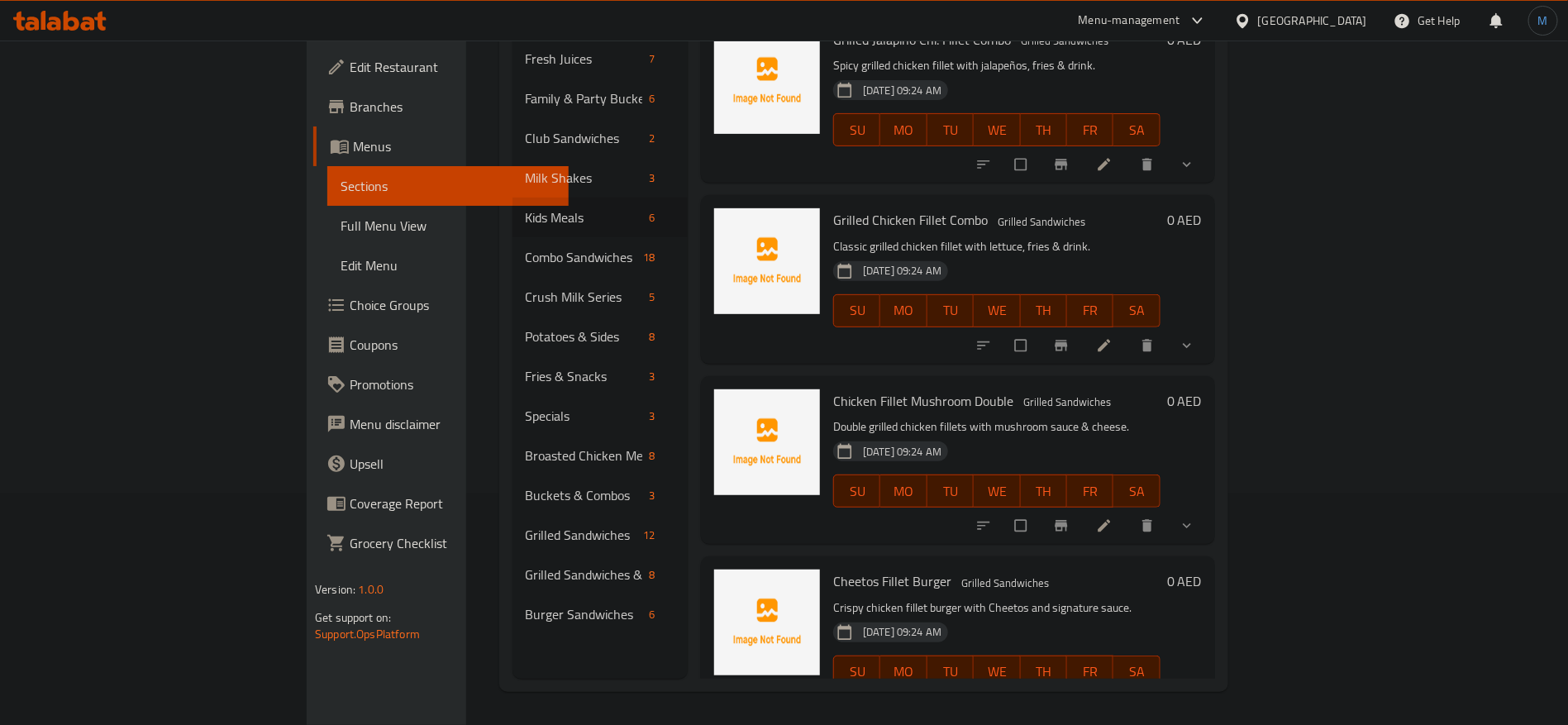
paste input "Hot Dog Sandwich"
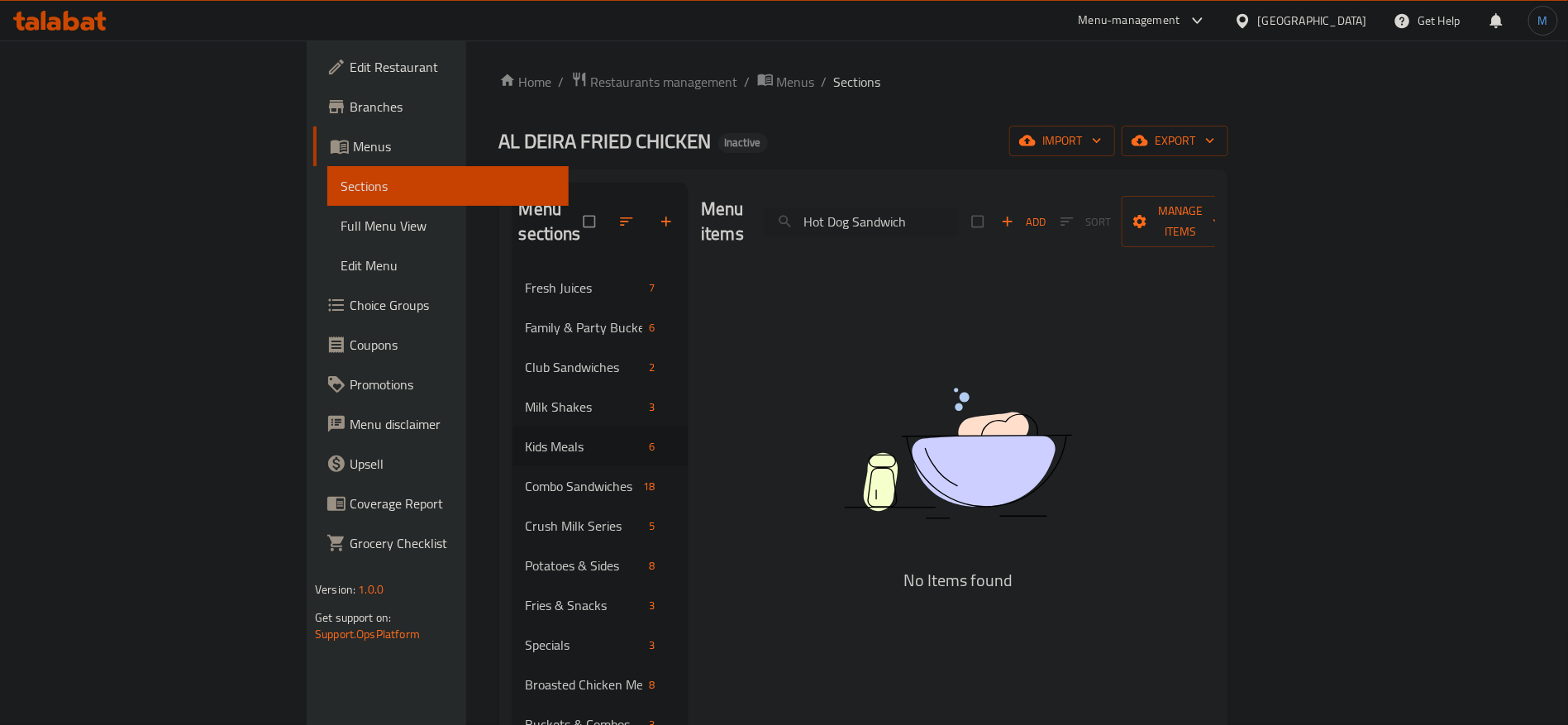
scroll to position [0, 0]
paste input "um Burger Combo (Kids)"
paste input "Jalapeno Magic Sandwich"
paste input "Kitkat Crush Milk"
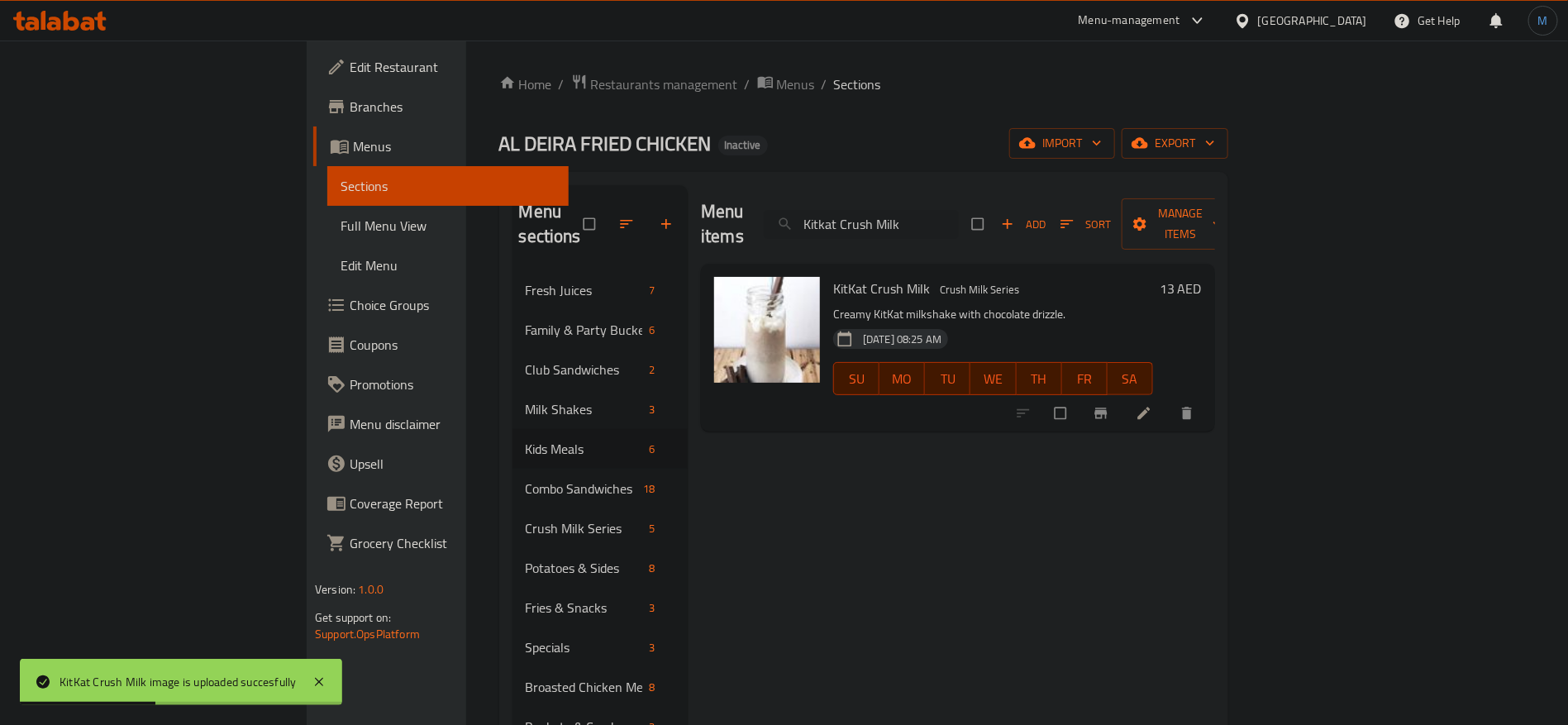
paste input "Lemon Mint"
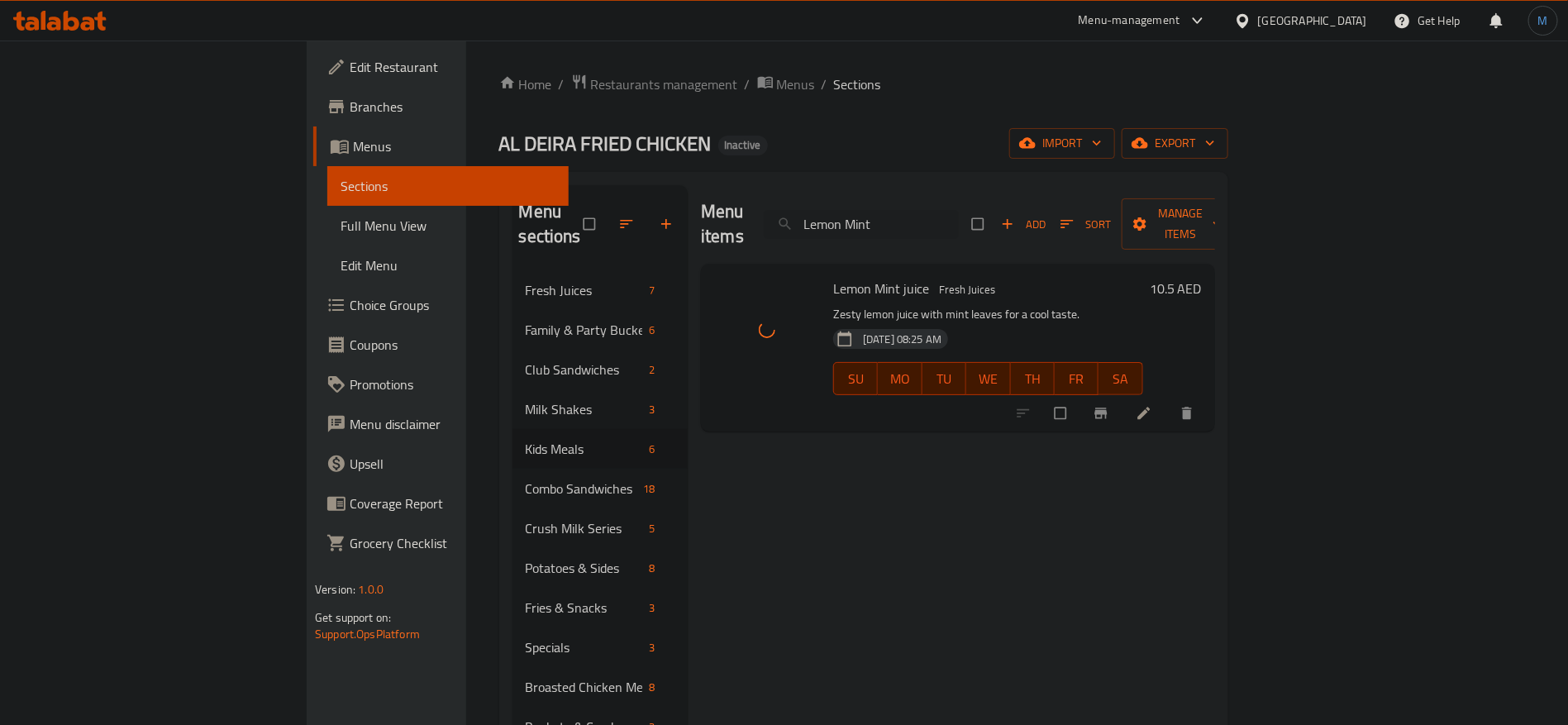
paste input "Mango Juice"
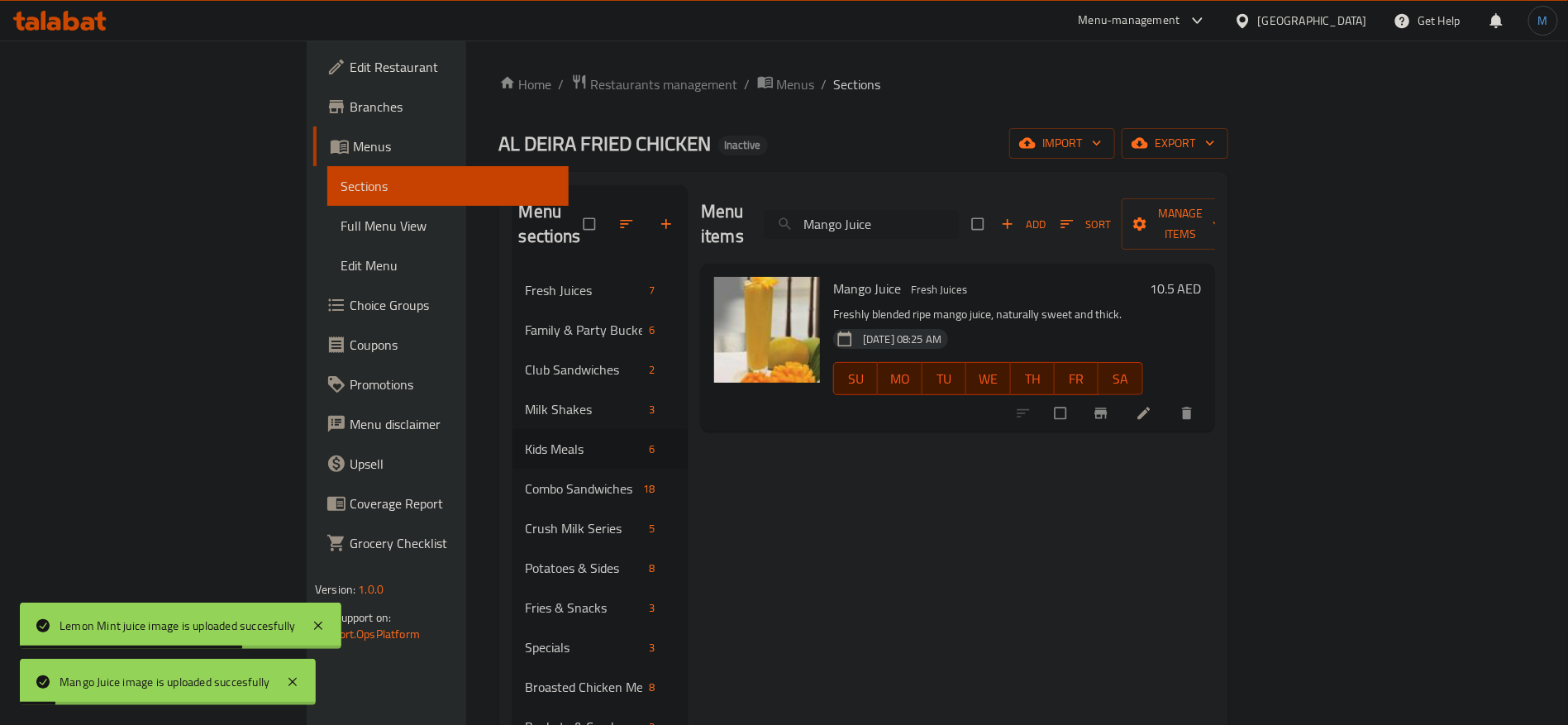
paste input "thafi Club"
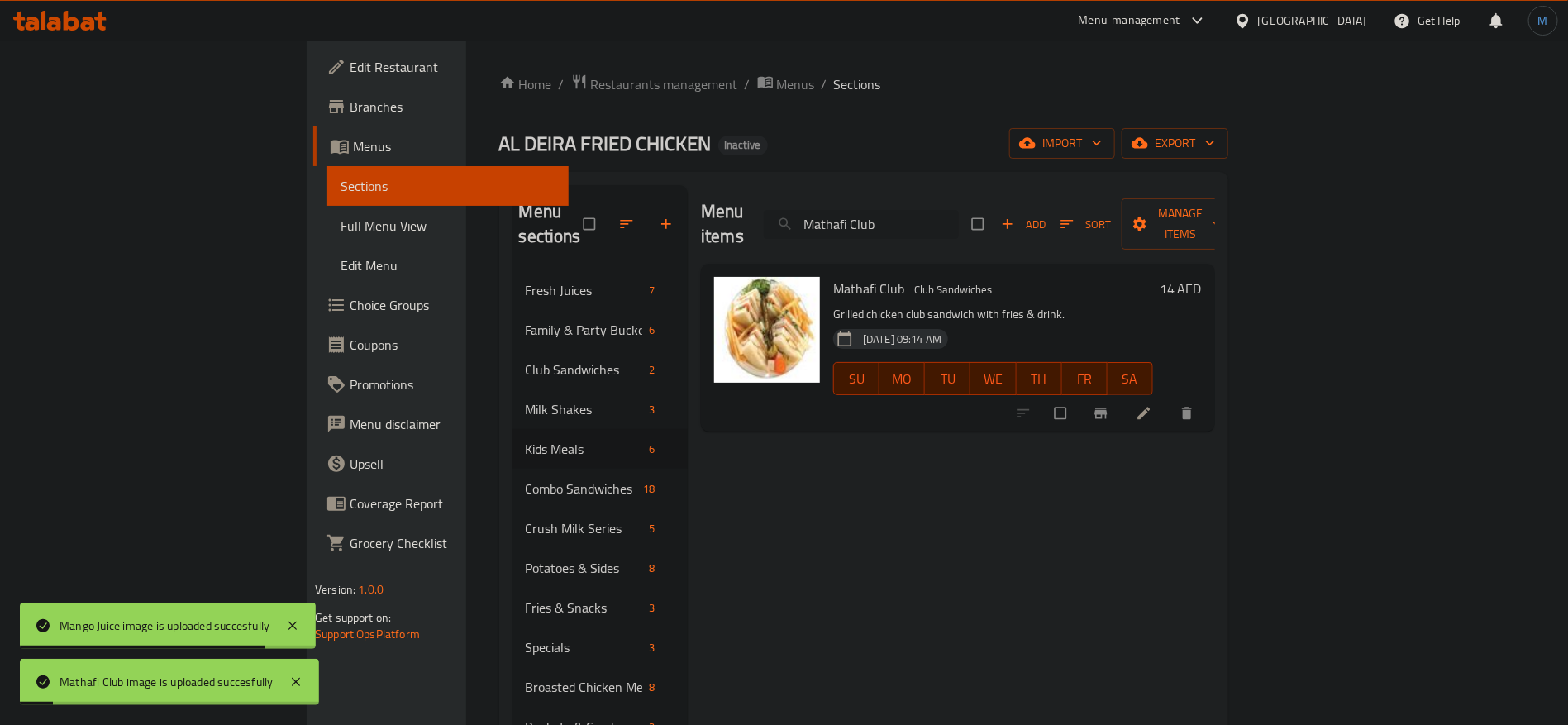
paste input "ega Jelapeno Burger Sandwich"
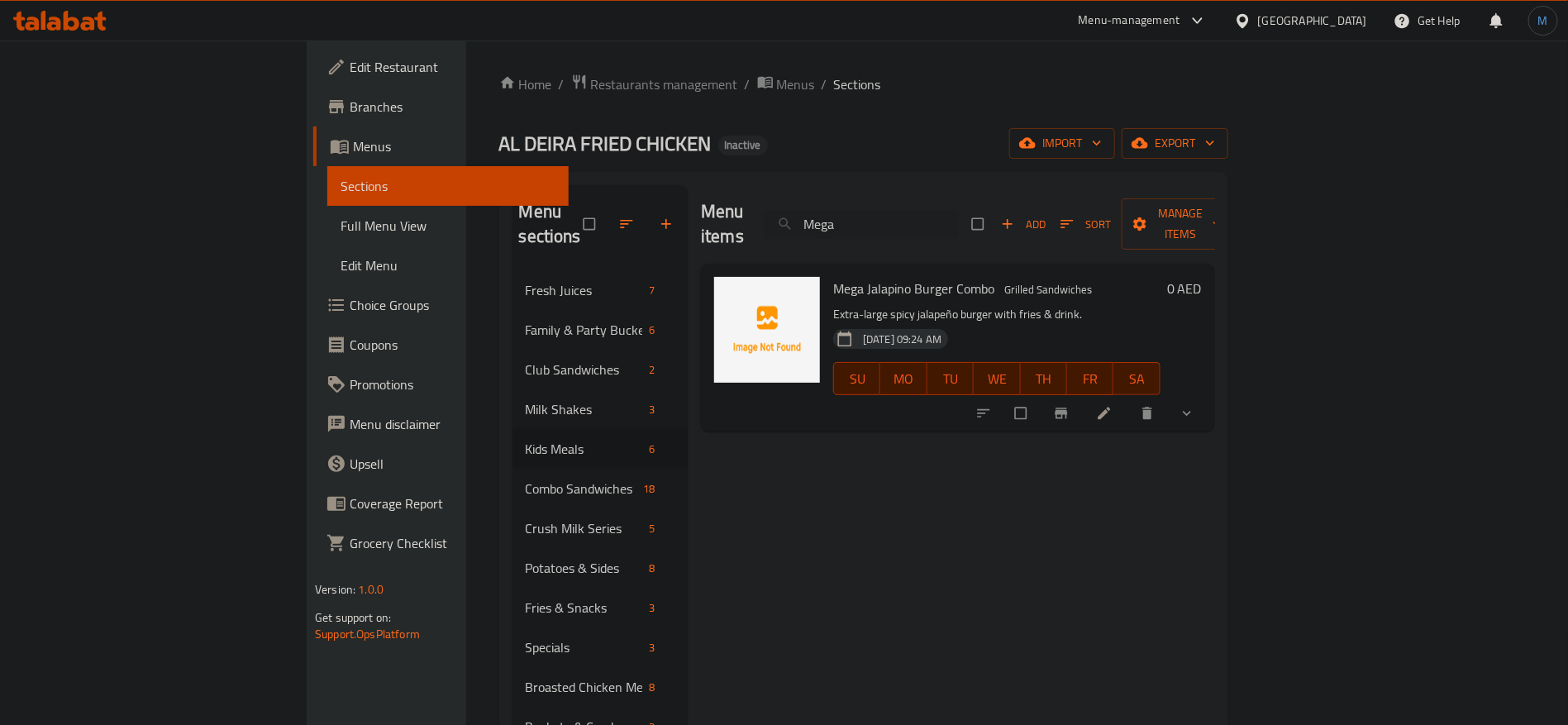
paste input "xican Supreme Sandwich"
paste input "ilk Shake"
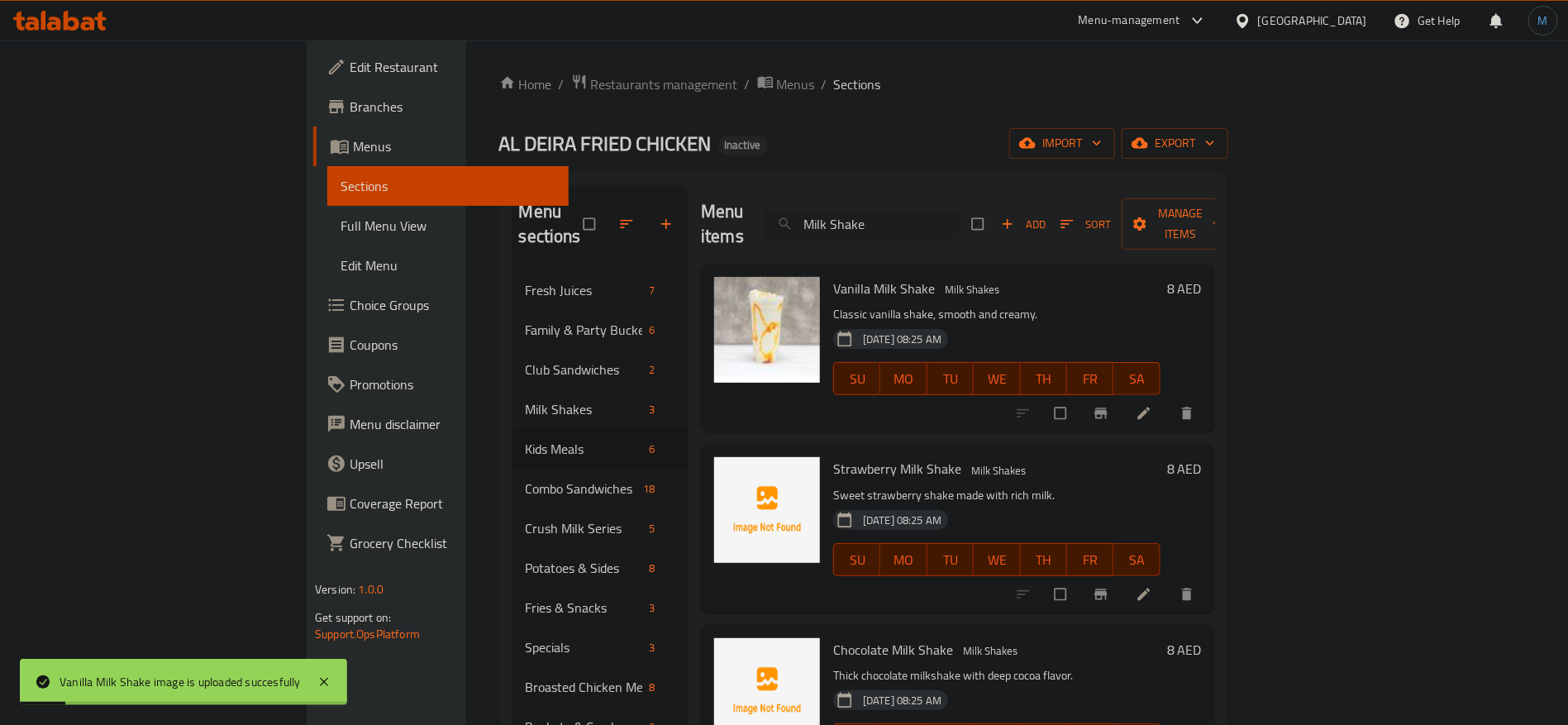
click at [958, 226] on input "Milk Shake" at bounding box center [861, 224] width 195 height 29
click at [958, 209] on input "Milk Shake" at bounding box center [861, 224] width 195 height 29
paste input "ni Family Meal"
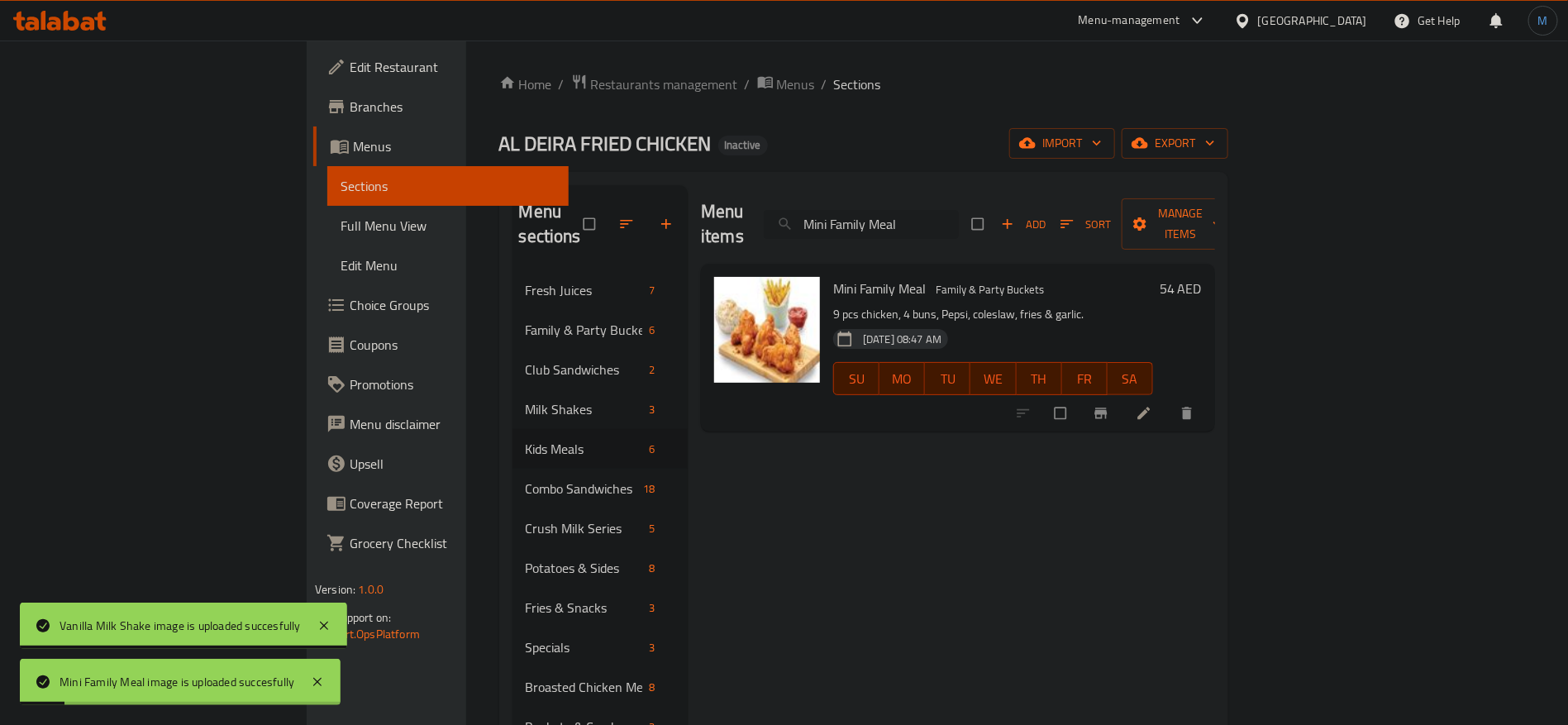
click at [958, 209] on input "Mini Family Meal" at bounding box center [861, 224] width 195 height 29
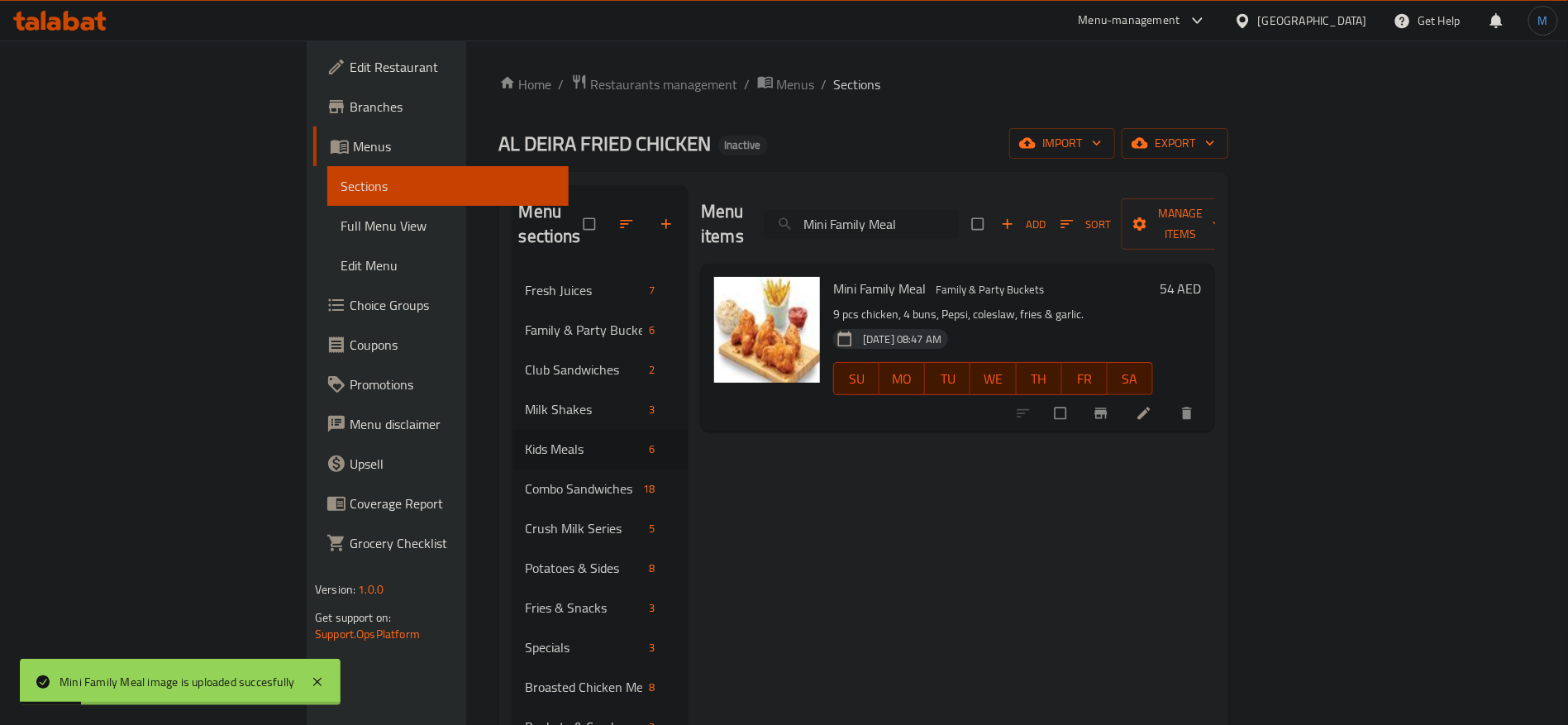
paste input "ulti [PERSON_NAME] Sandwich"
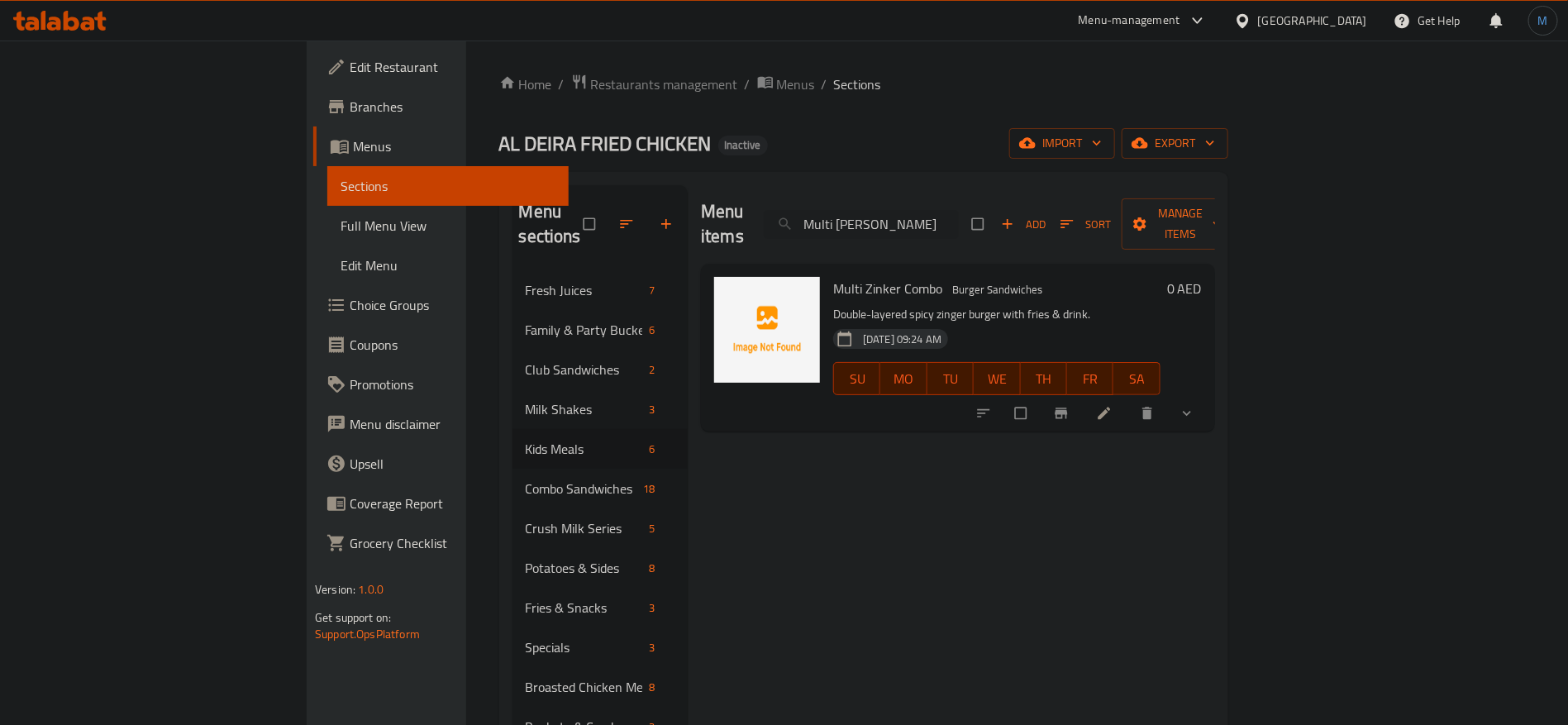
paste input "Nuggets Combo (Kids)"
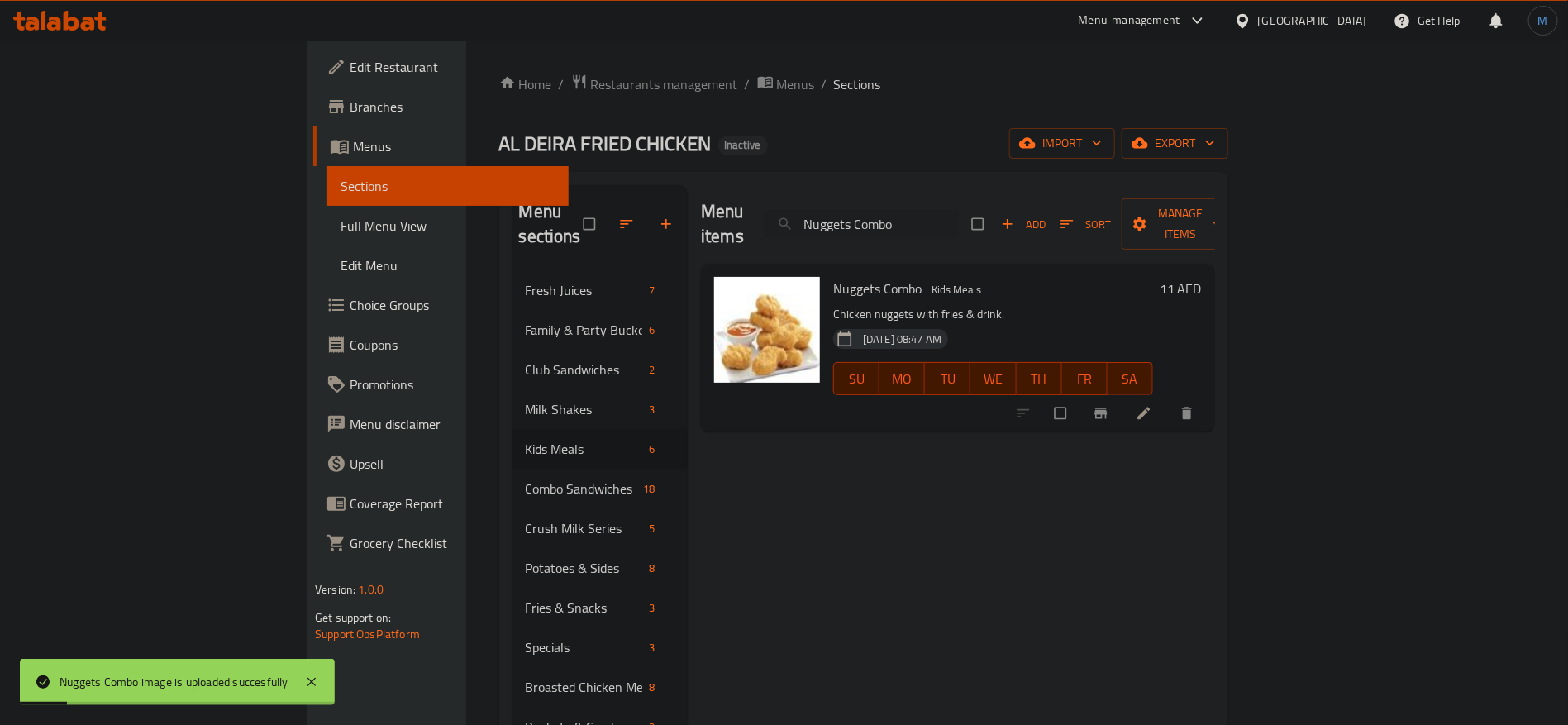
paste input "Onion Rings"
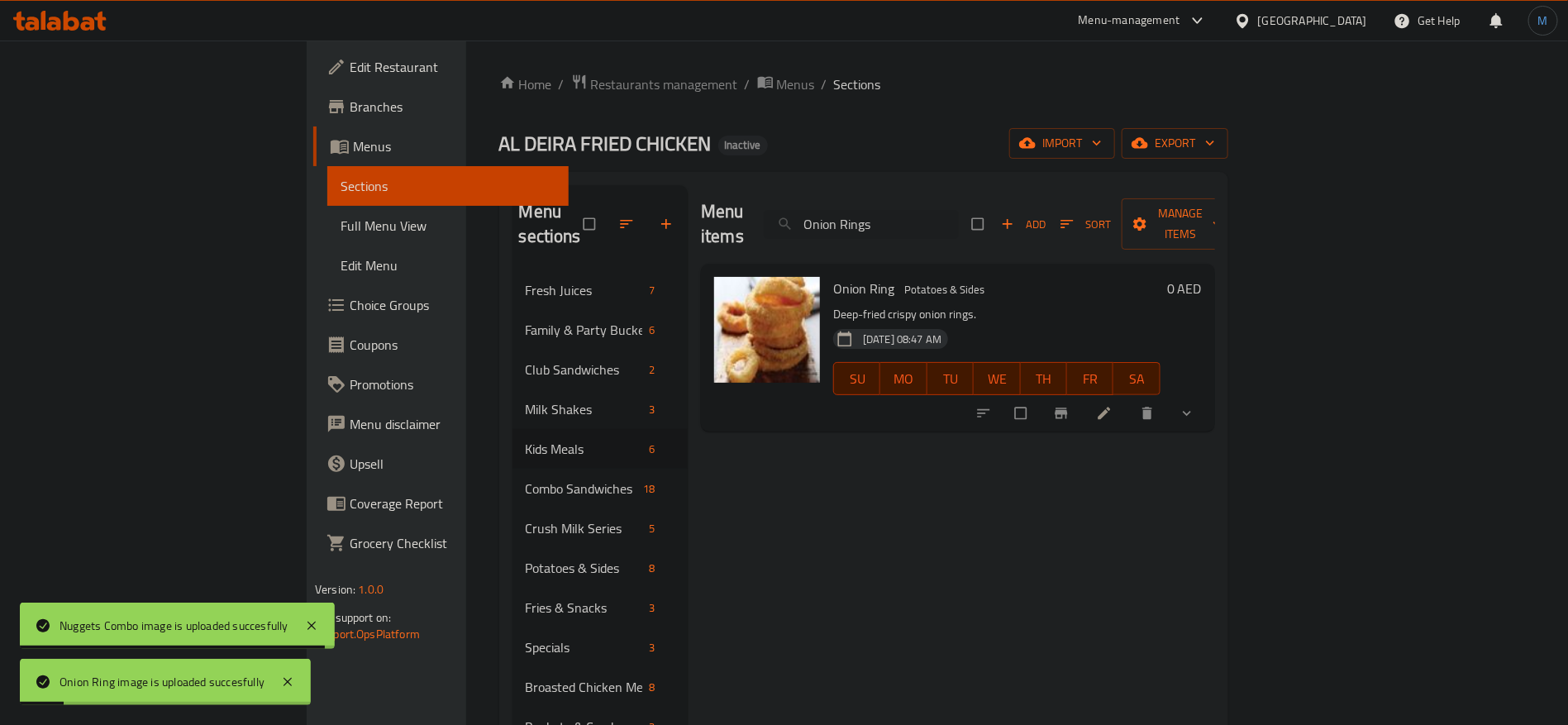
paste input "range Juice"
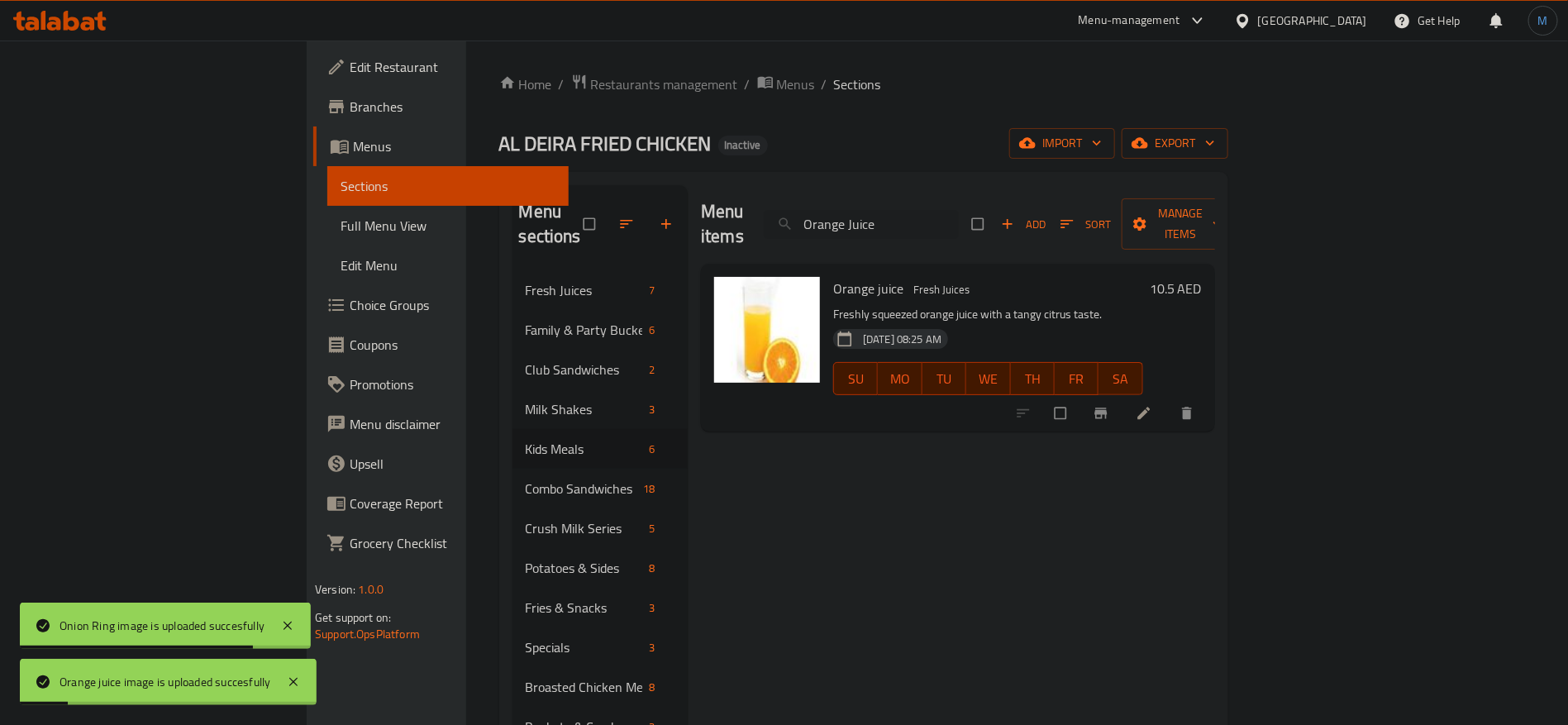
paste input "eo Crush Milk"
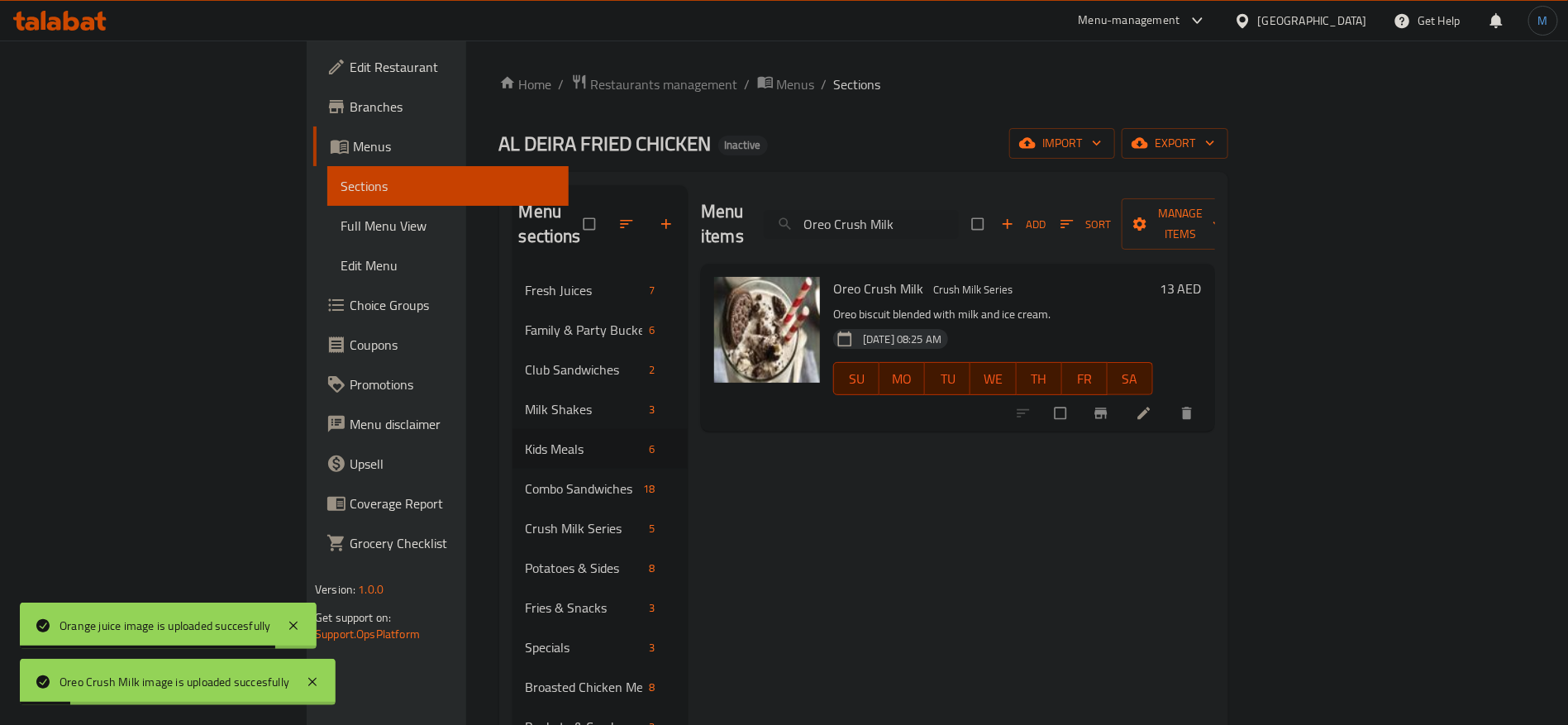
click at [985, 229] on div "Menu items Oreo Crush Milk Add Sort Manage items" at bounding box center [958, 224] width 514 height 78
click at [958, 221] on input "Oreo Crush Milk" at bounding box center [861, 224] width 195 height 29
paste input "Papaya Juice"
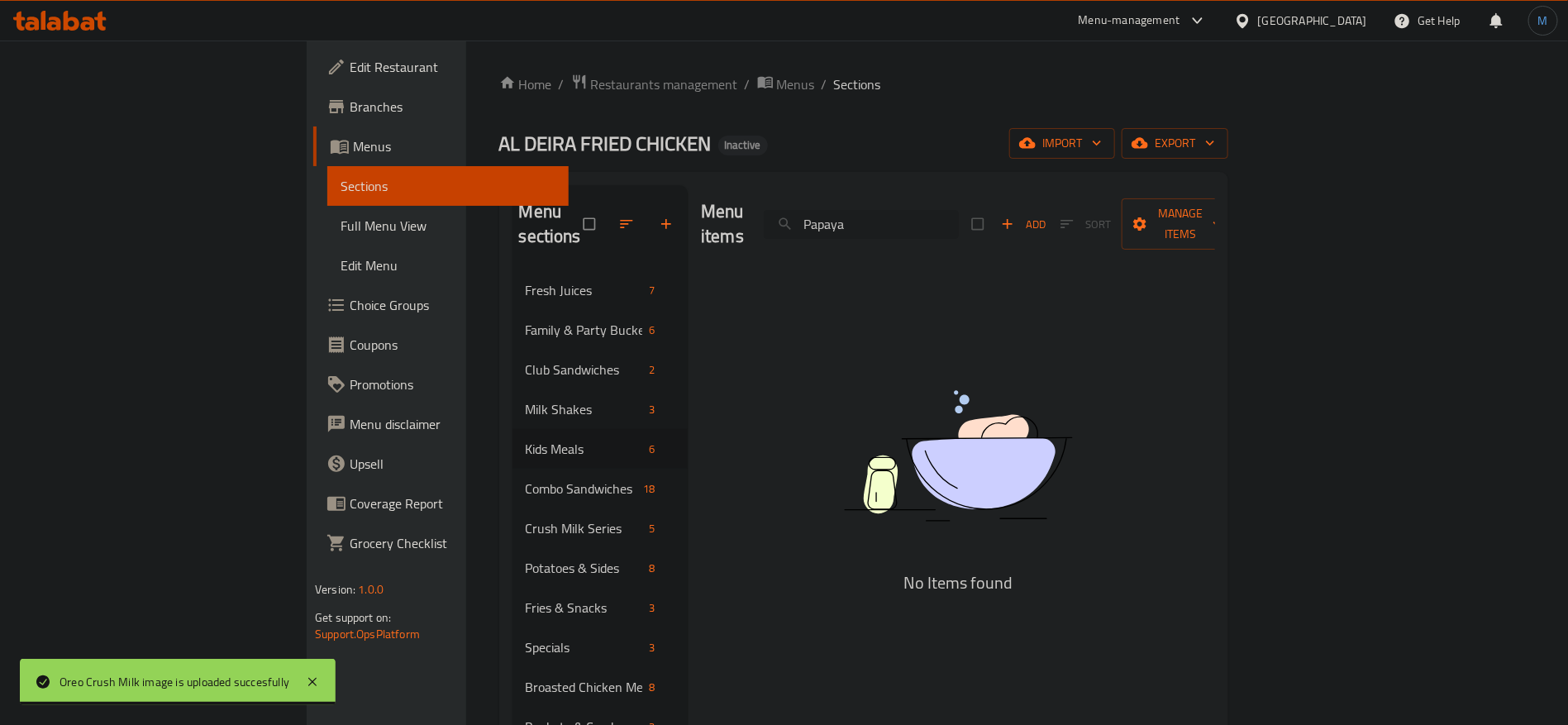
paste input "rty Bucket"
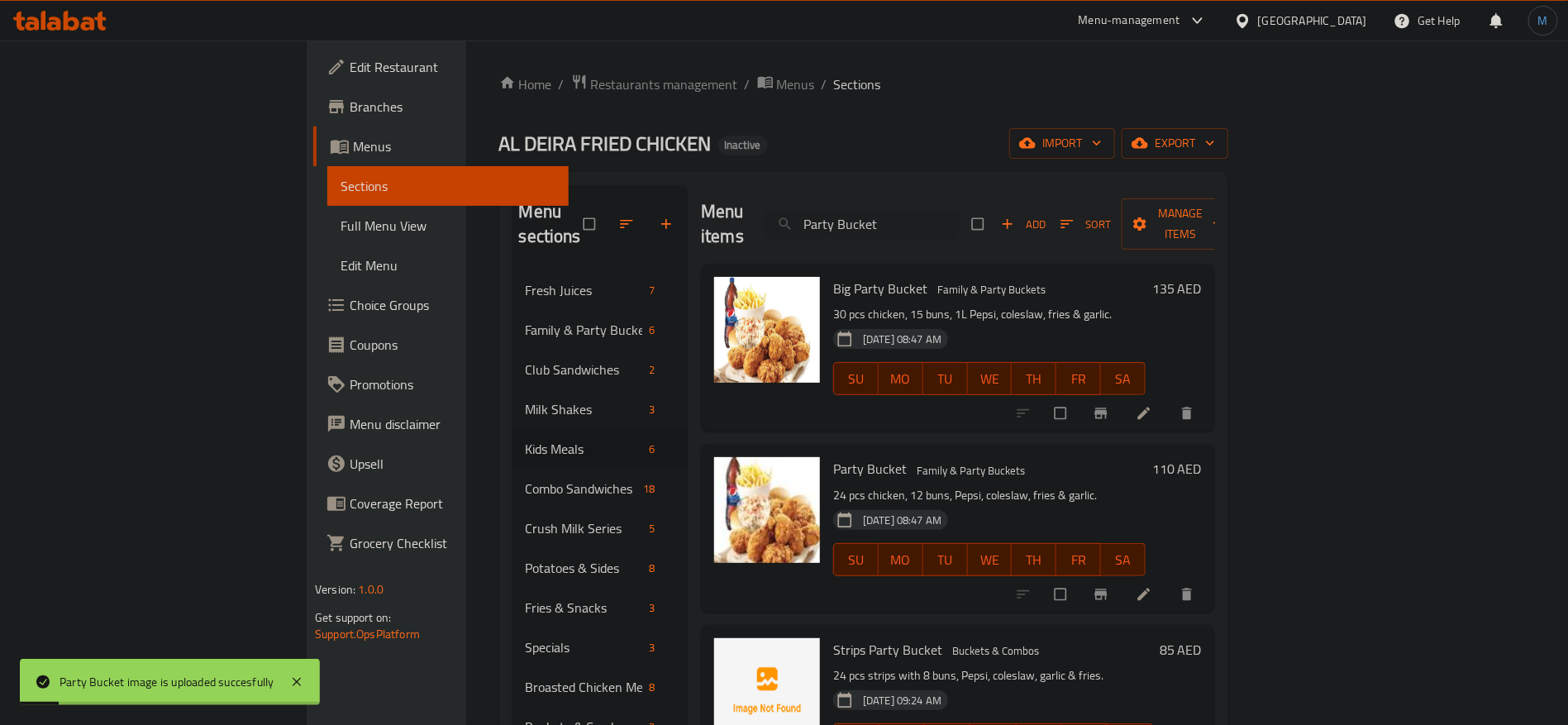
paste input "Meal"
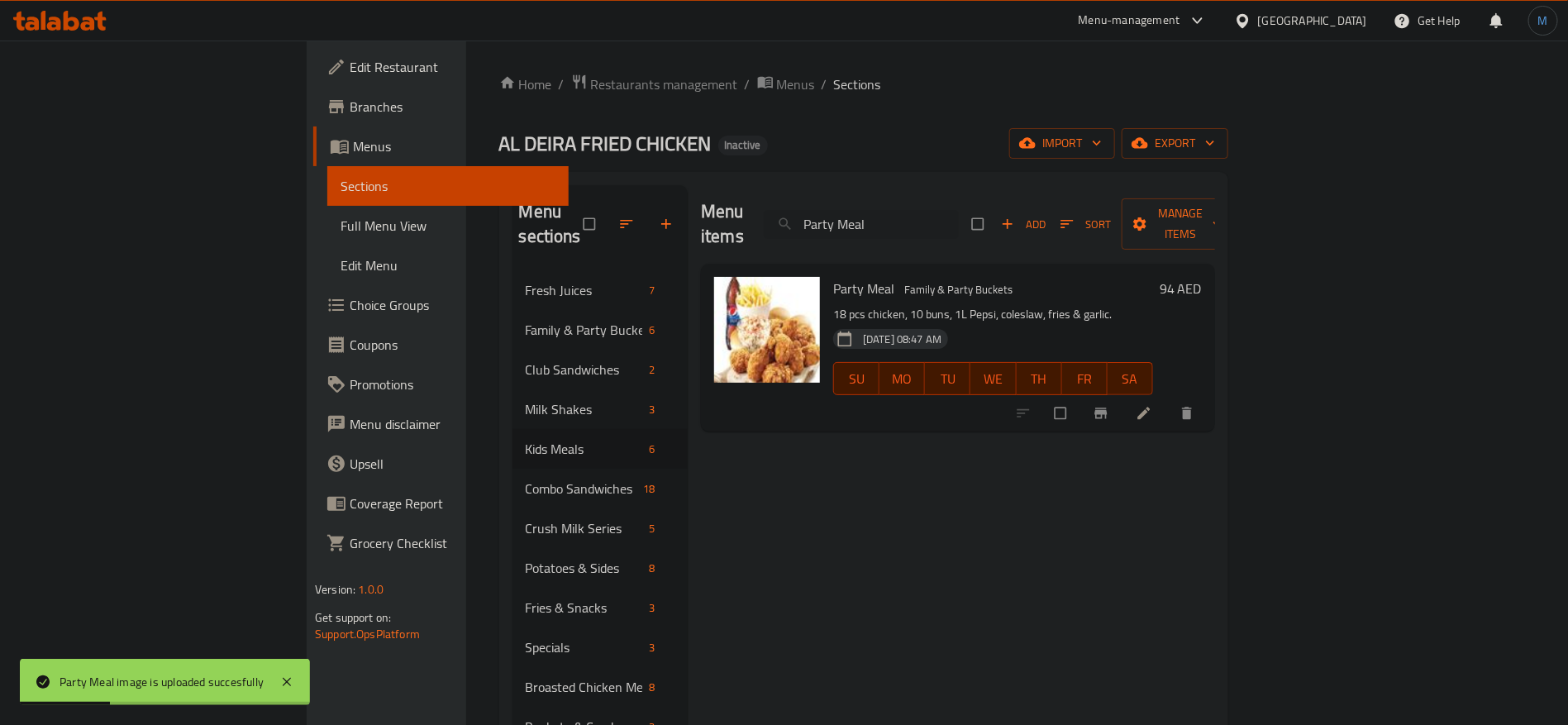
paste input "eri Peri Wrap"
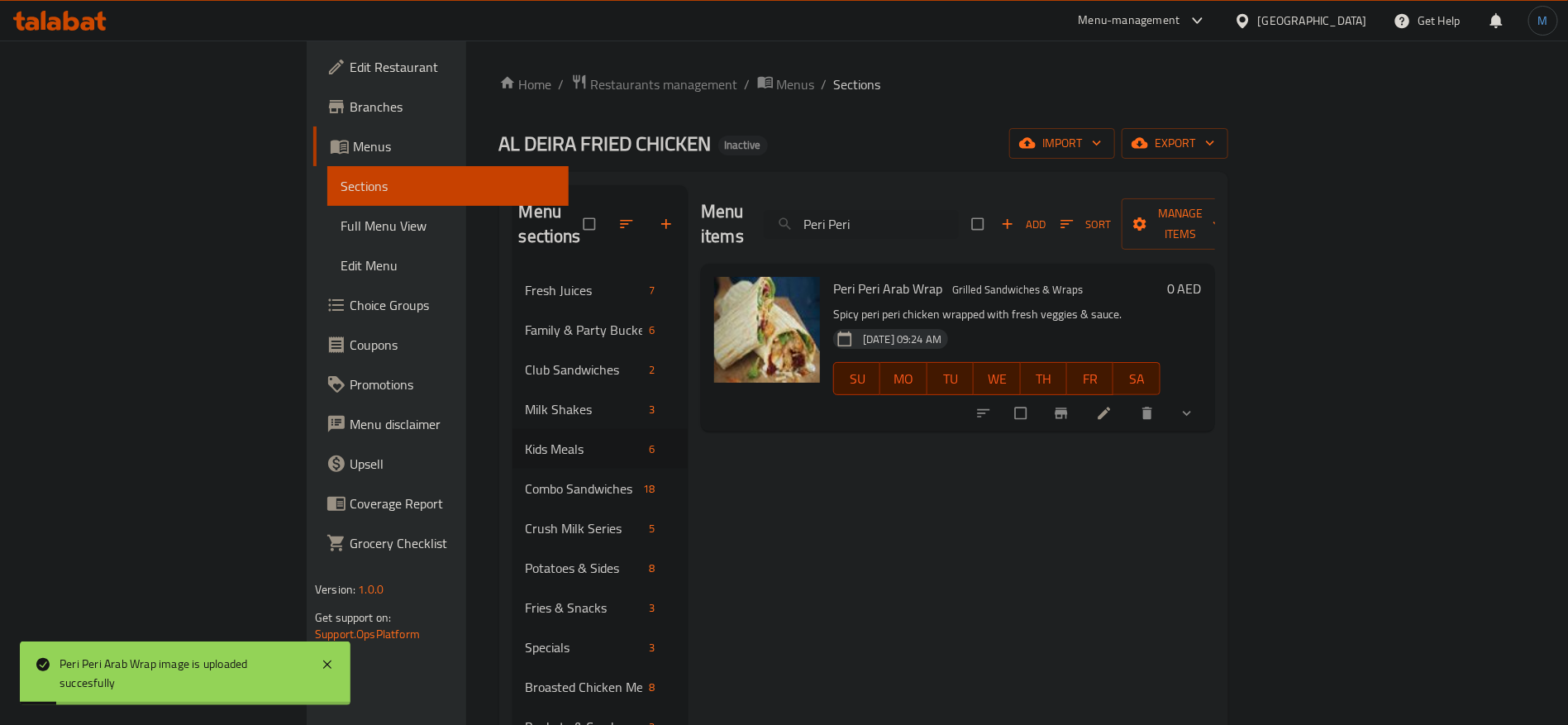
paste input "ineapple Juice"
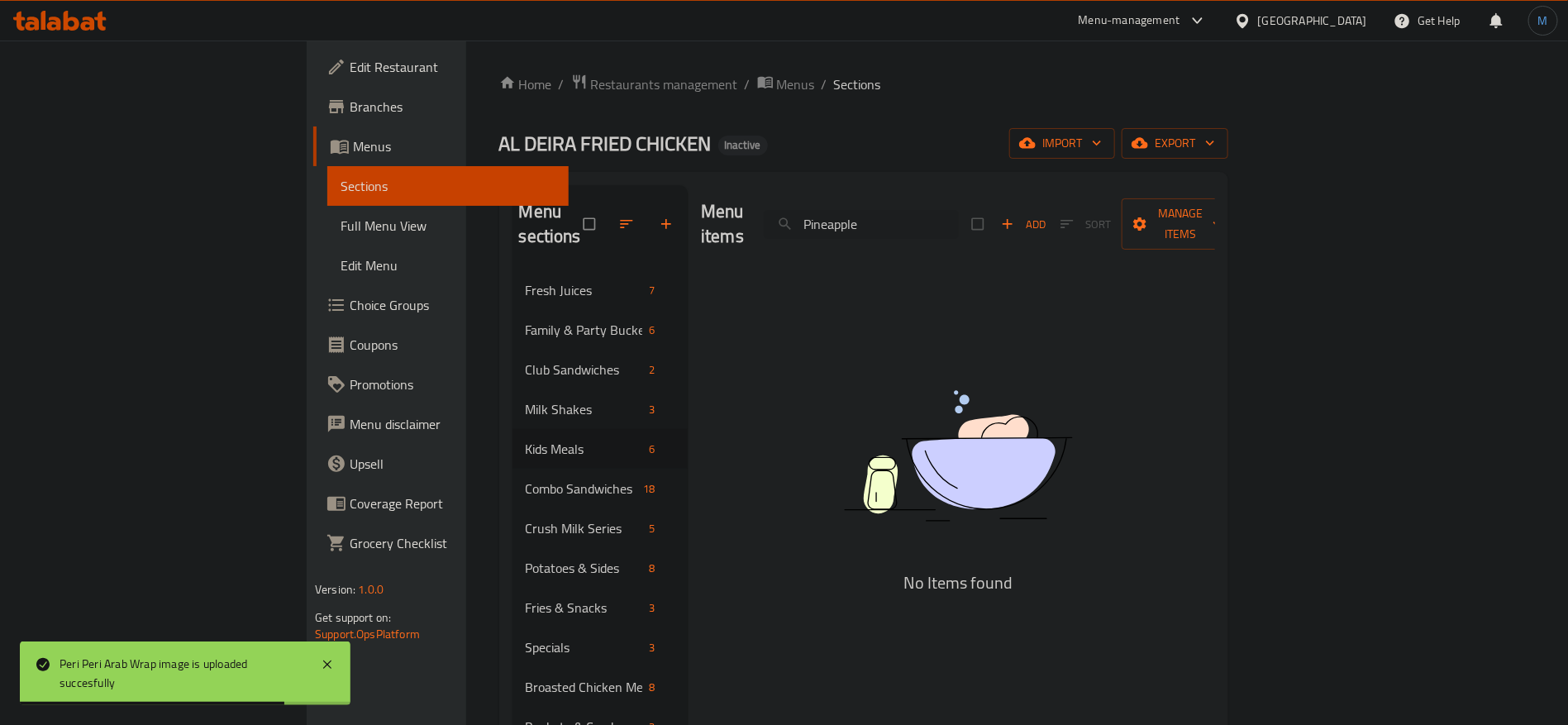
paste input "zzager"
click at [958, 209] on input "Pizzager" at bounding box center [861, 224] width 195 height 29
paste input "search"
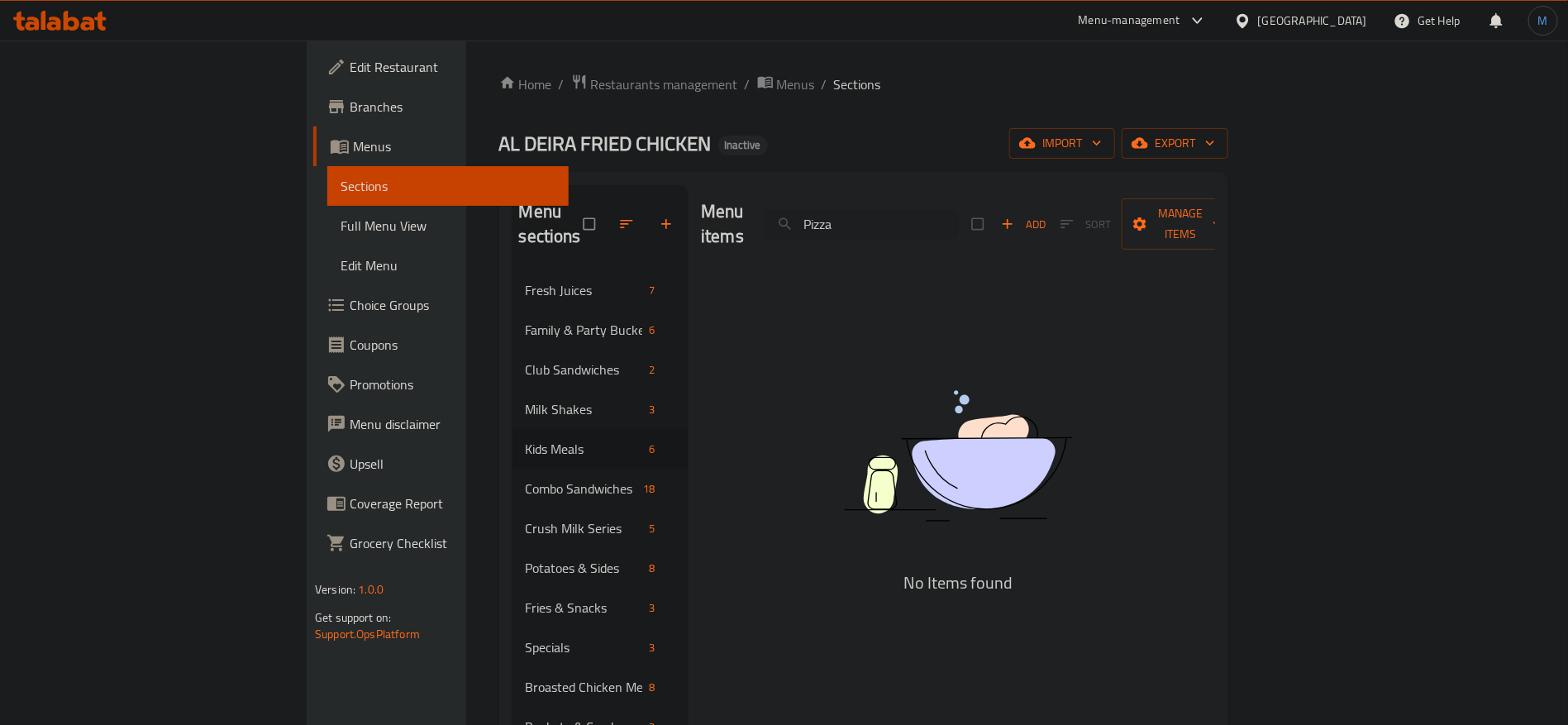
paste input "omegranate Juice"
paste input "tato Rings W.Cheddar Chees"
paste input "search"
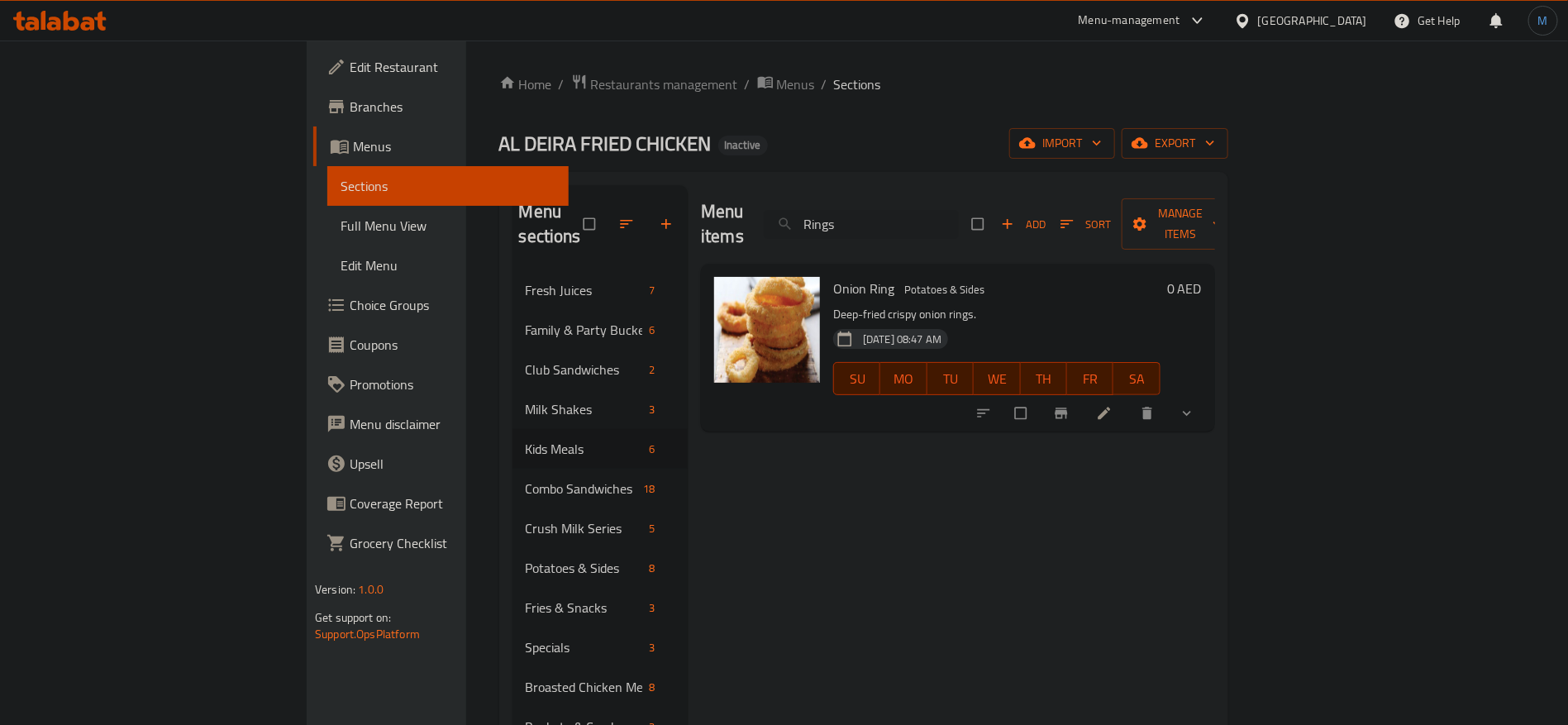
paste input "Potato Smiley"
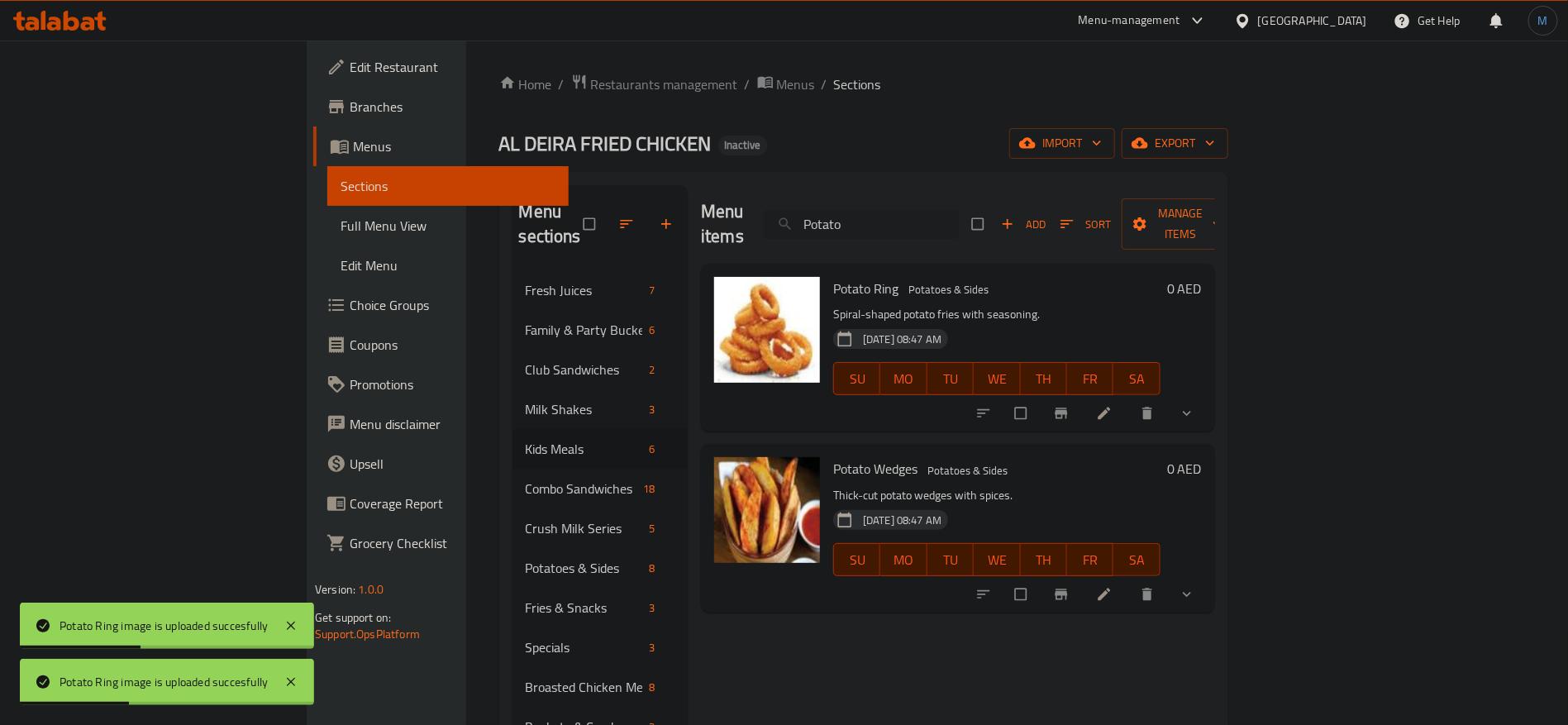
paste input "rawns Jumbo Supreme Sandwich"
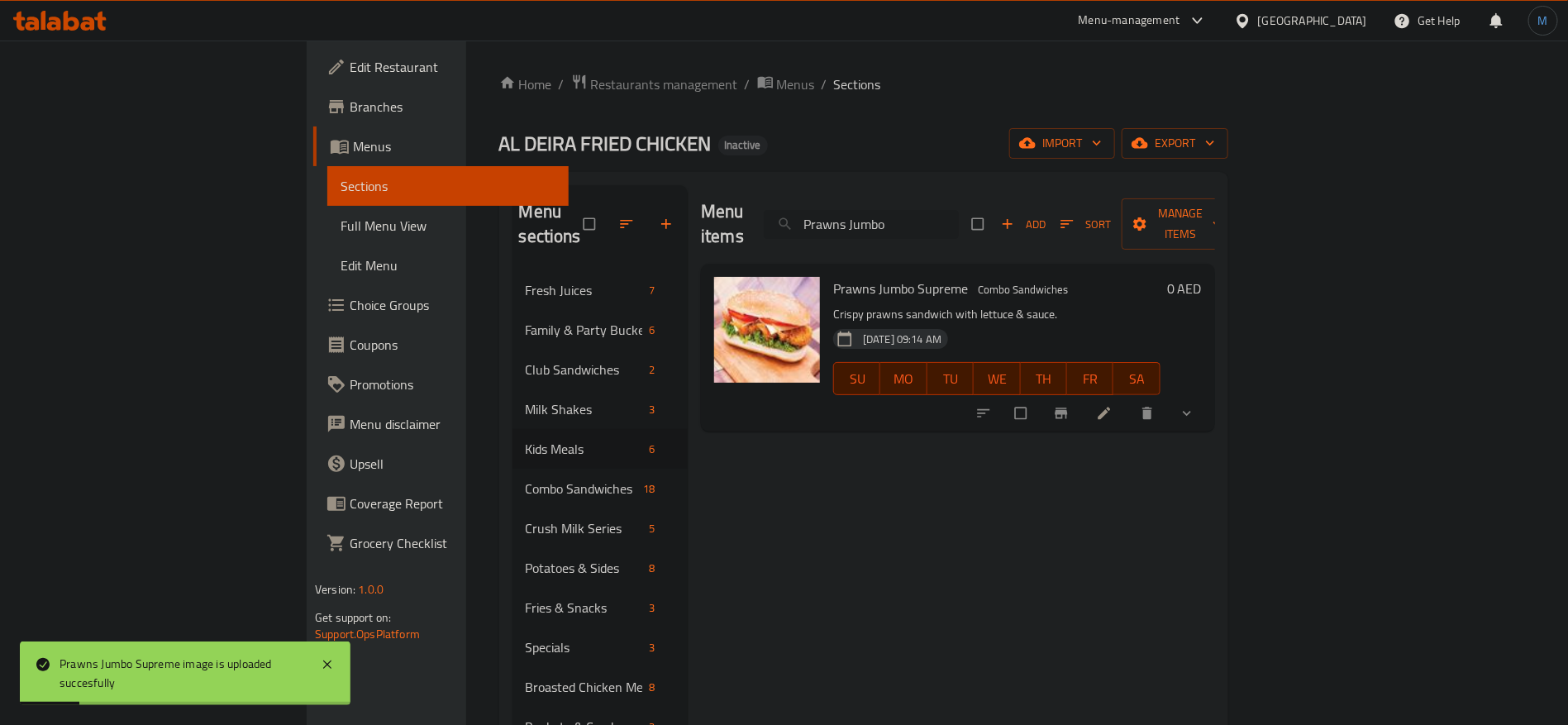
click at [958, 224] on input "Prawns Jumbo" at bounding box center [861, 224] width 195 height 29
click at [958, 215] on input "Prawns Jumbo" at bounding box center [861, 224] width 195 height 29
paste input "[PERSON_NAME] Sandwich"
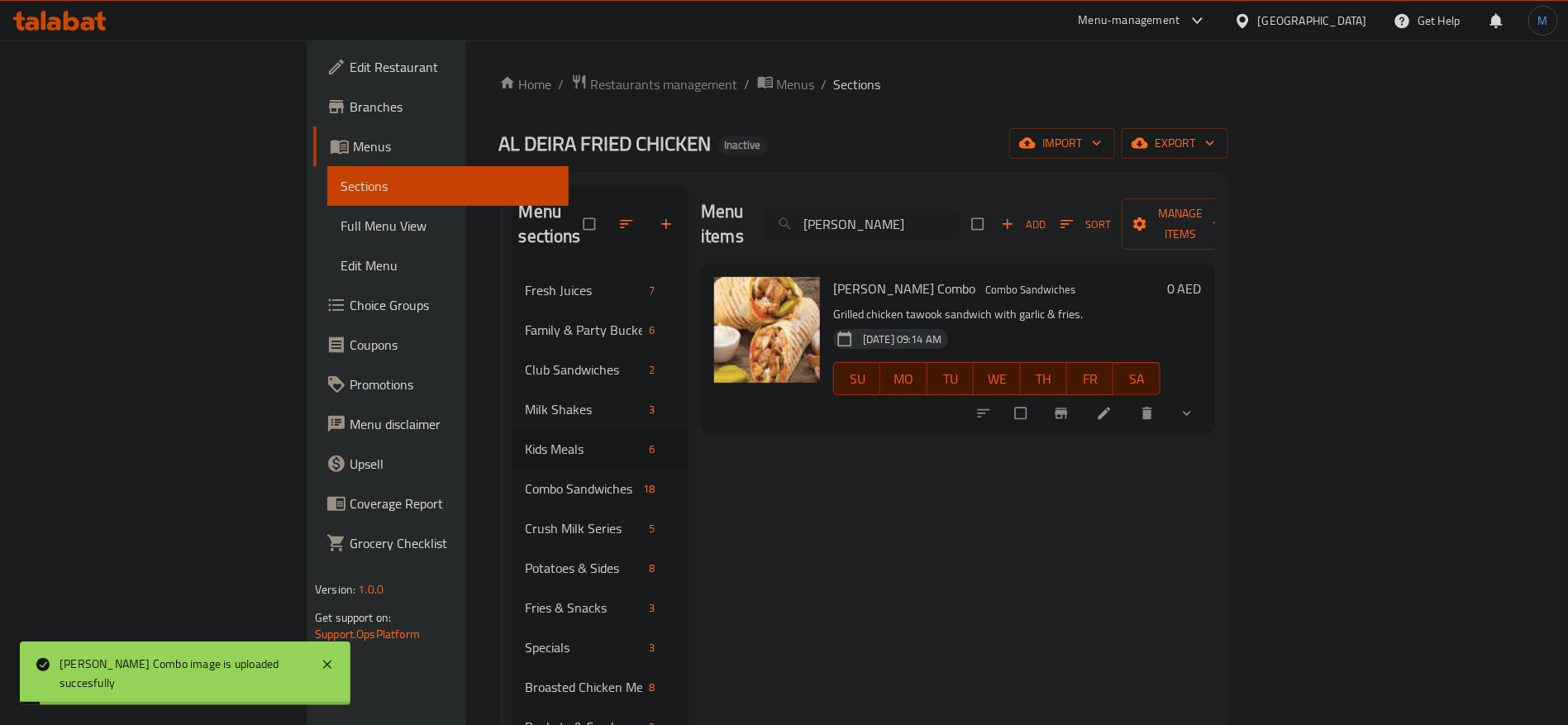
paste input "rimp Meal"
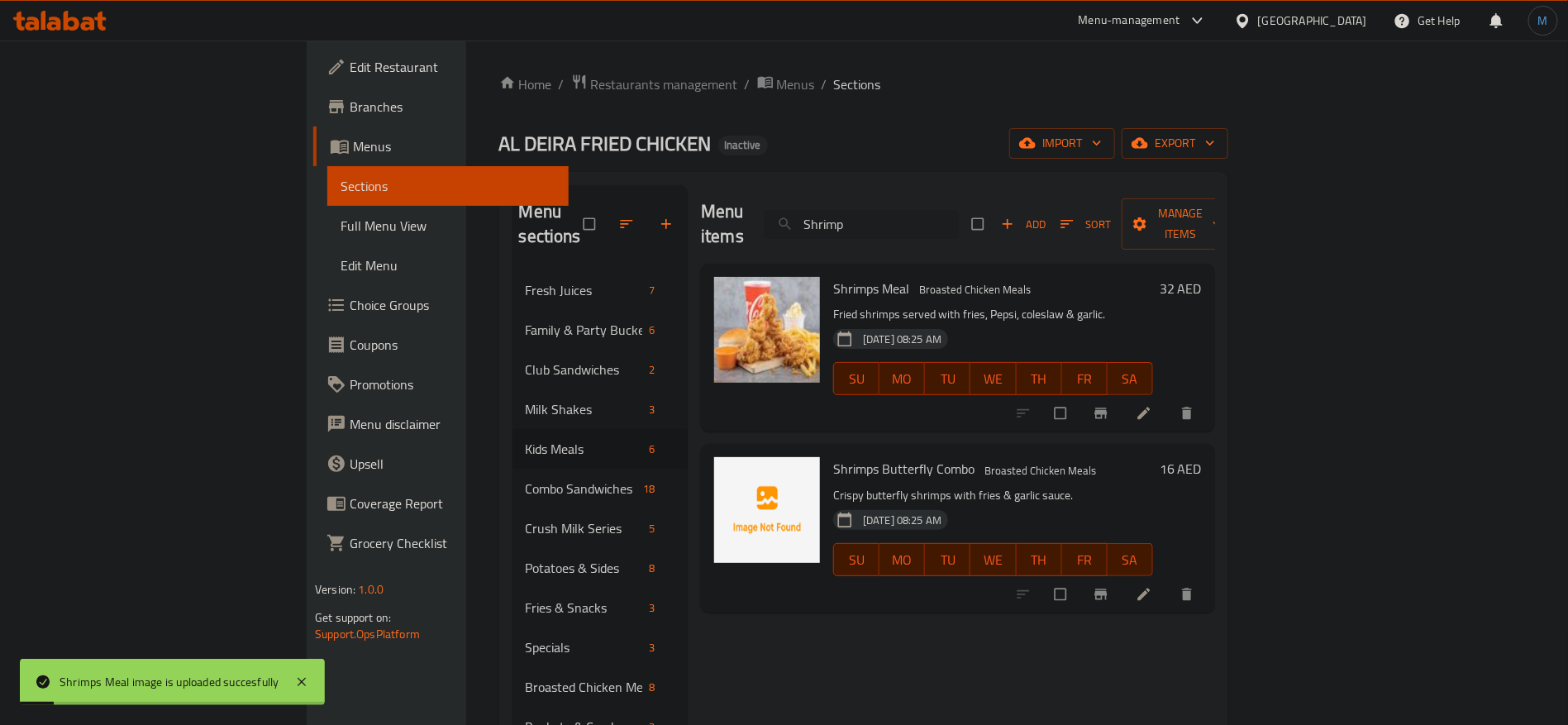
paste input "s Supreme Sandwich"
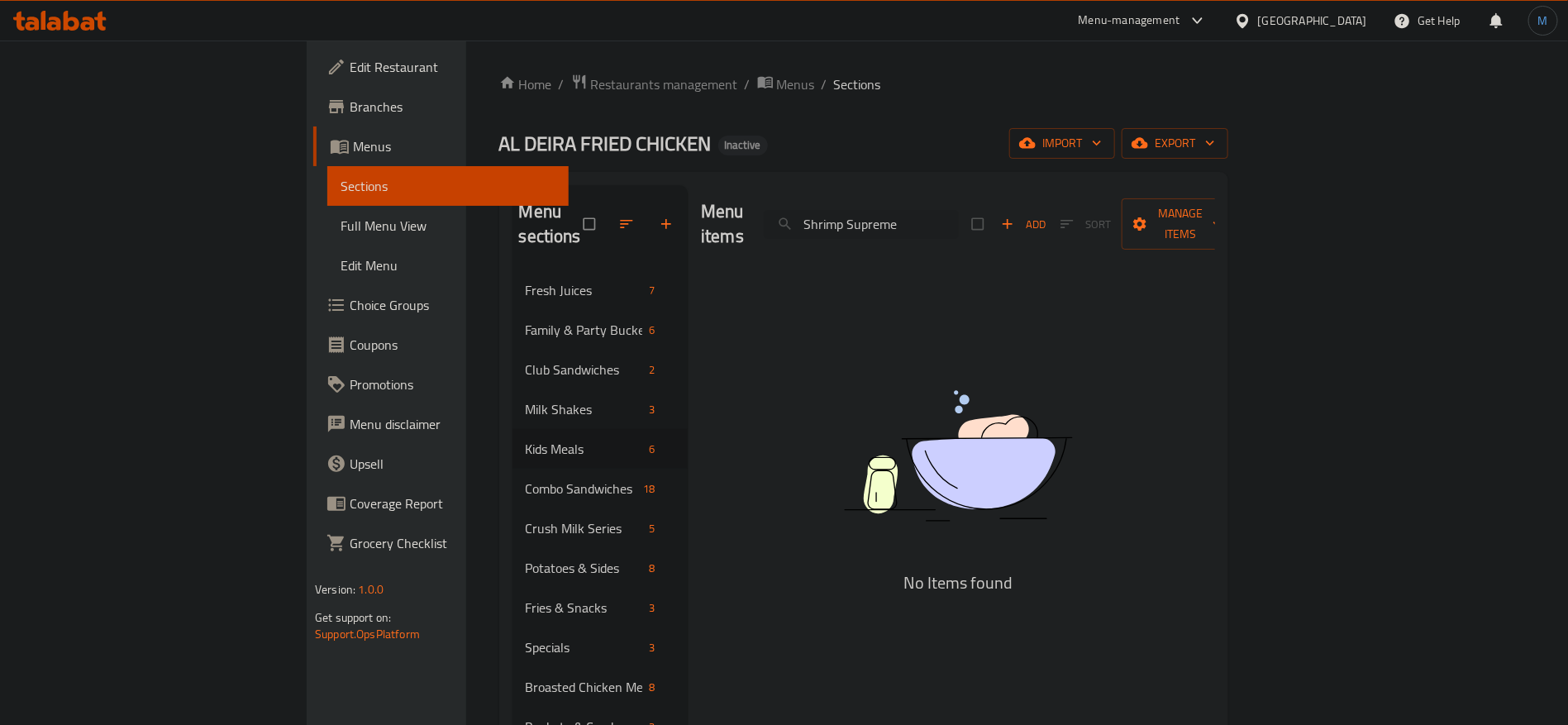
paste input "nack Box"
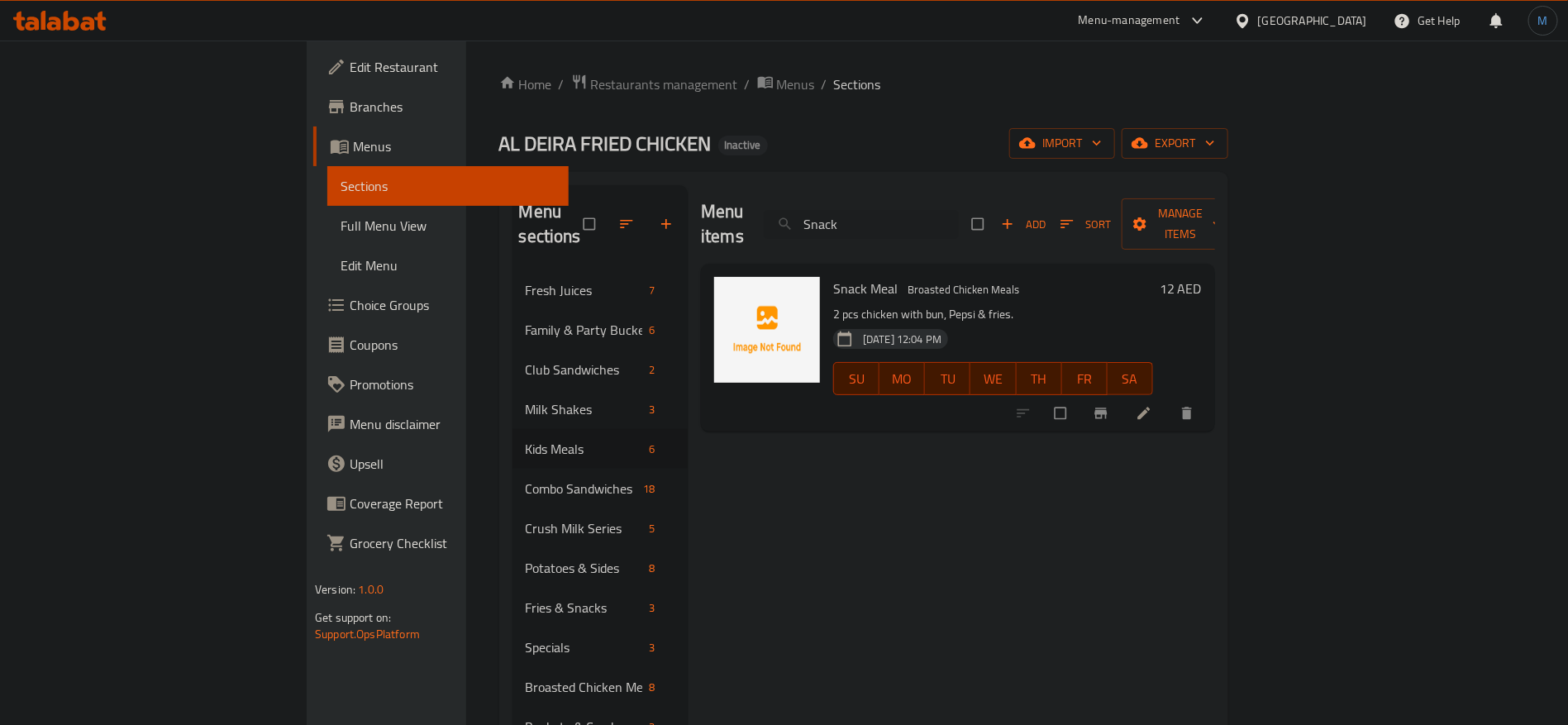
paste input "ickers Crush Mil"
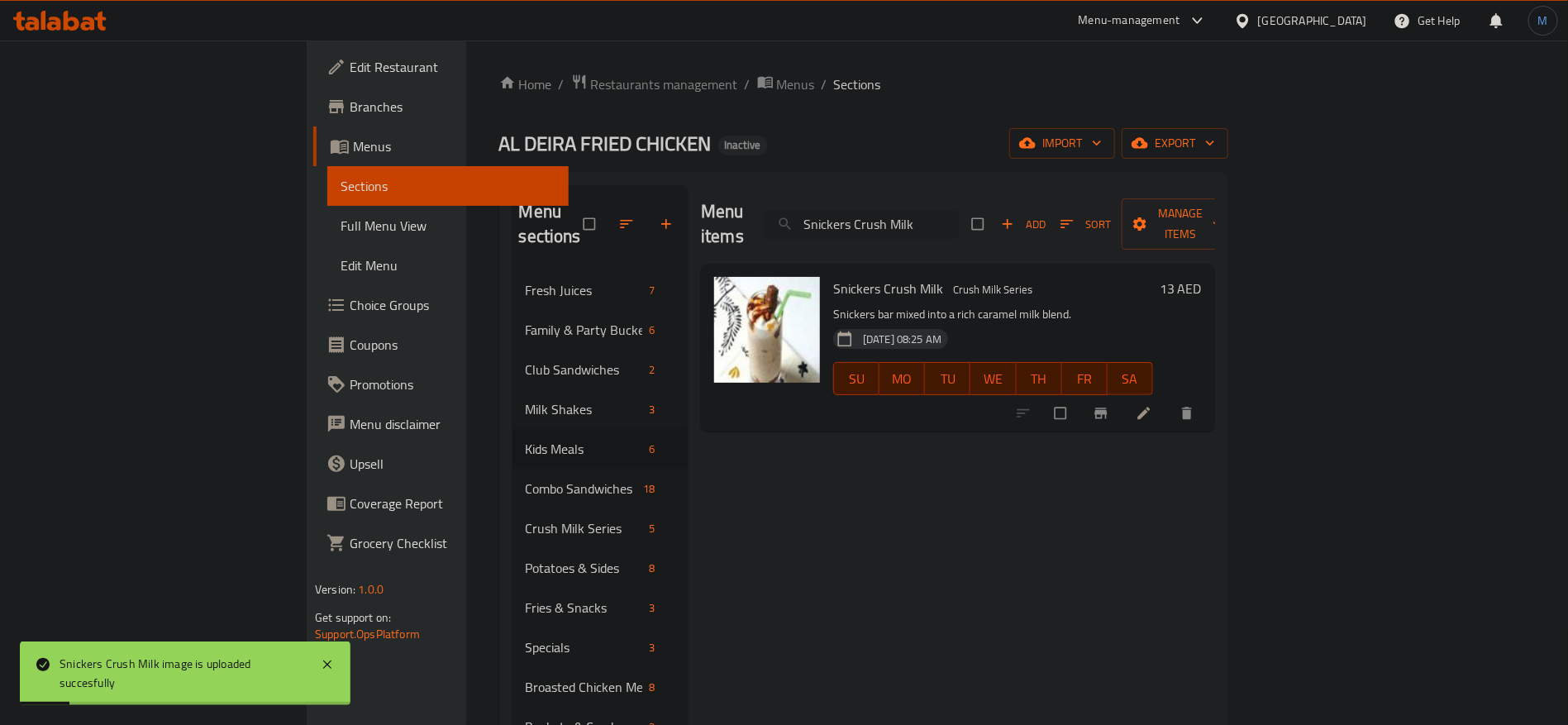
paste input "oft Drin"
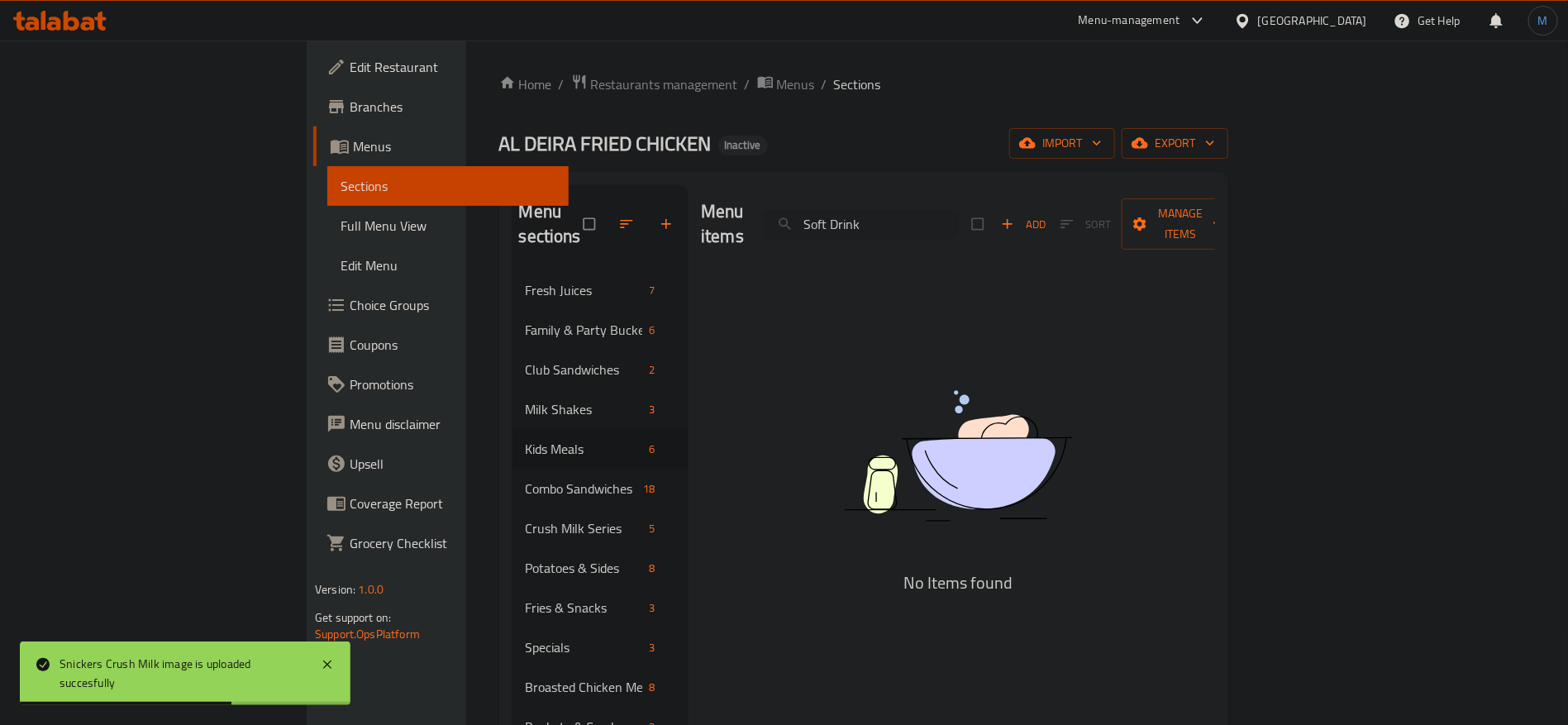
paste input "picy Mathafi Sandwich"
click at [949, 214] on input "Spicy Mathafi Sandwich" at bounding box center [861, 224] width 195 height 29
paste input "search"
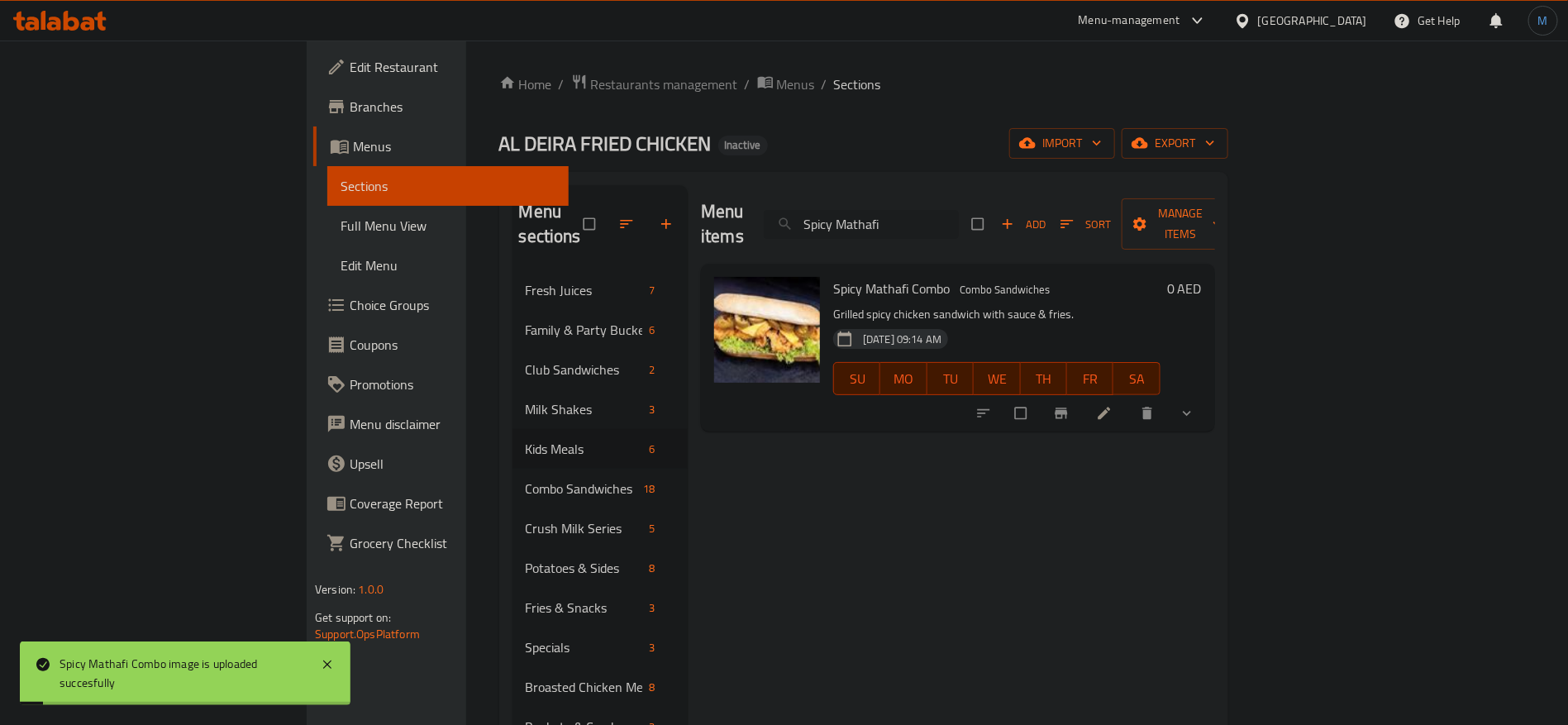
paste input "[PERSON_NAME] Supreme Sandwich"
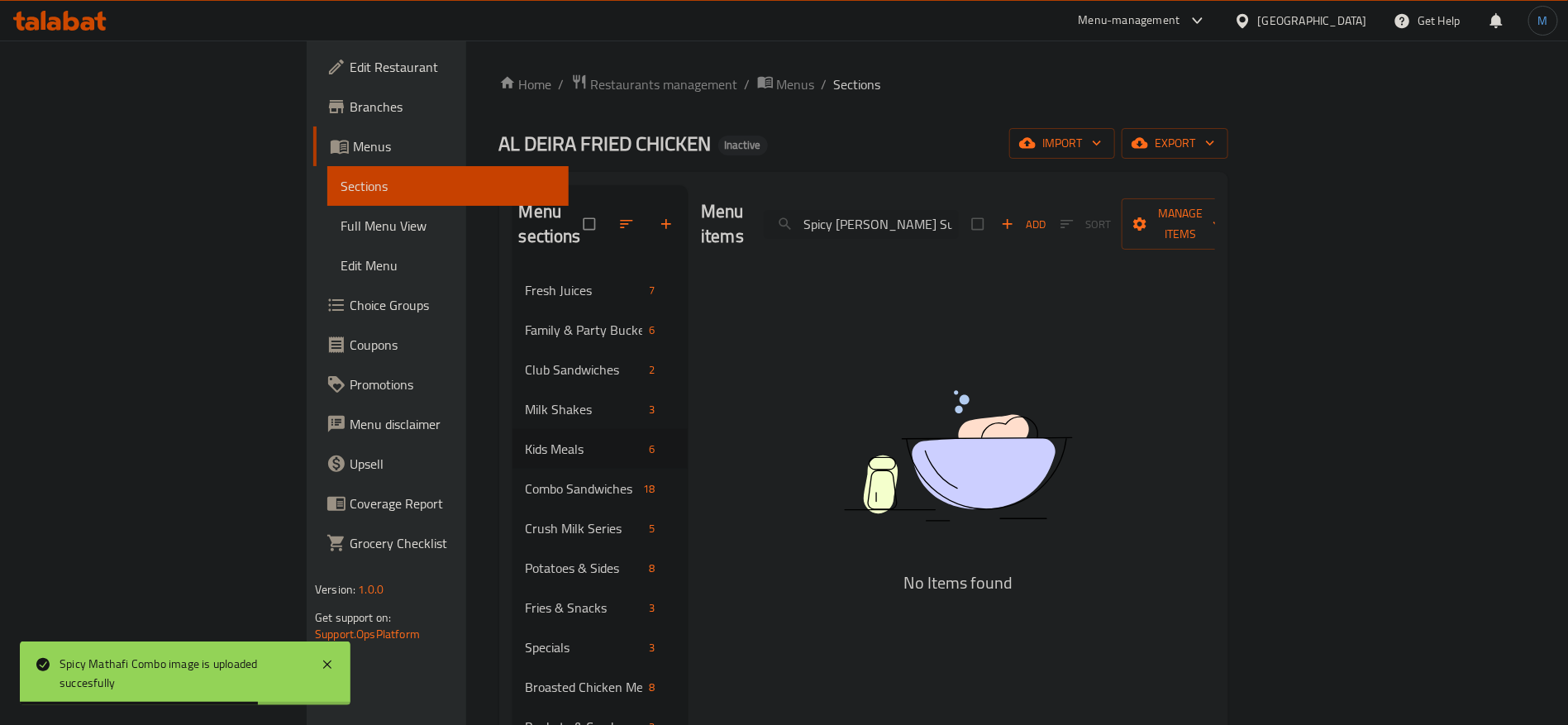
click at [1078, 219] on div "Menu items Spicy [PERSON_NAME] Supreme Sandwich Add Sort Manage items" at bounding box center [958, 224] width 514 height 78
click at [958, 217] on input "Spicy [PERSON_NAME] Supreme Sandwich" at bounding box center [861, 224] width 195 height 29
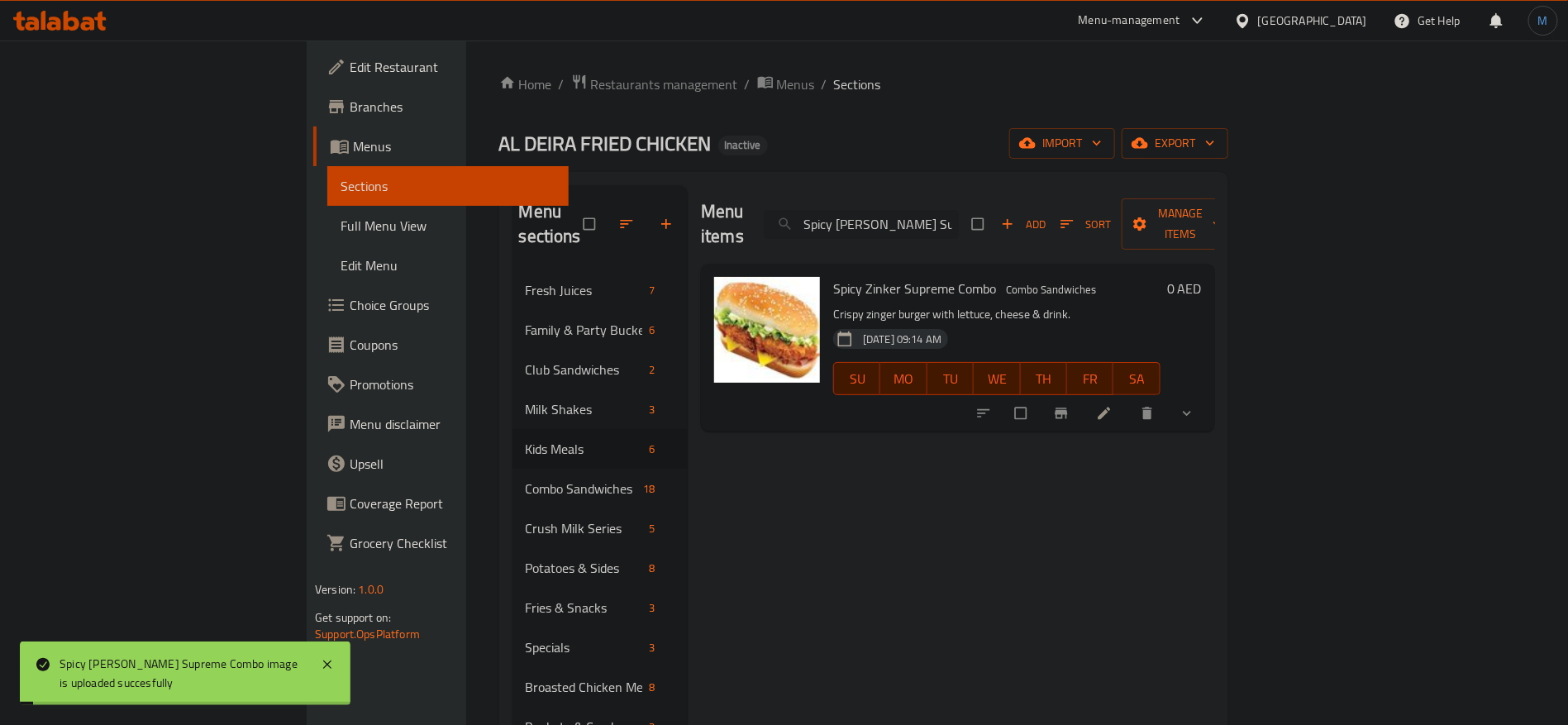
click at [958, 225] on input "Spicy [PERSON_NAME] Supreme" at bounding box center [861, 224] width 195 height 29
paste input "trawberry Juice"
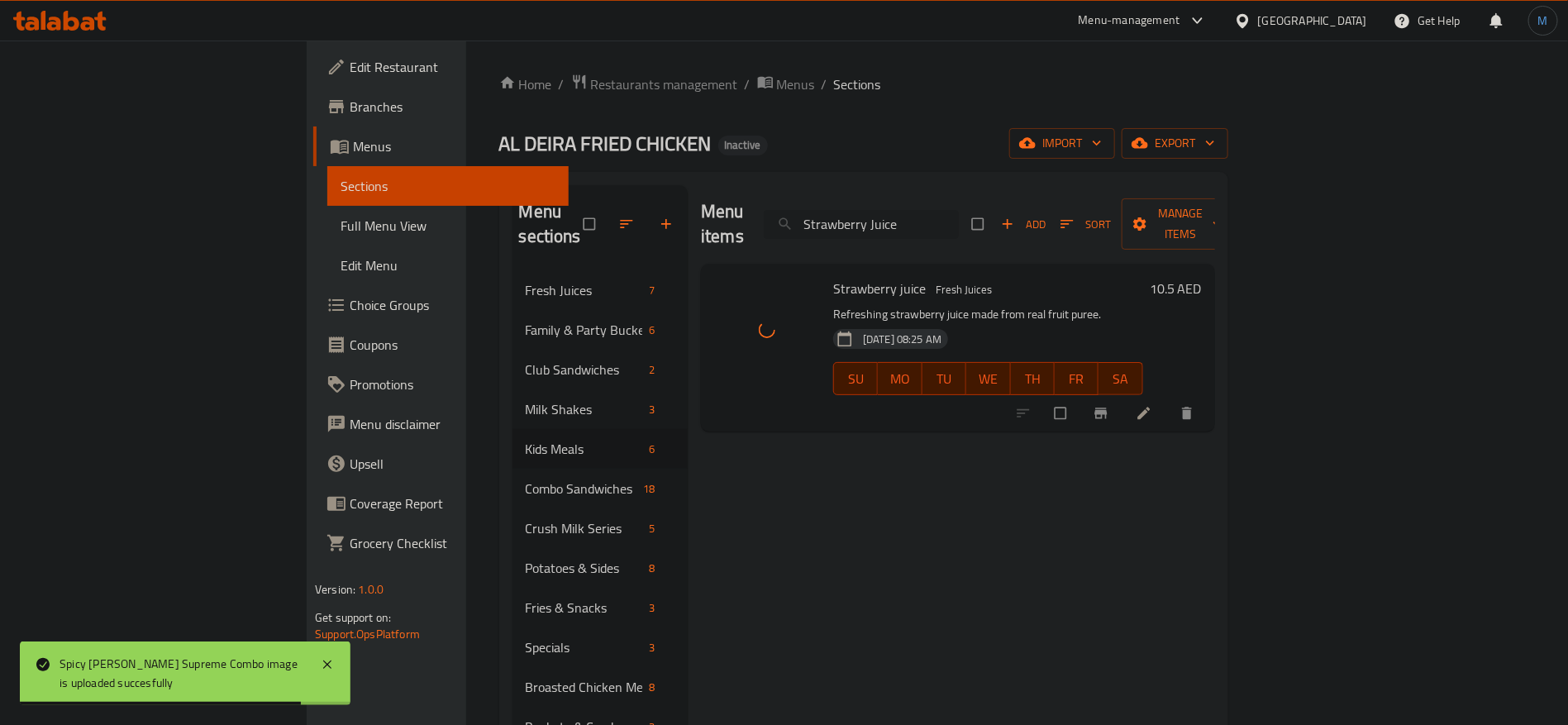
click at [958, 209] on input "Strawberry Juice" at bounding box center [861, 224] width 195 height 29
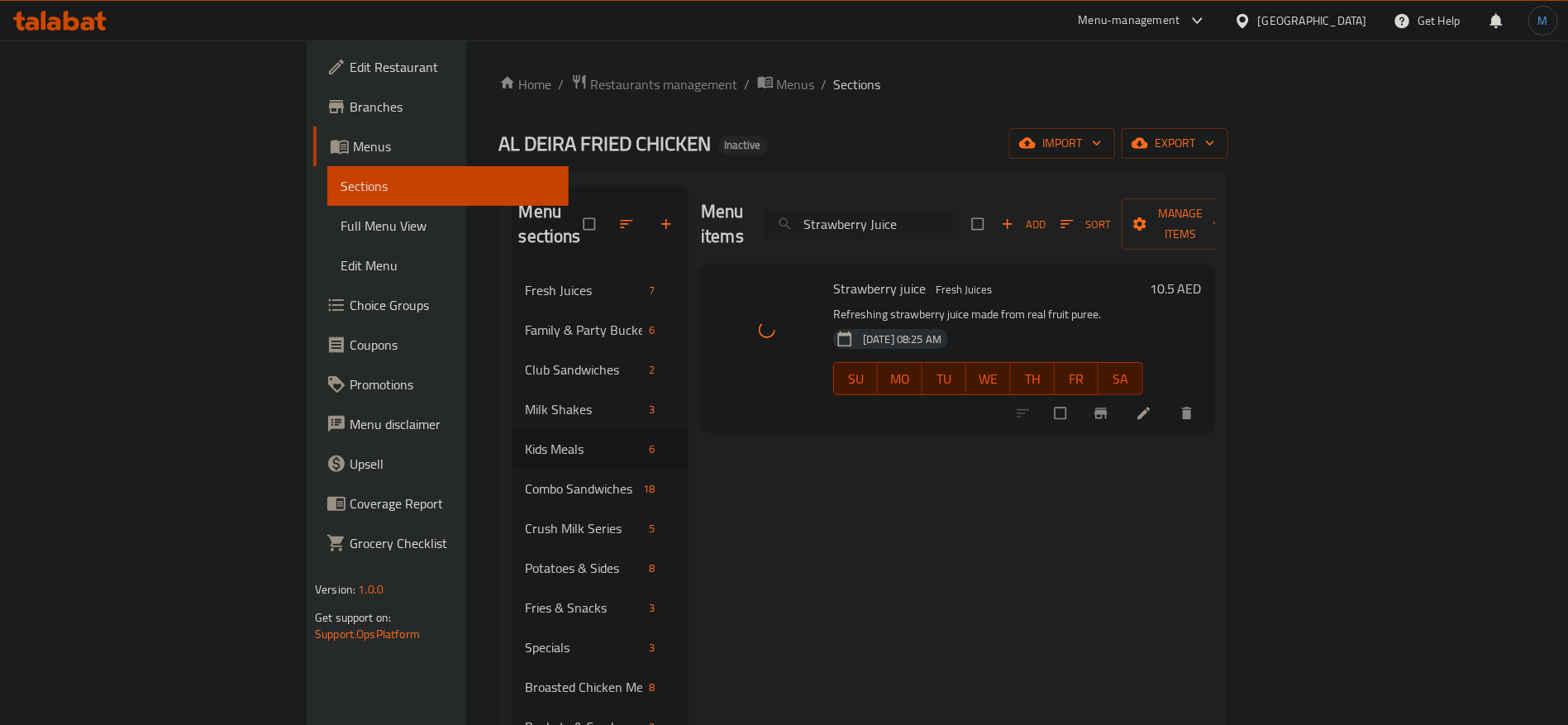
paste input "ips Bucket"
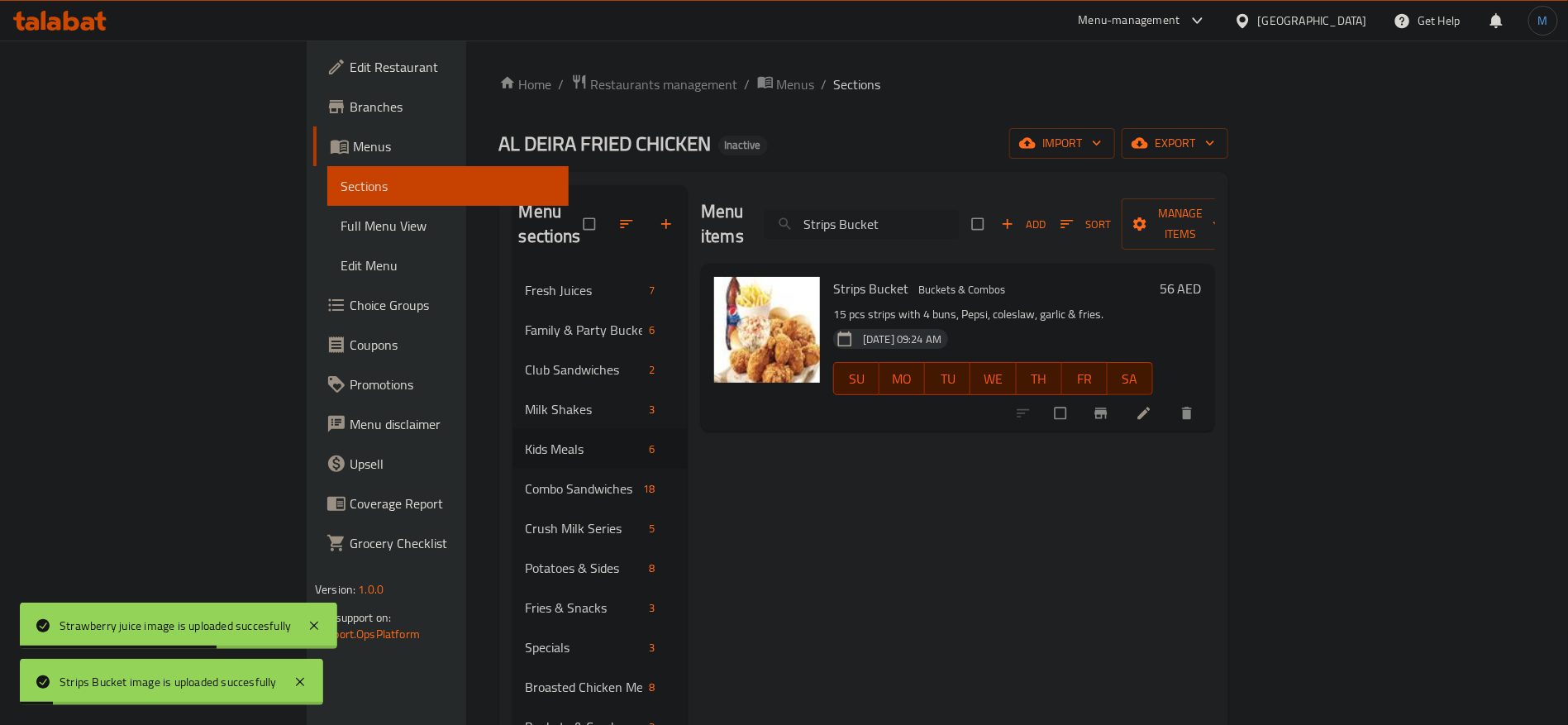
paste input "Meal"
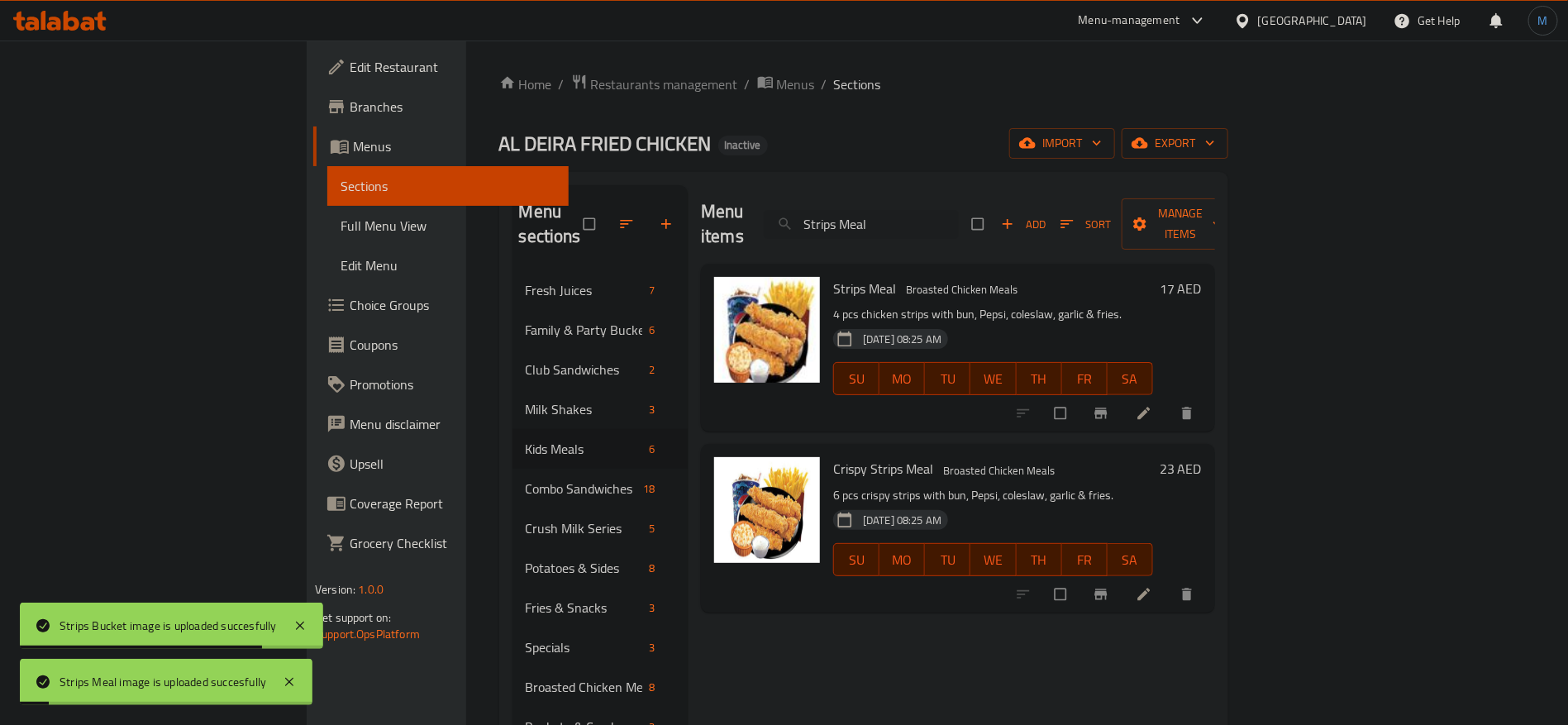
paste input "Party Bucket"
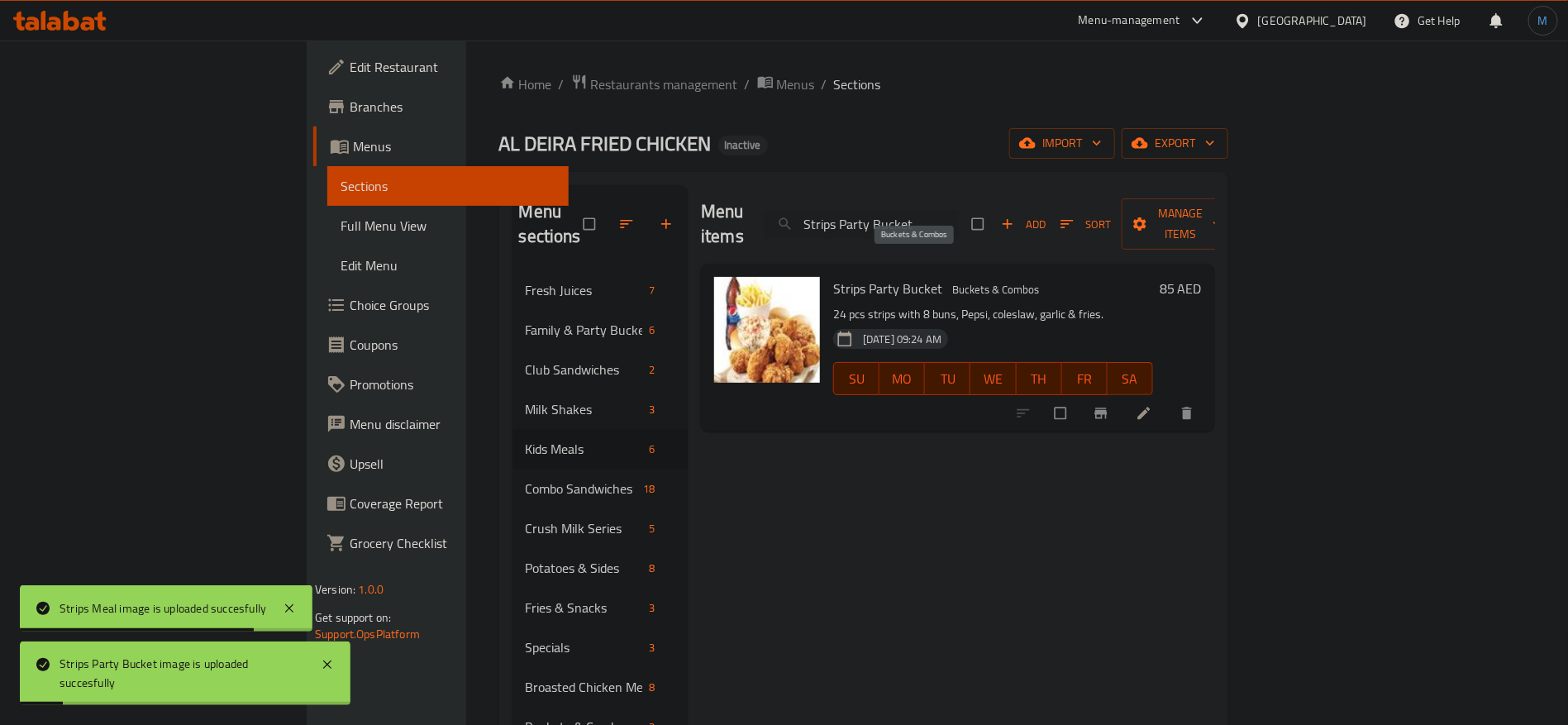
paste input "uper Supreme Sandwich"
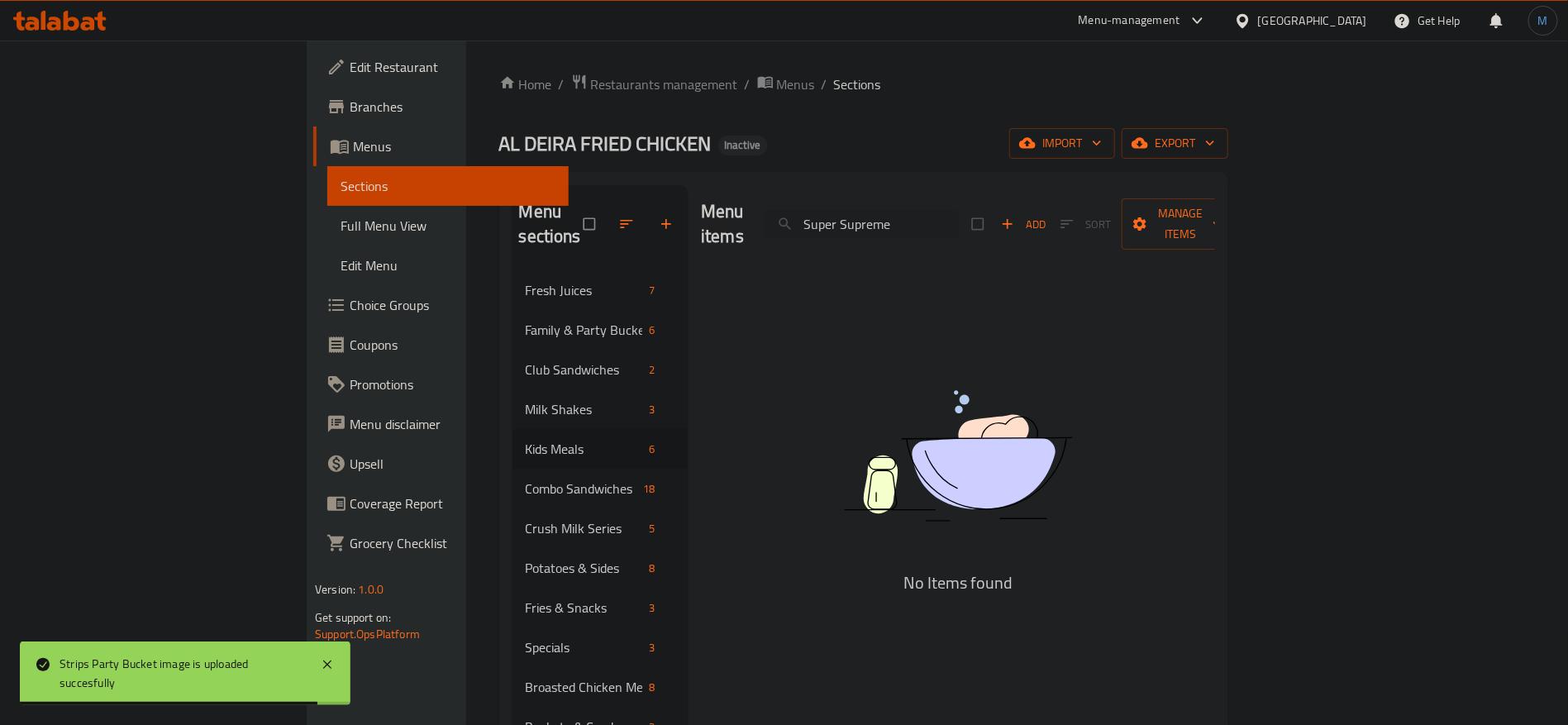
paste input "Tabbouleh"
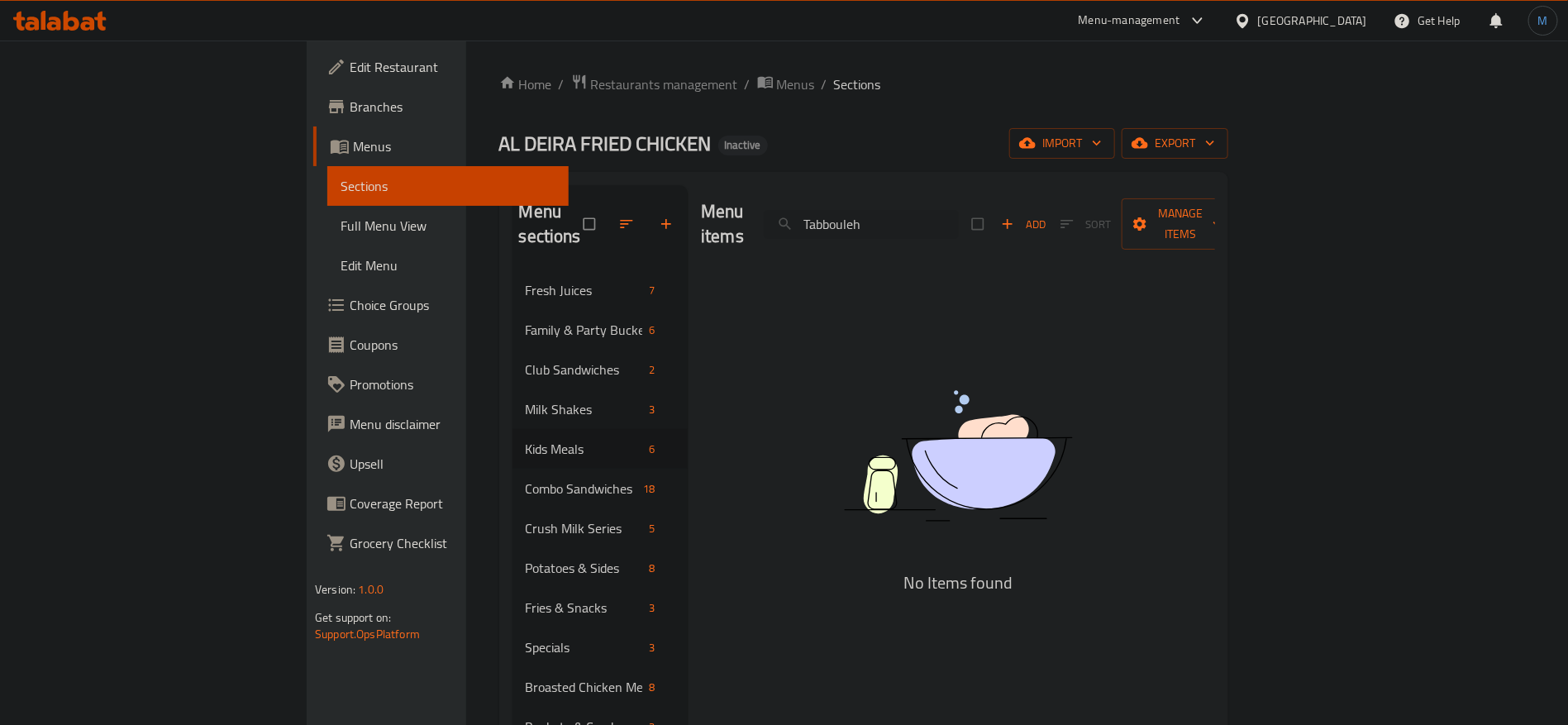
paste input "urkey Breast Sandwic"
paste input "[PERSON_NAME] Mushroom Sandwich"
paste input "Sandwich"
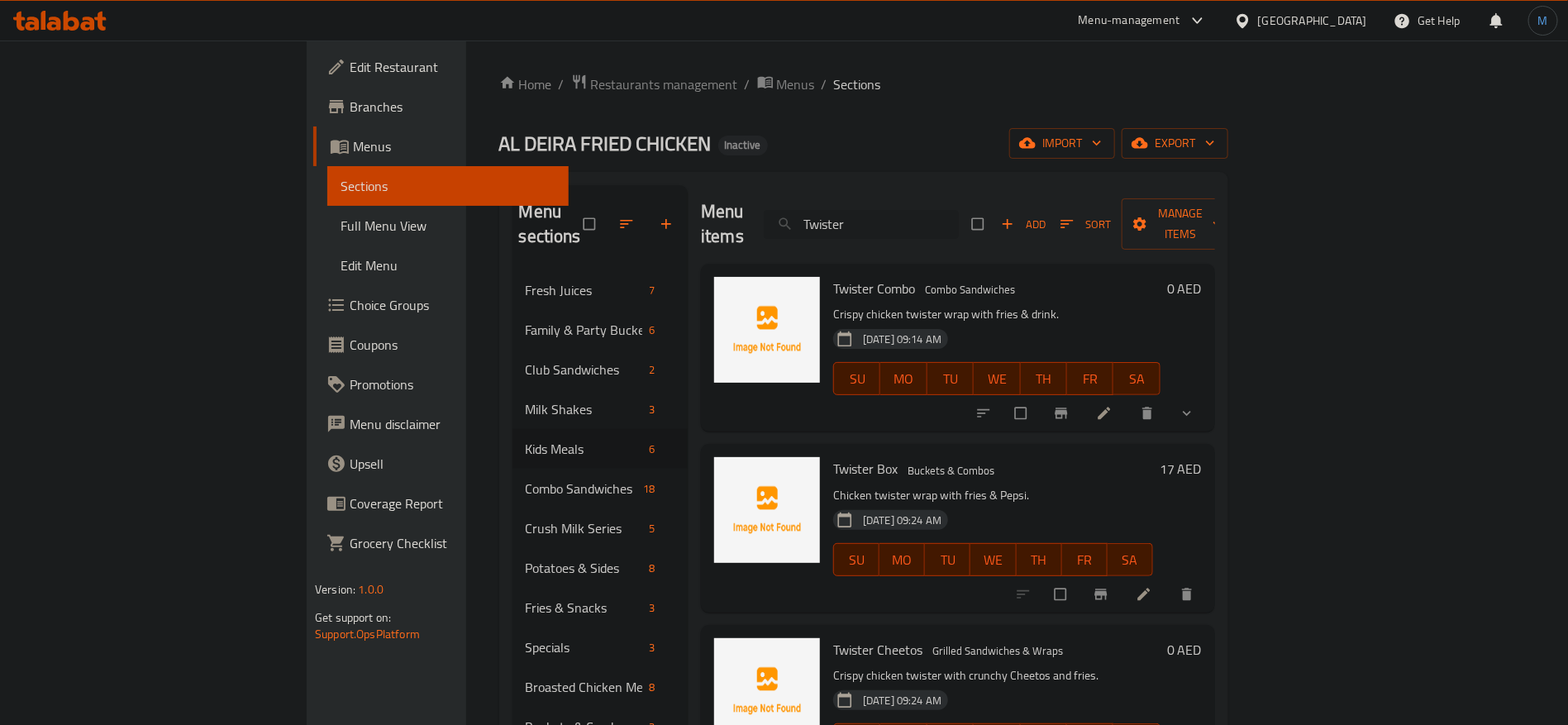
paste input "Watermelon Juice"
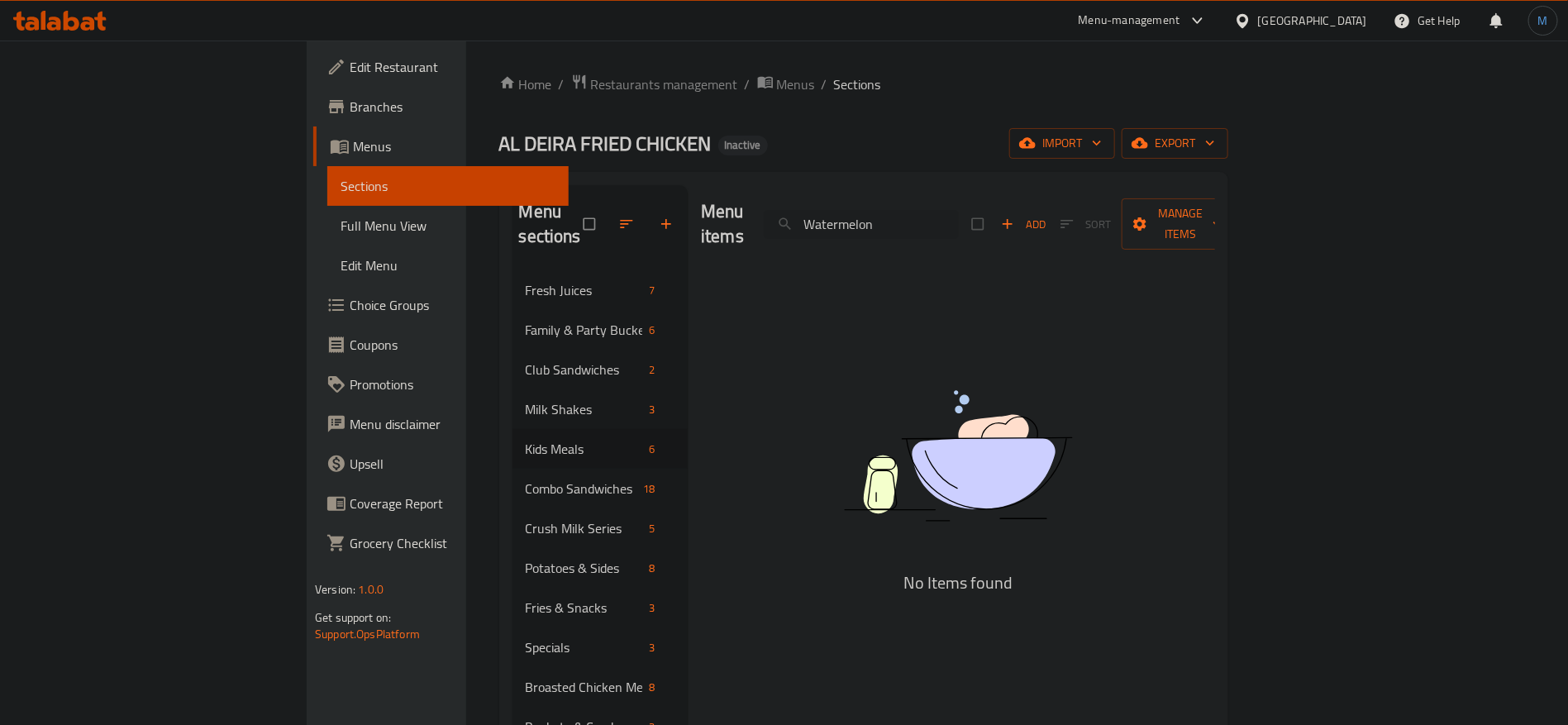
paste input "onder Chicken Sandwich"
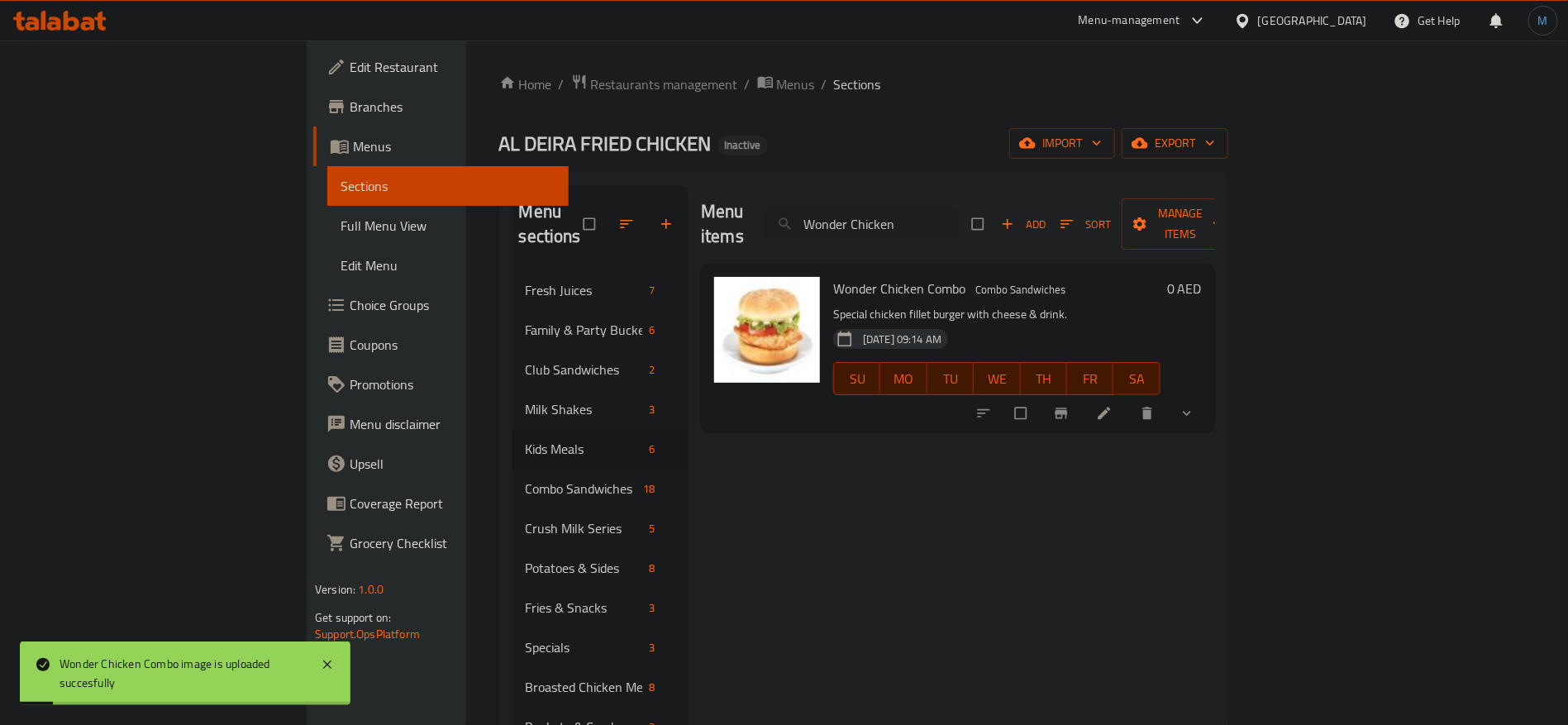
paste input "rap Combo"
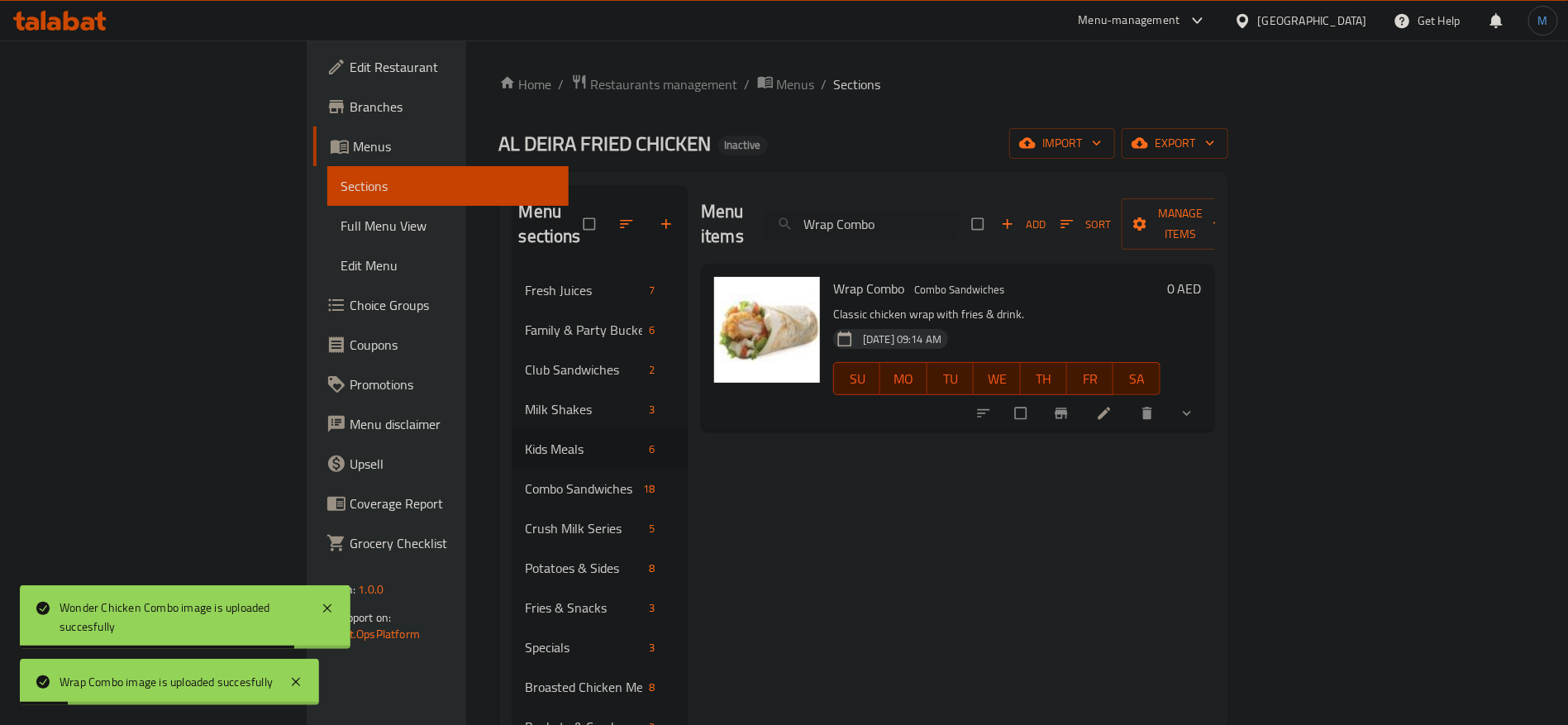
paste input "Xtream Meal"
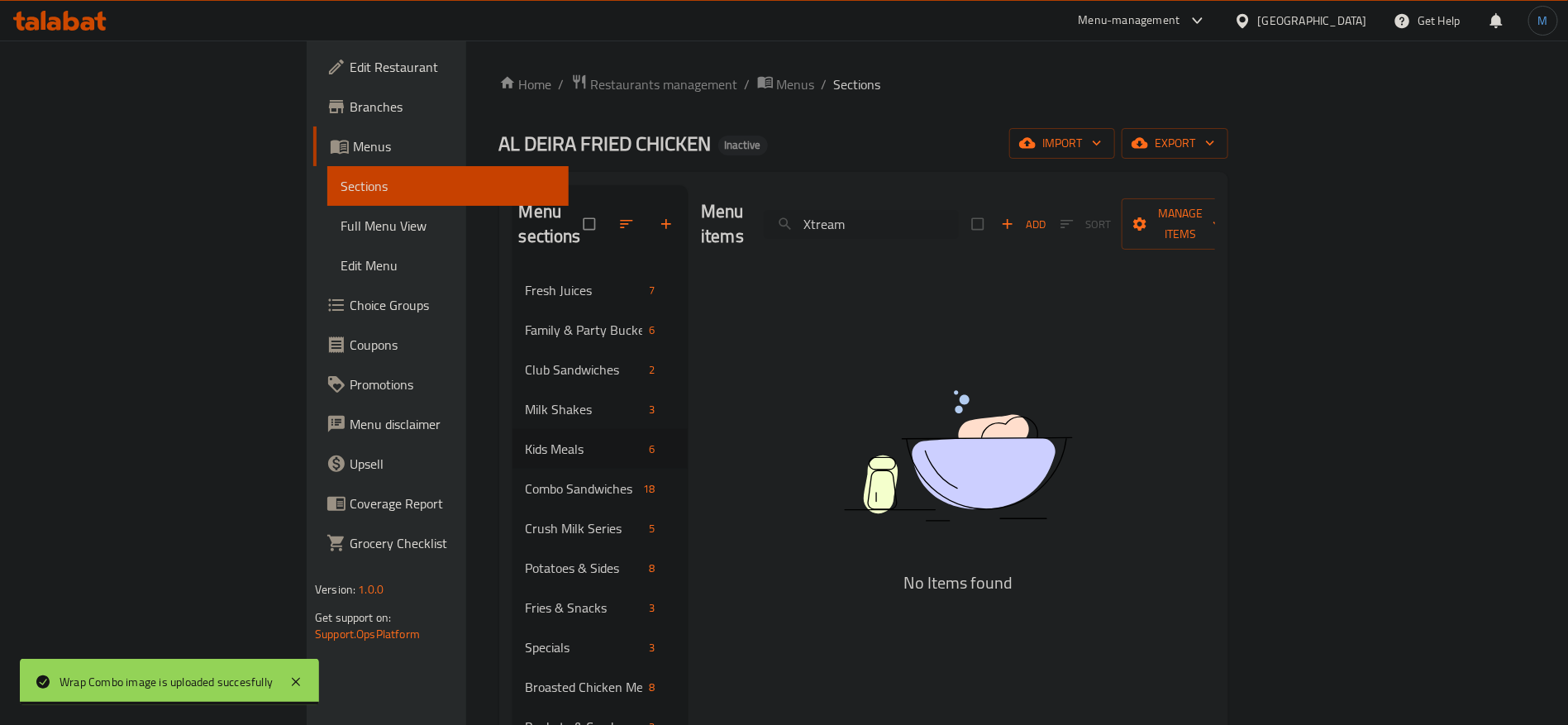
paste input "Zinger Club"
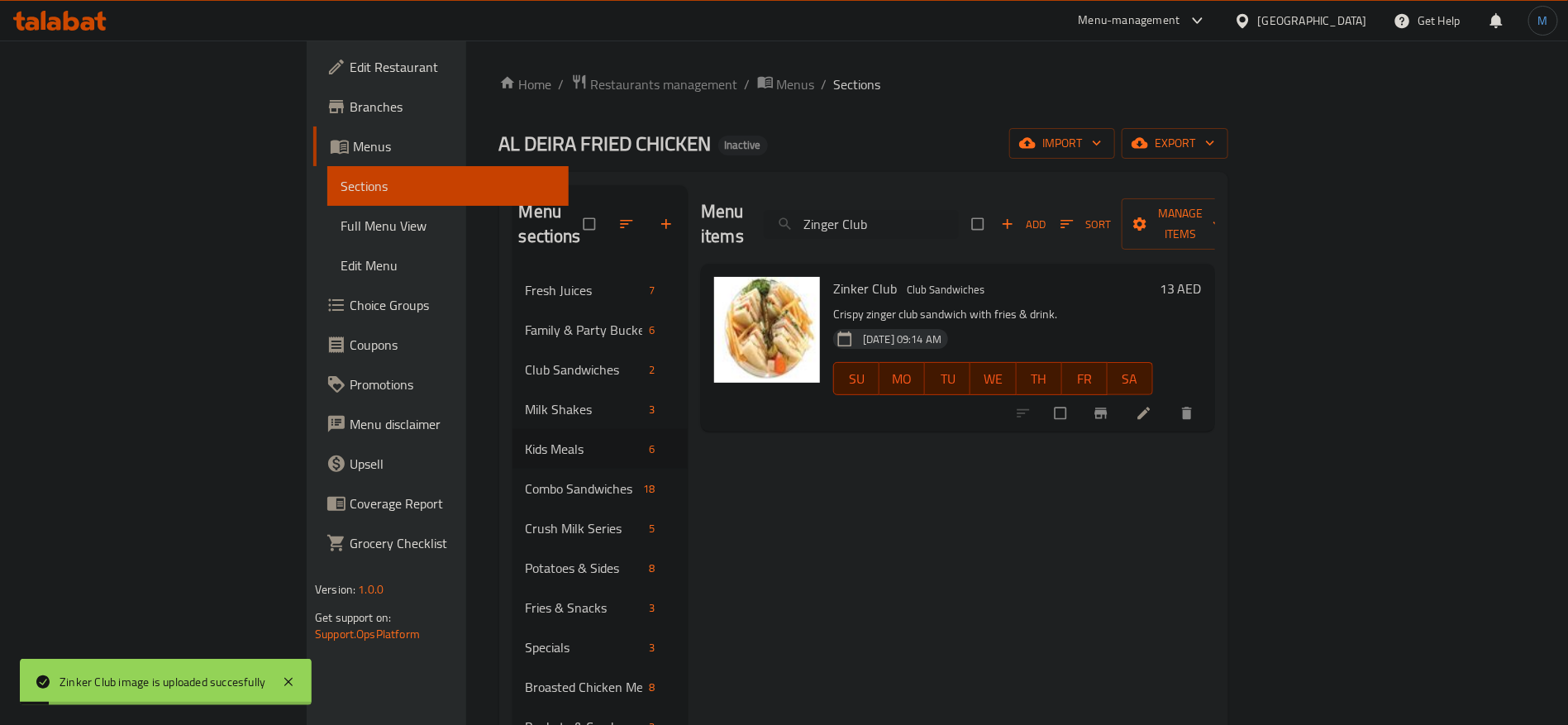
paste input "[PERSON_NAME]"
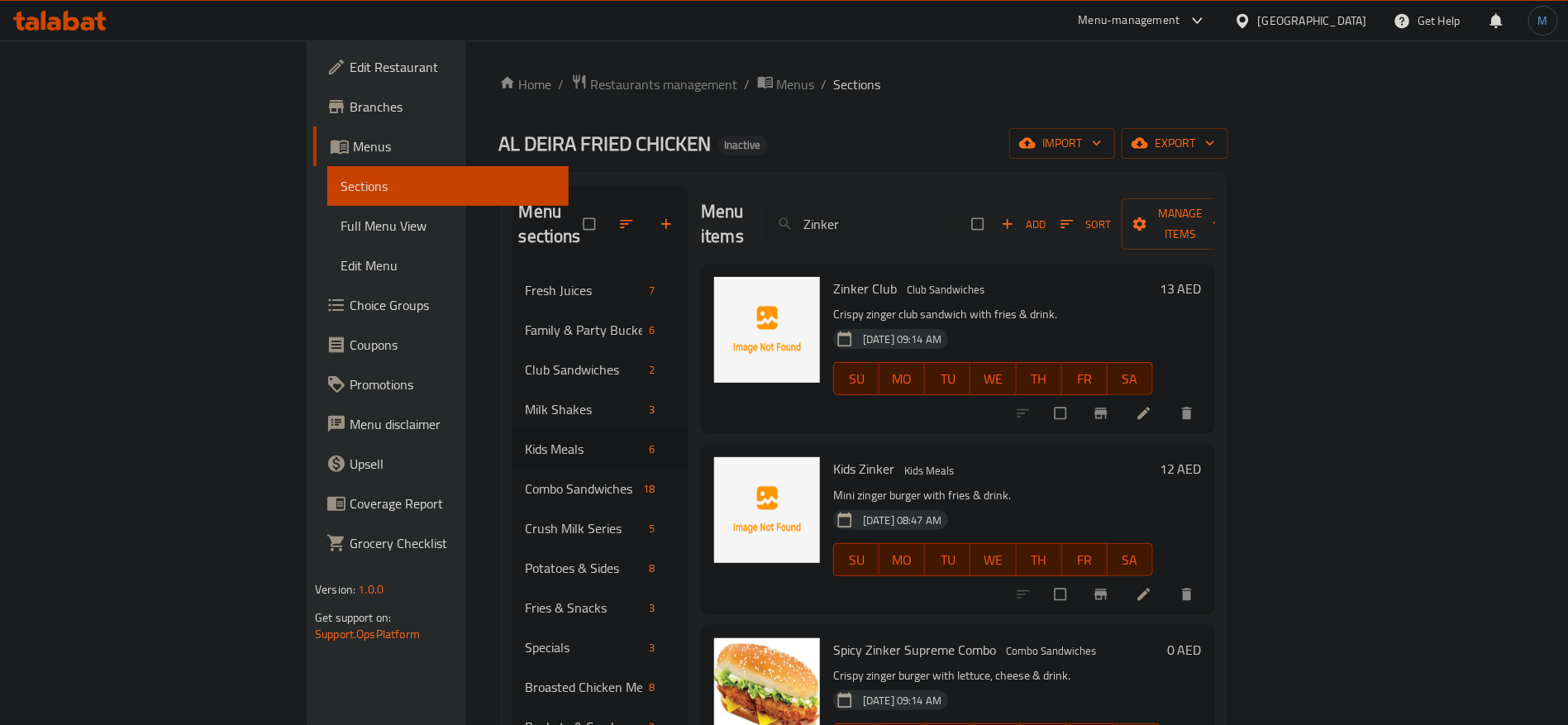
type input "Zinker"
click at [341, 228] on span "Full Menu View" at bounding box center [448, 226] width 215 height 20
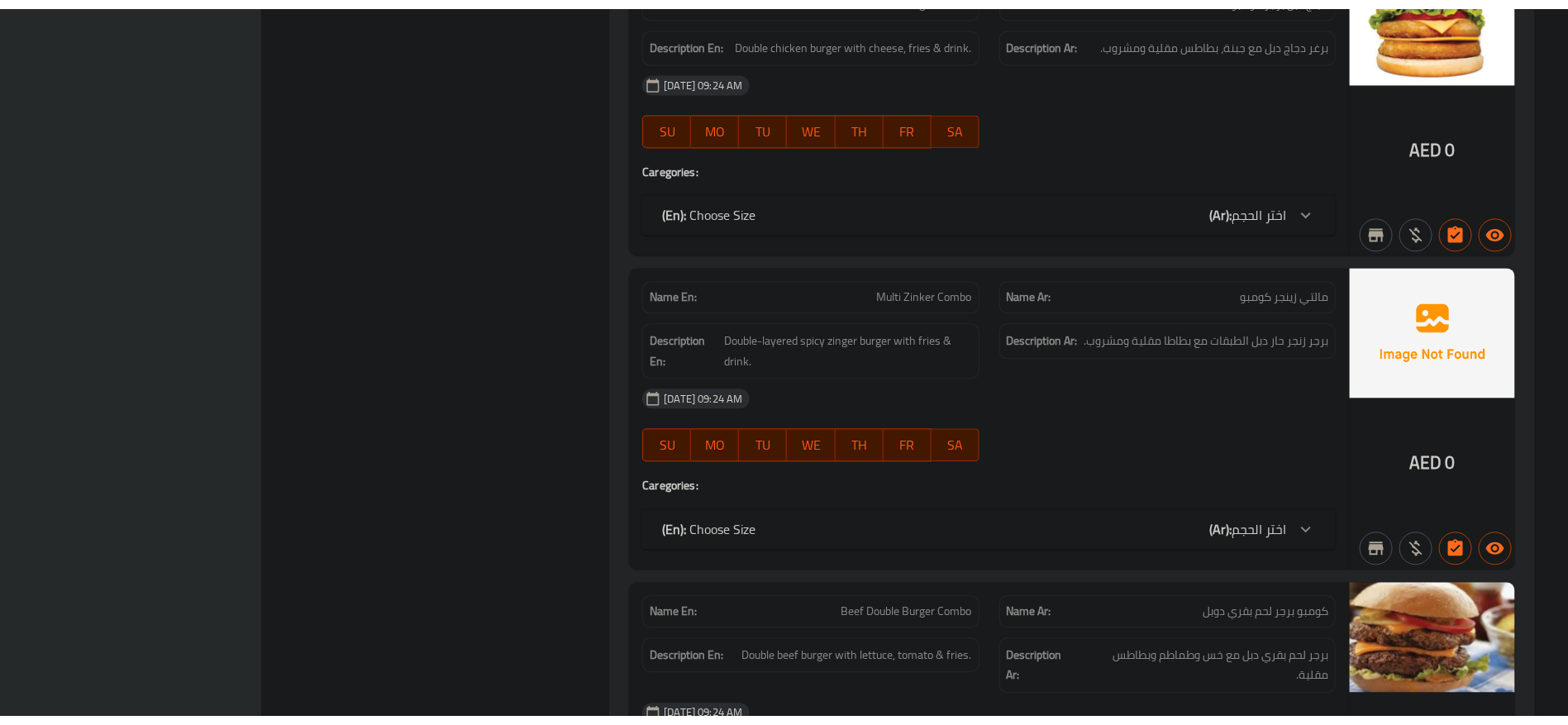
scroll to position [26805, 0]
